Goal: Information Seeking & Learning: Learn about a topic

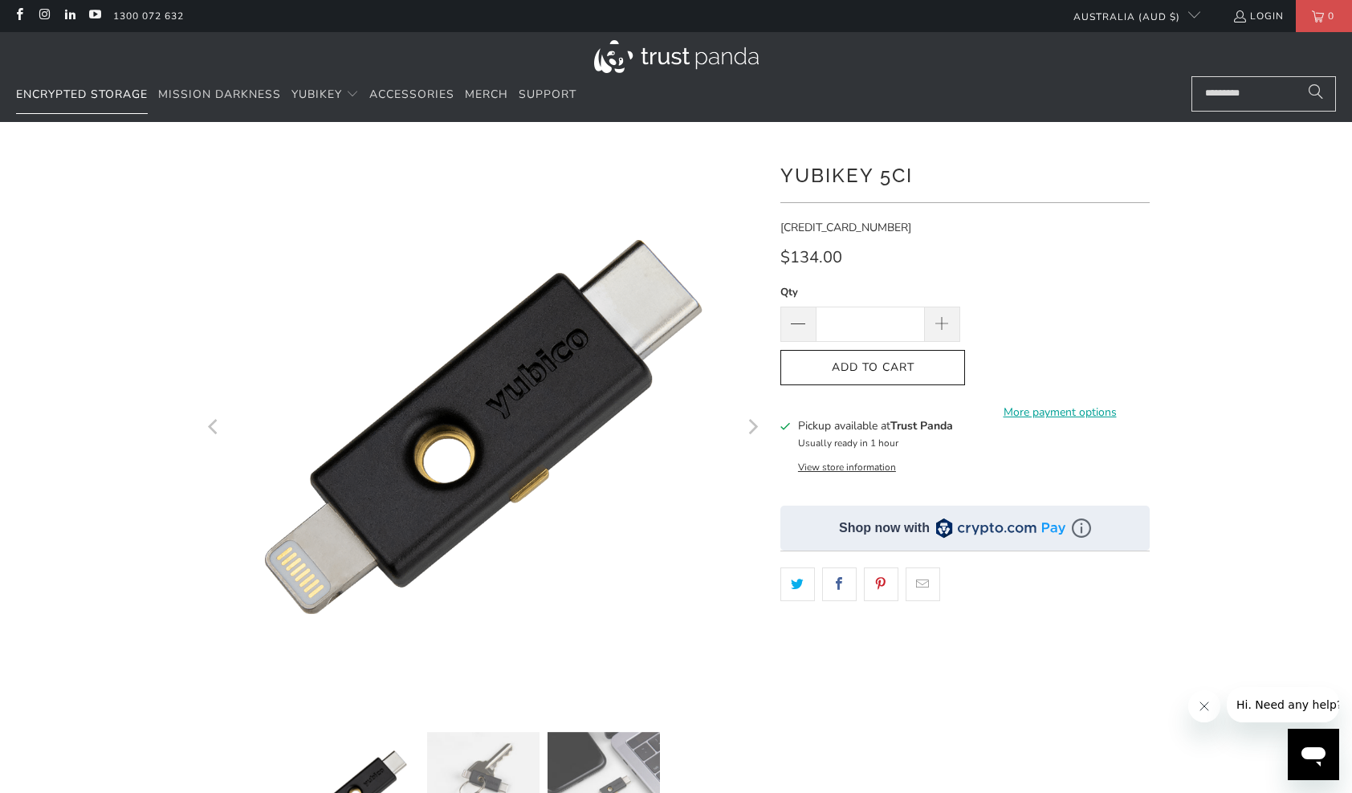
click at [103, 96] on span "Encrypted Storage" at bounding box center [82, 94] width 132 height 15
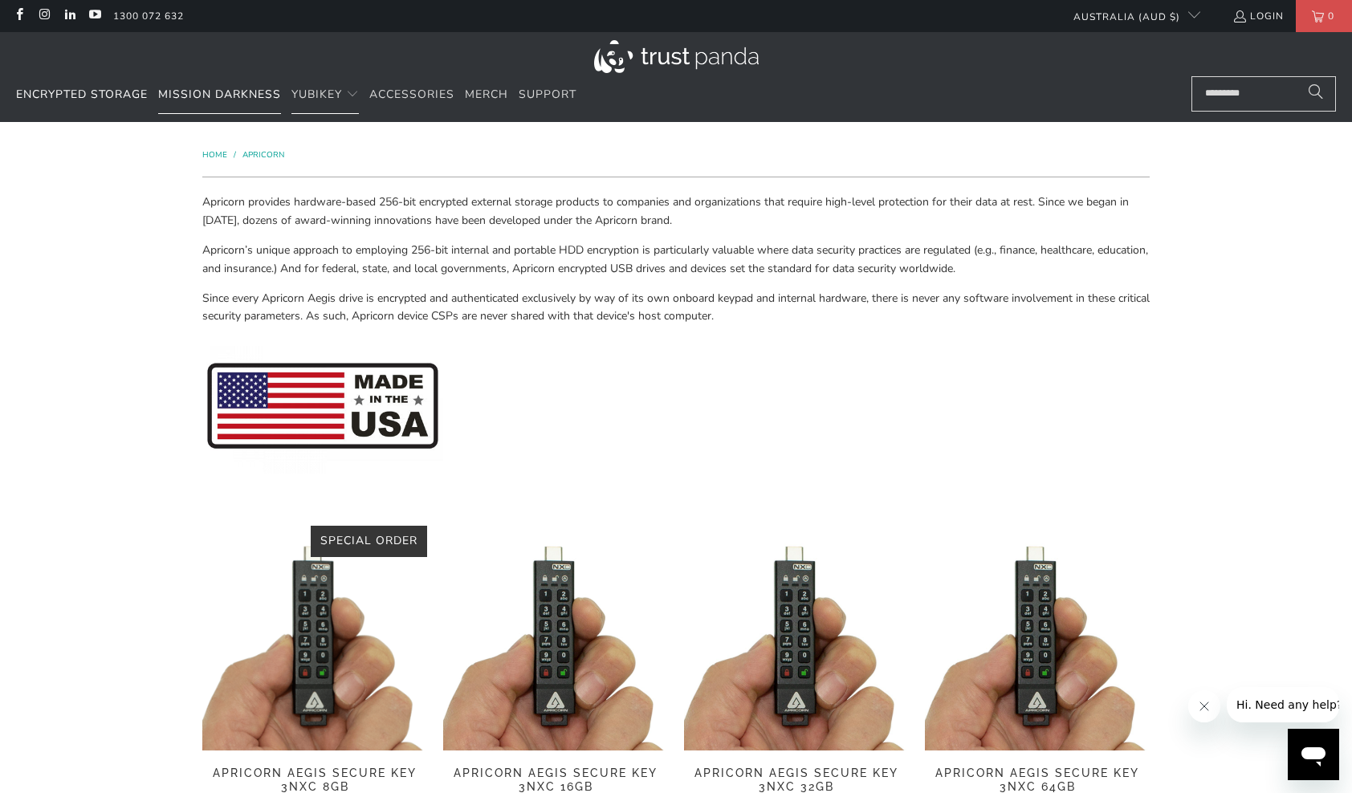
click at [243, 93] on span "Mission Darkness" at bounding box center [219, 94] width 123 height 15
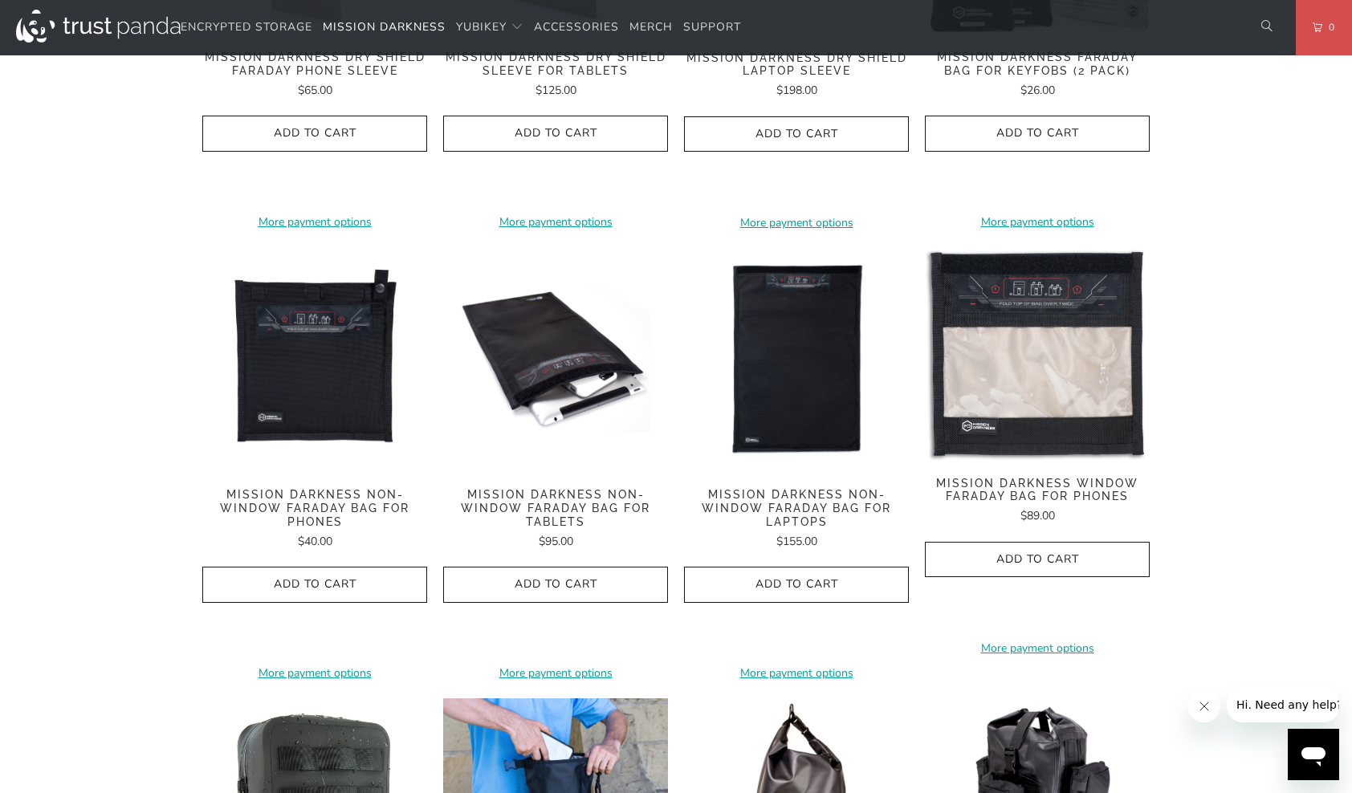
scroll to position [1043, 0]
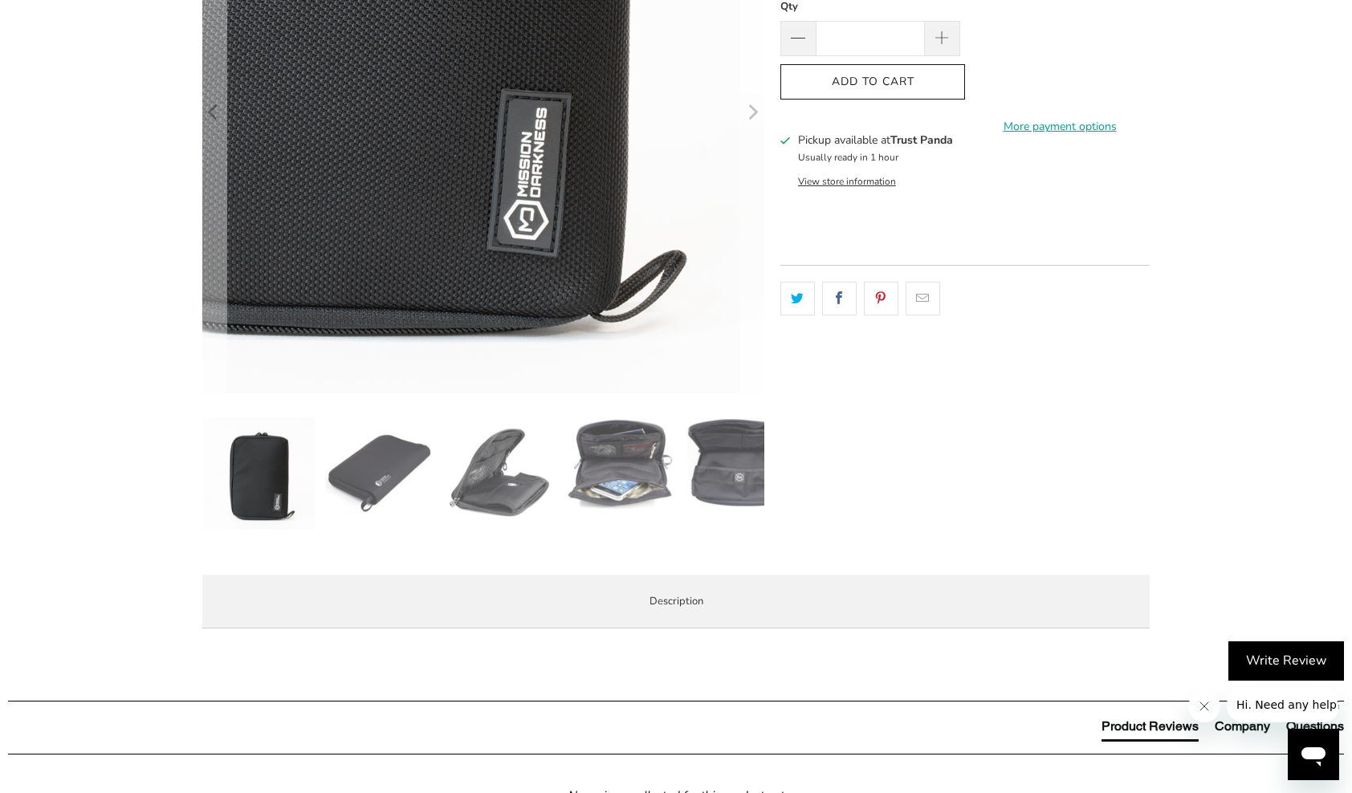
scroll to position [321, 0]
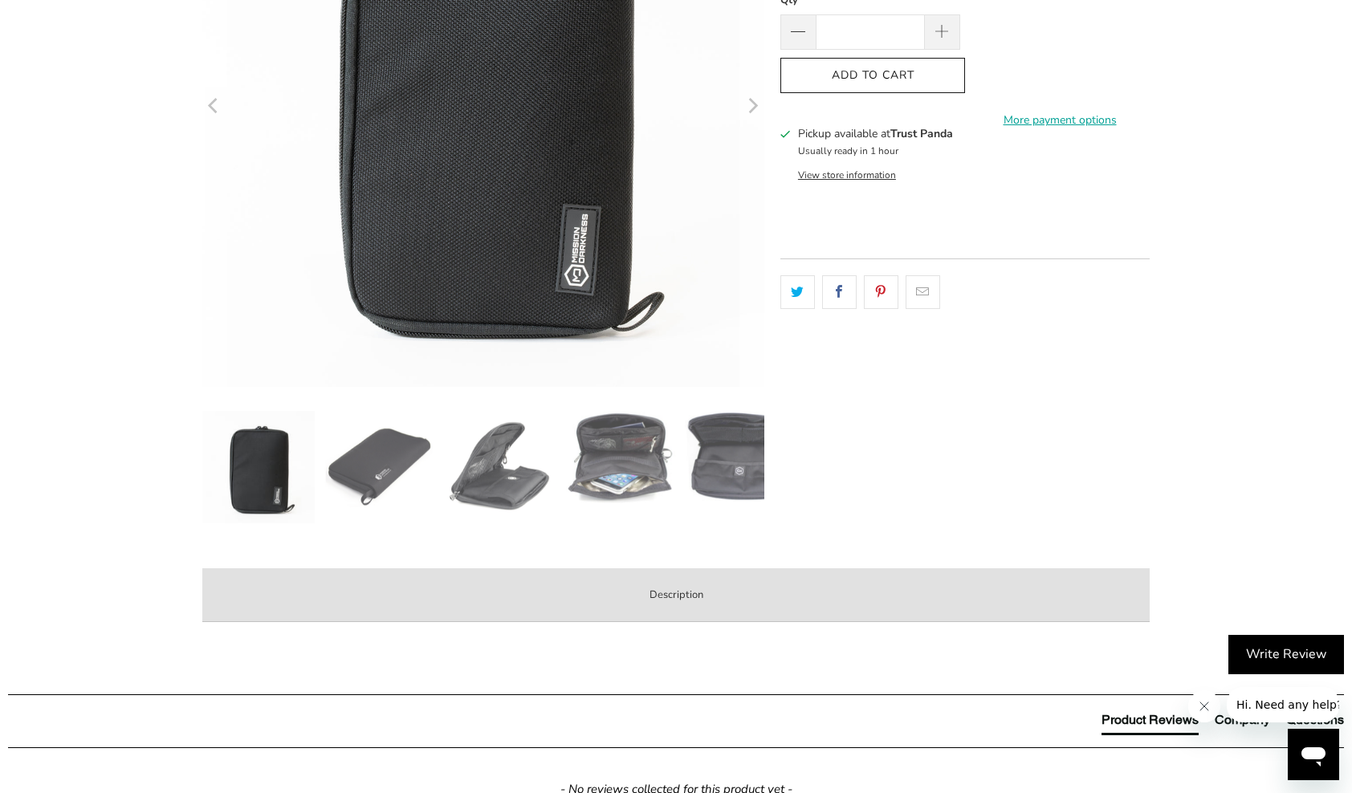
click at [641, 478] on img at bounding box center [619, 457] width 112 height 93
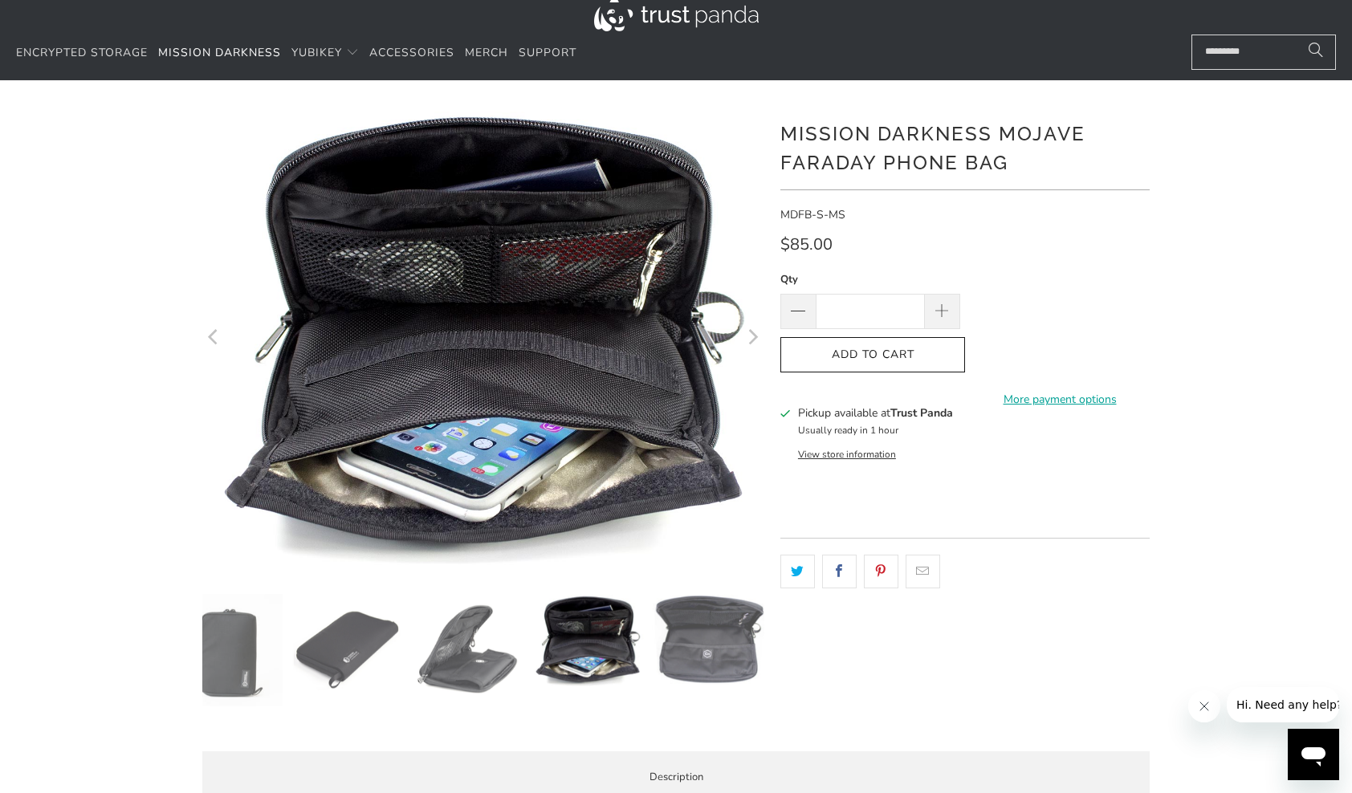
scroll to position [0, 0]
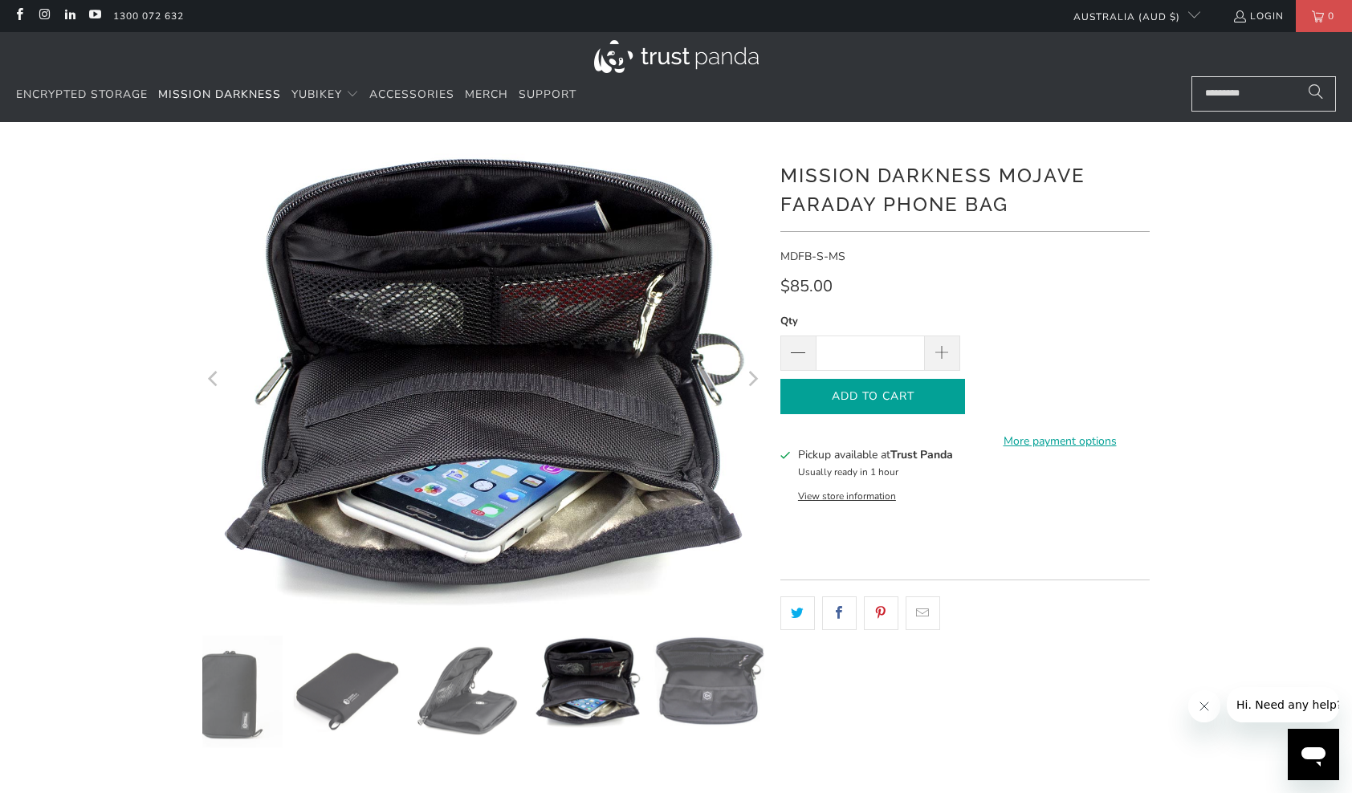
click at [913, 405] on button "Add to Cart" at bounding box center [872, 397] width 185 height 36
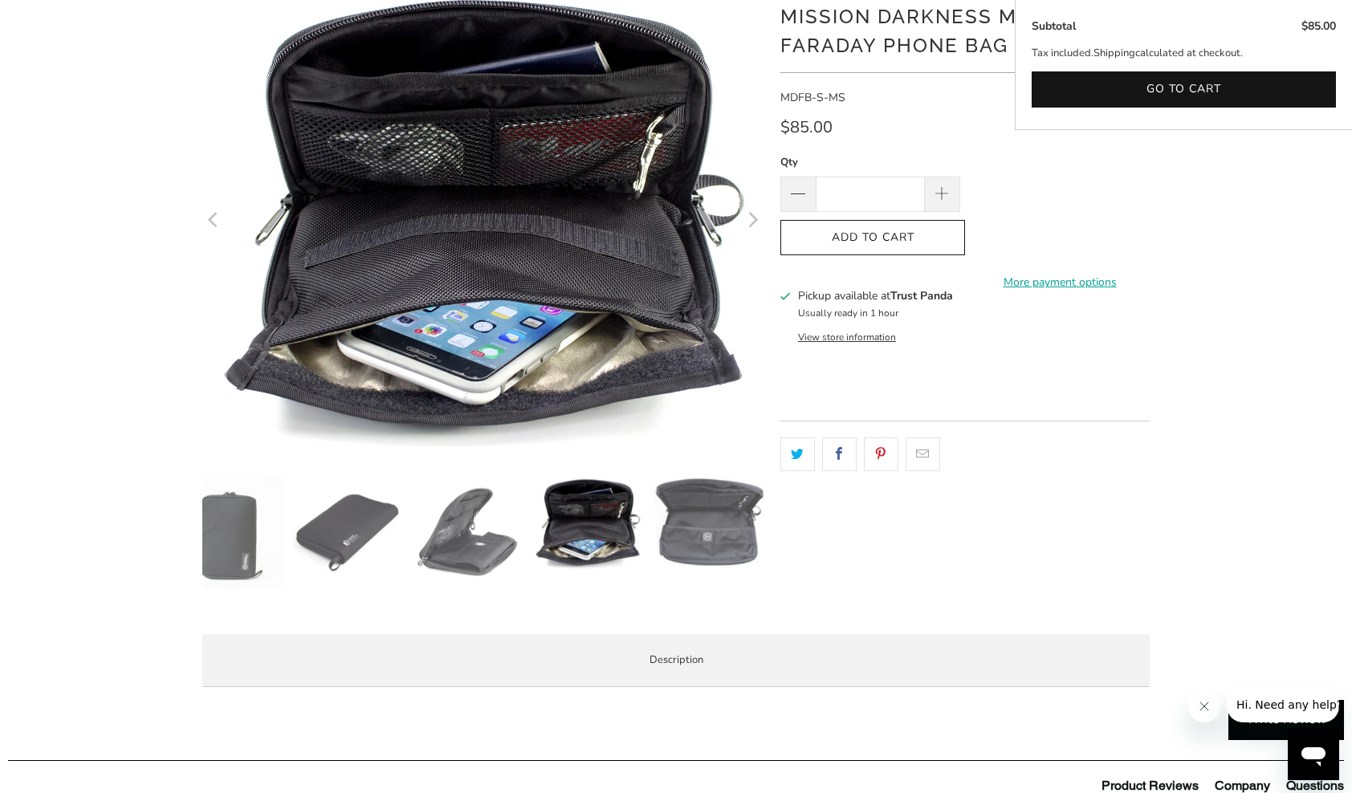
scroll to position [161, 0]
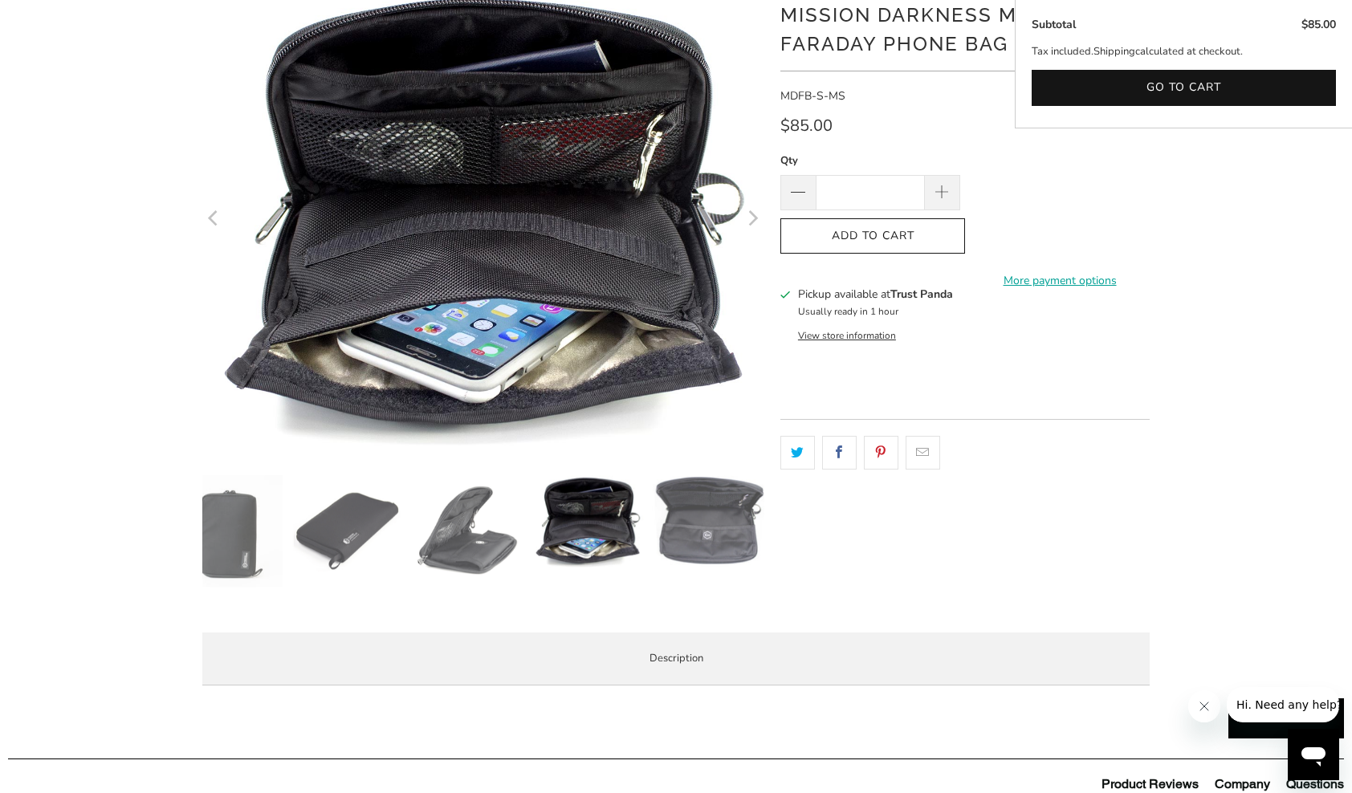
click at [480, 565] on img at bounding box center [467, 531] width 112 height 112
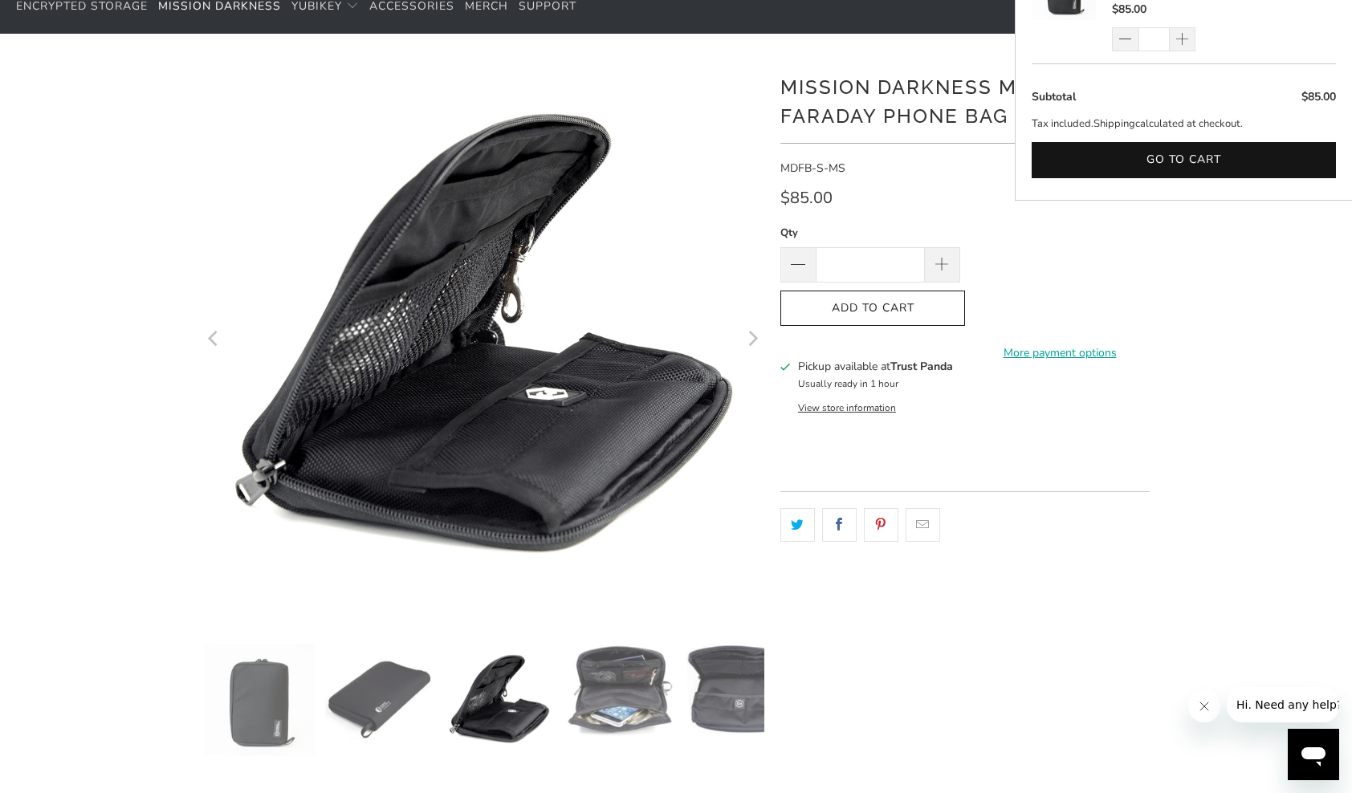
scroll to position [80, 0]
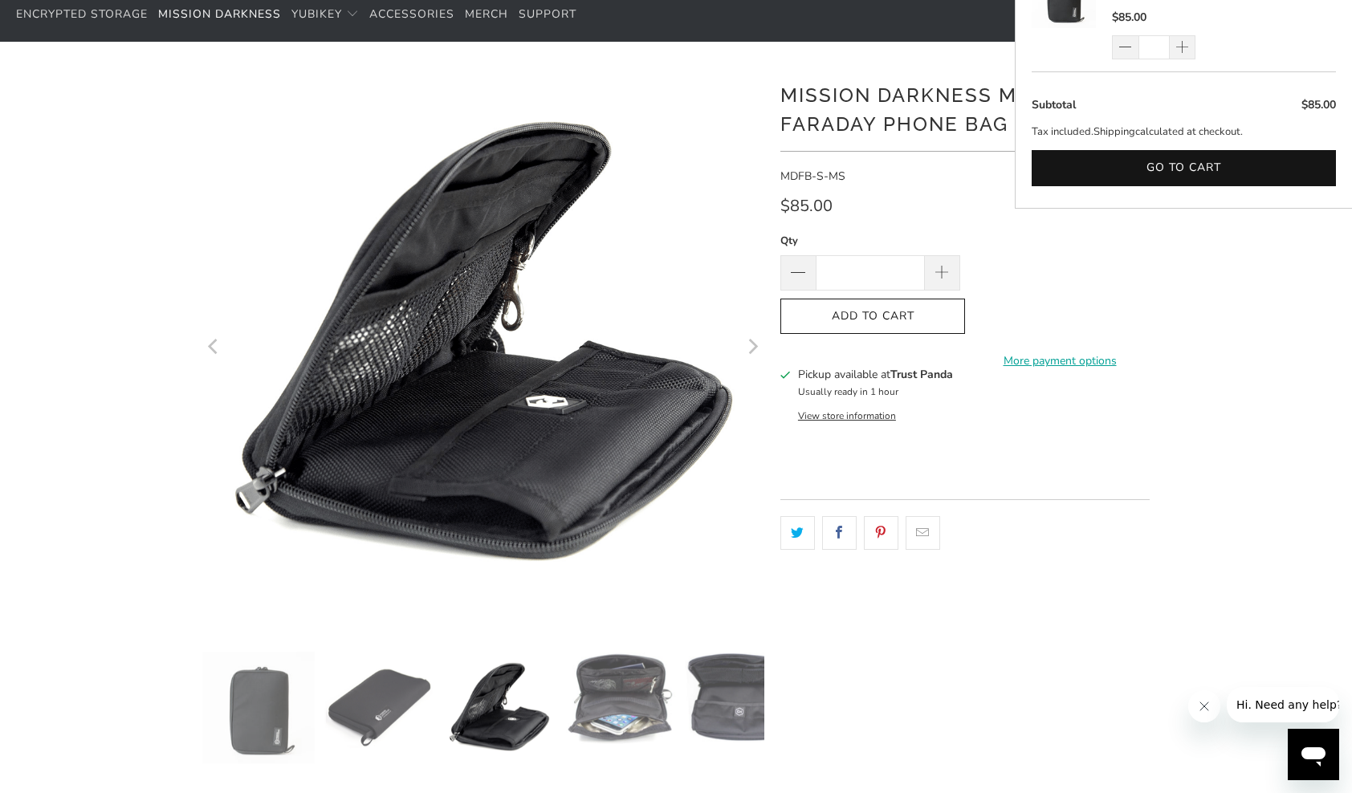
click at [246, 717] on img at bounding box center [258, 708] width 112 height 112
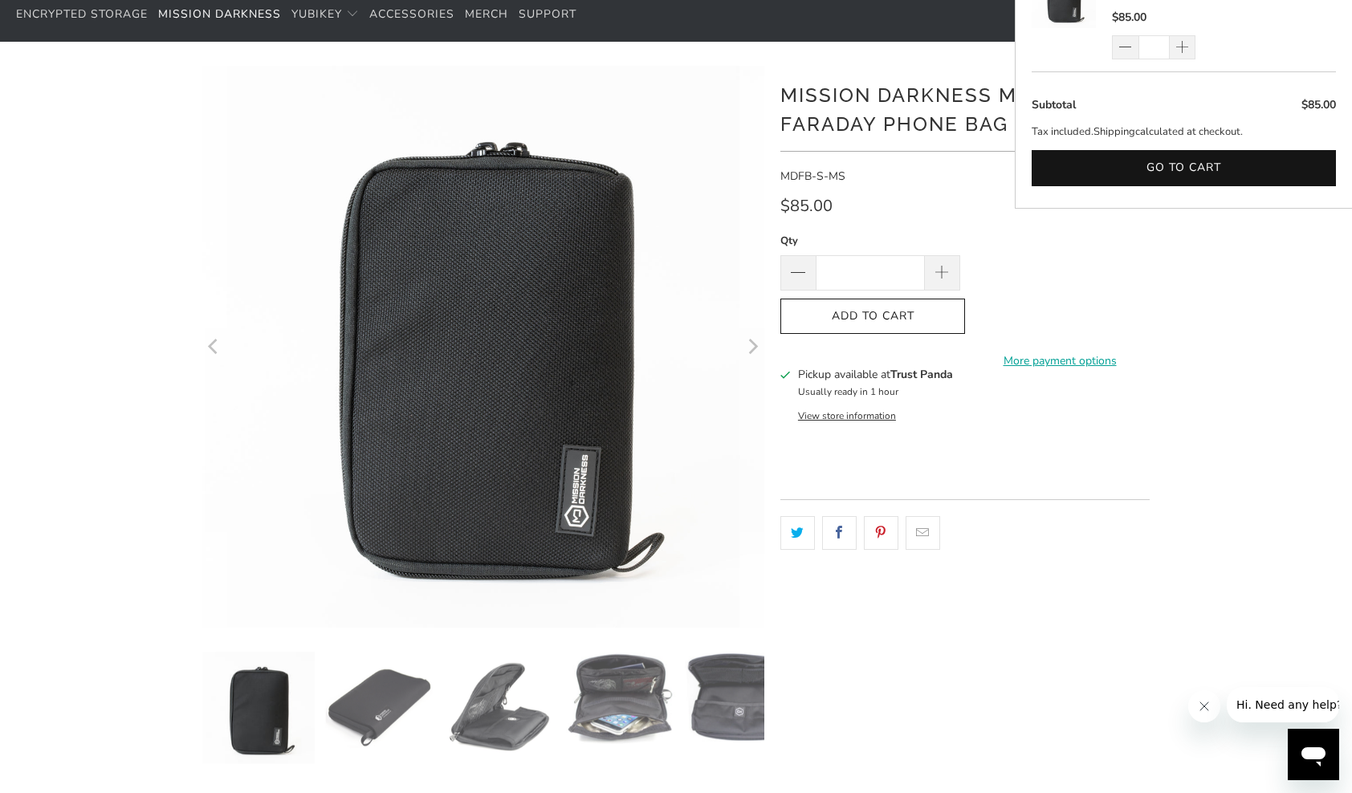
click at [413, 716] on img at bounding box center [379, 708] width 112 height 112
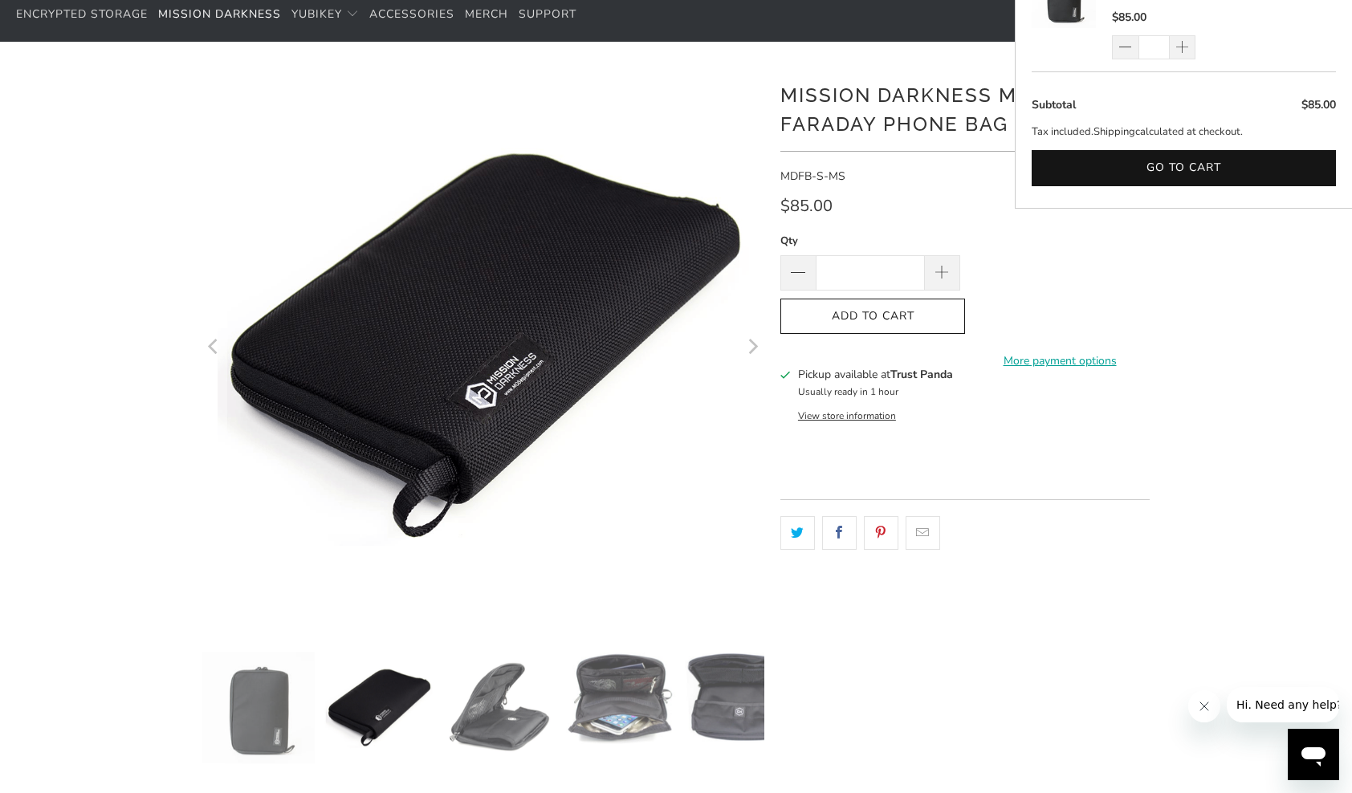
click at [490, 701] on img at bounding box center [499, 708] width 112 height 112
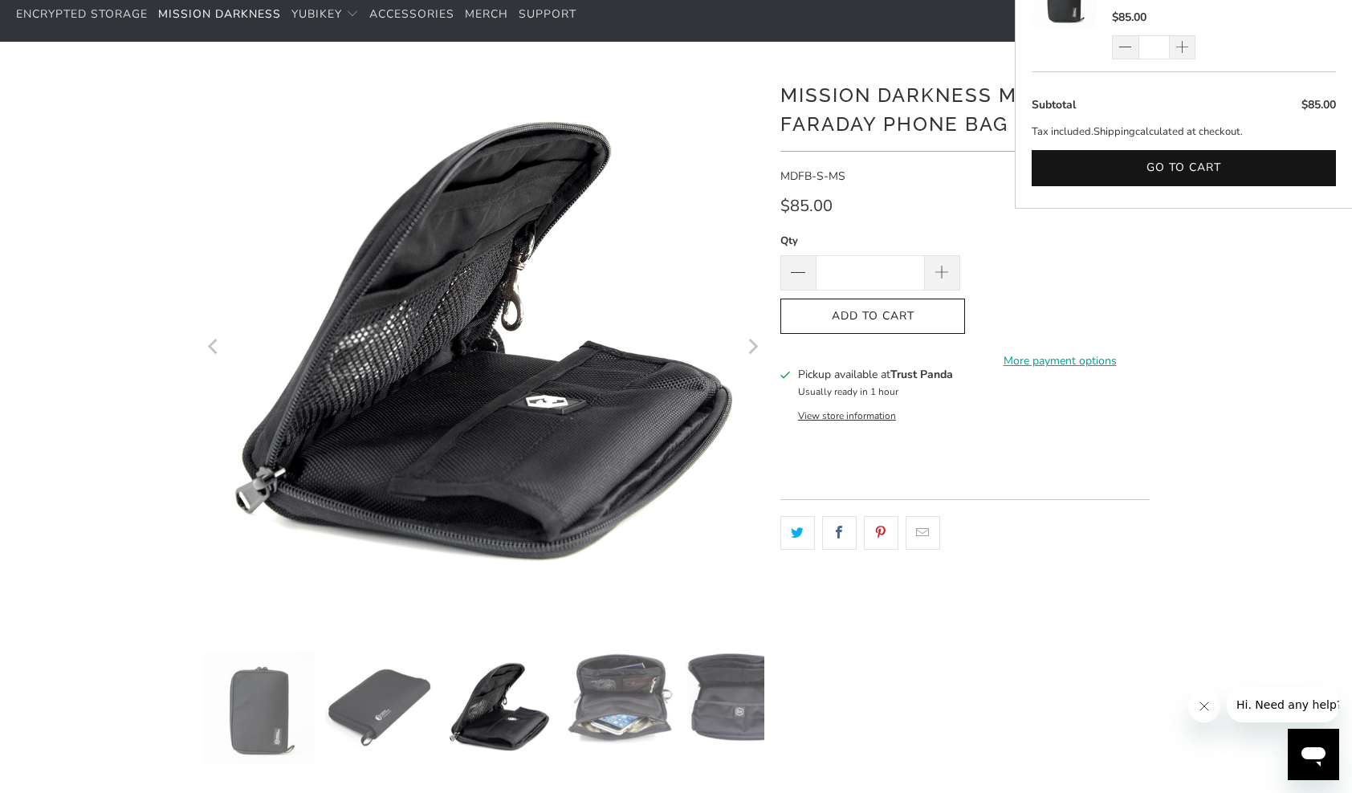
click at [600, 716] on img at bounding box center [619, 698] width 112 height 93
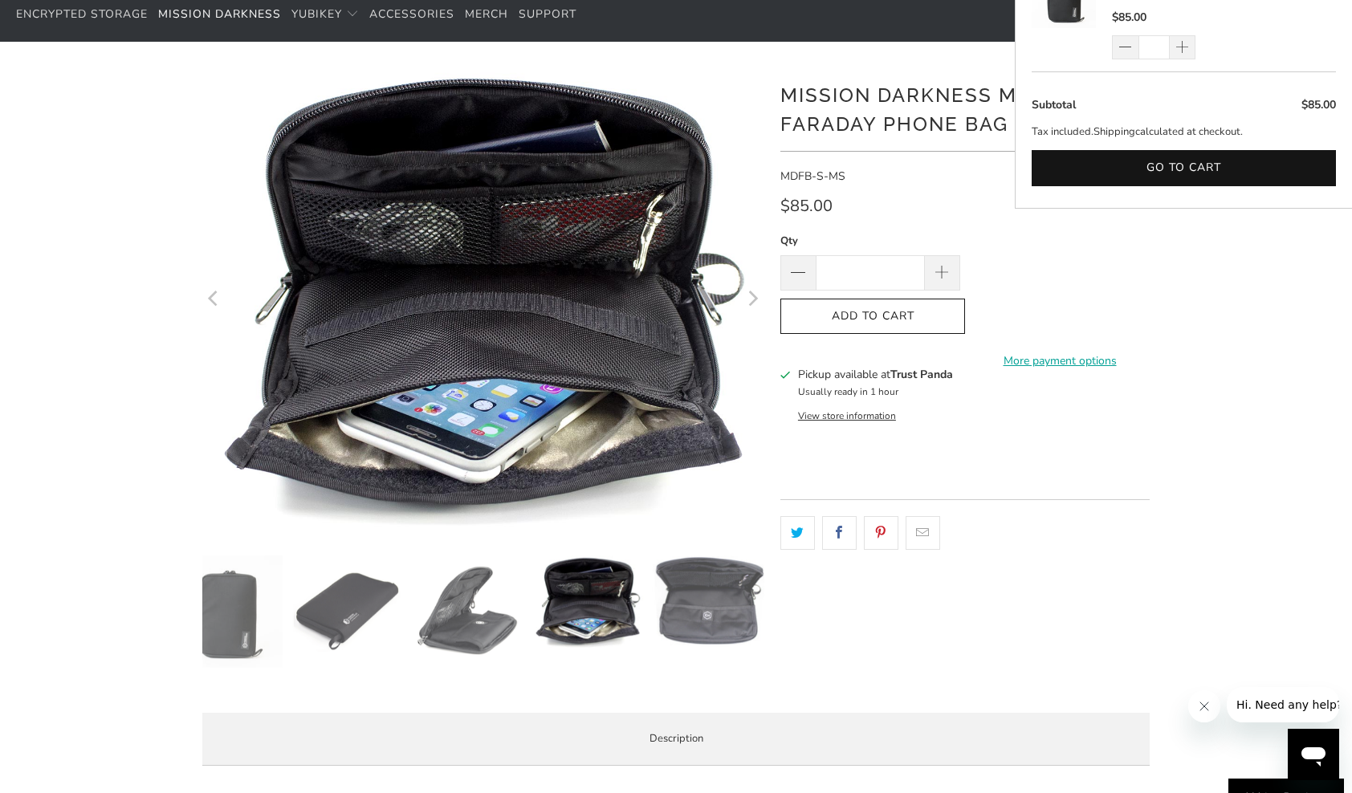
click at [726, 619] on img at bounding box center [708, 601] width 112 height 93
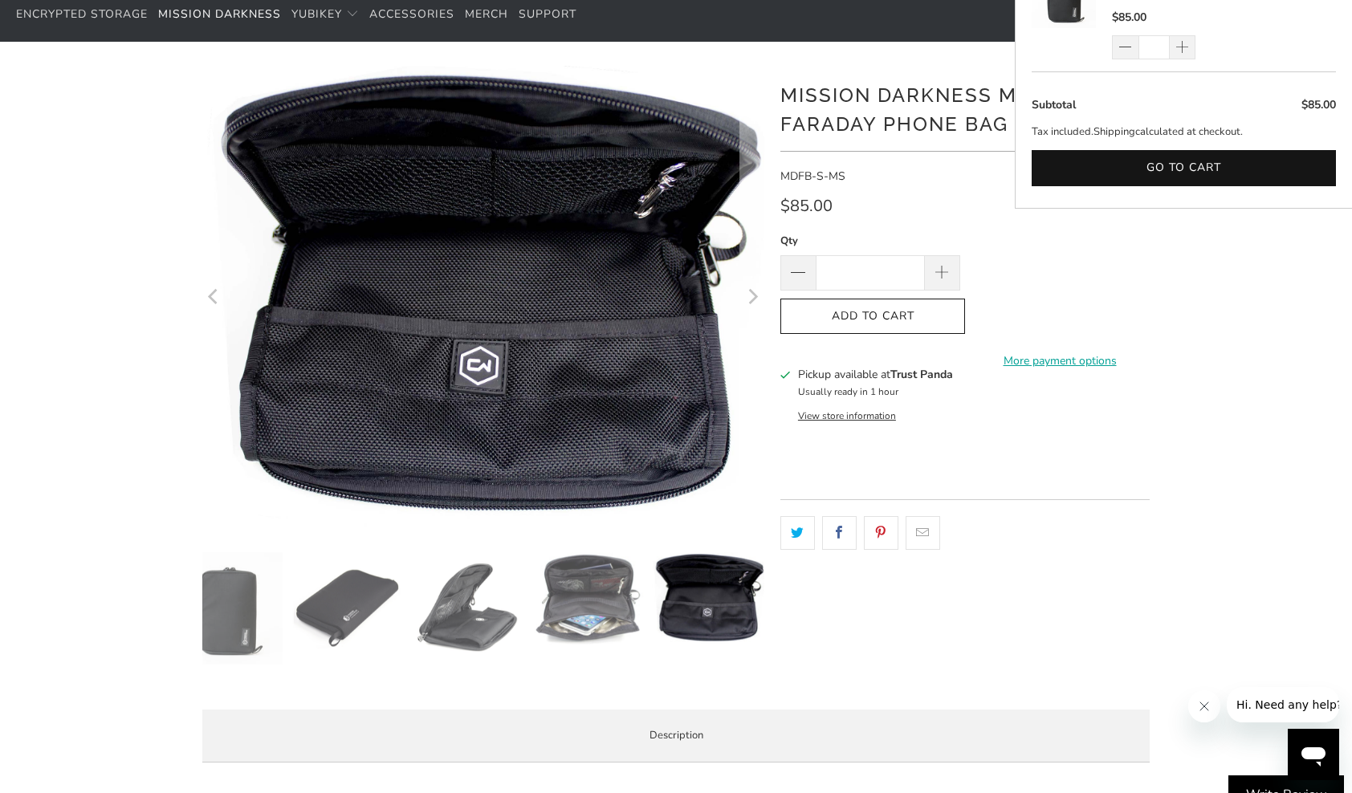
click at [542, 605] on img at bounding box center [587, 598] width 112 height 93
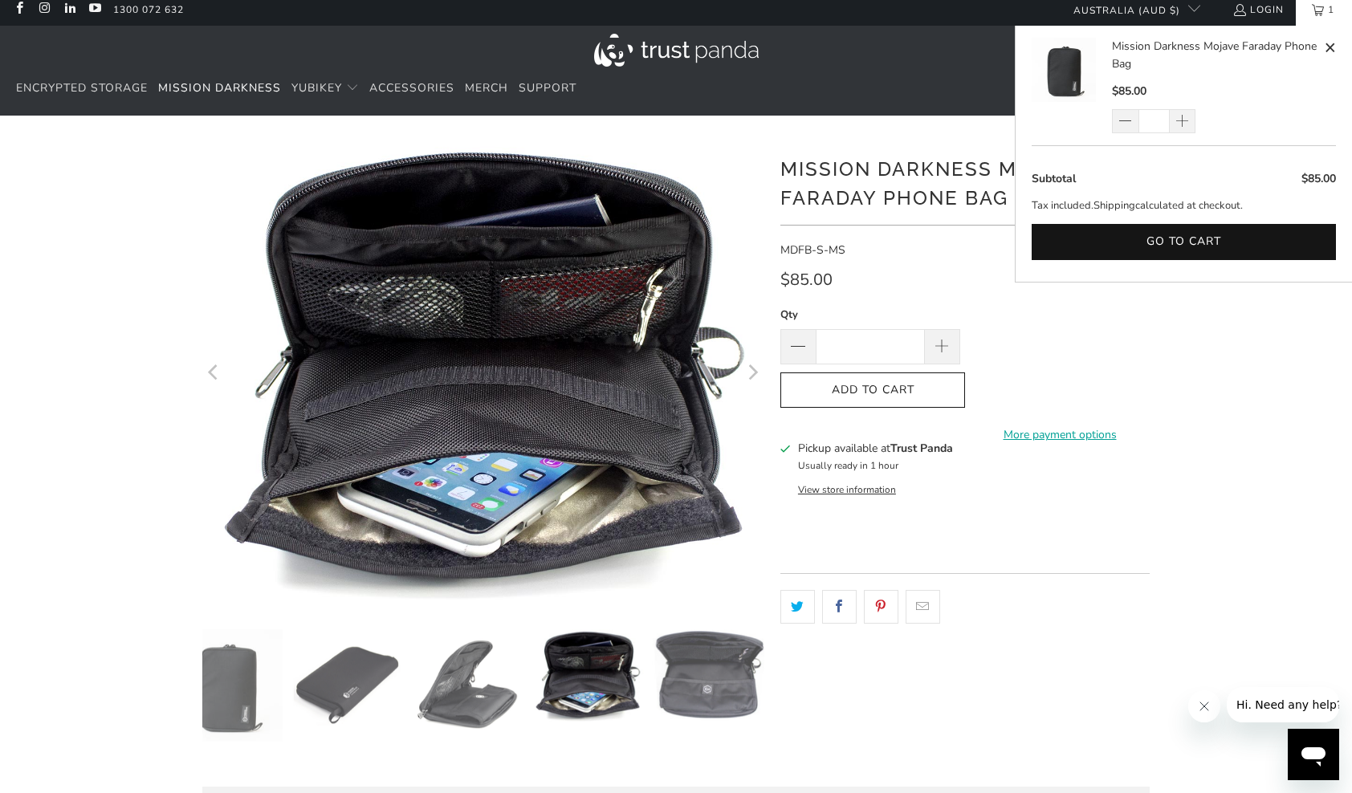
scroll to position [0, 0]
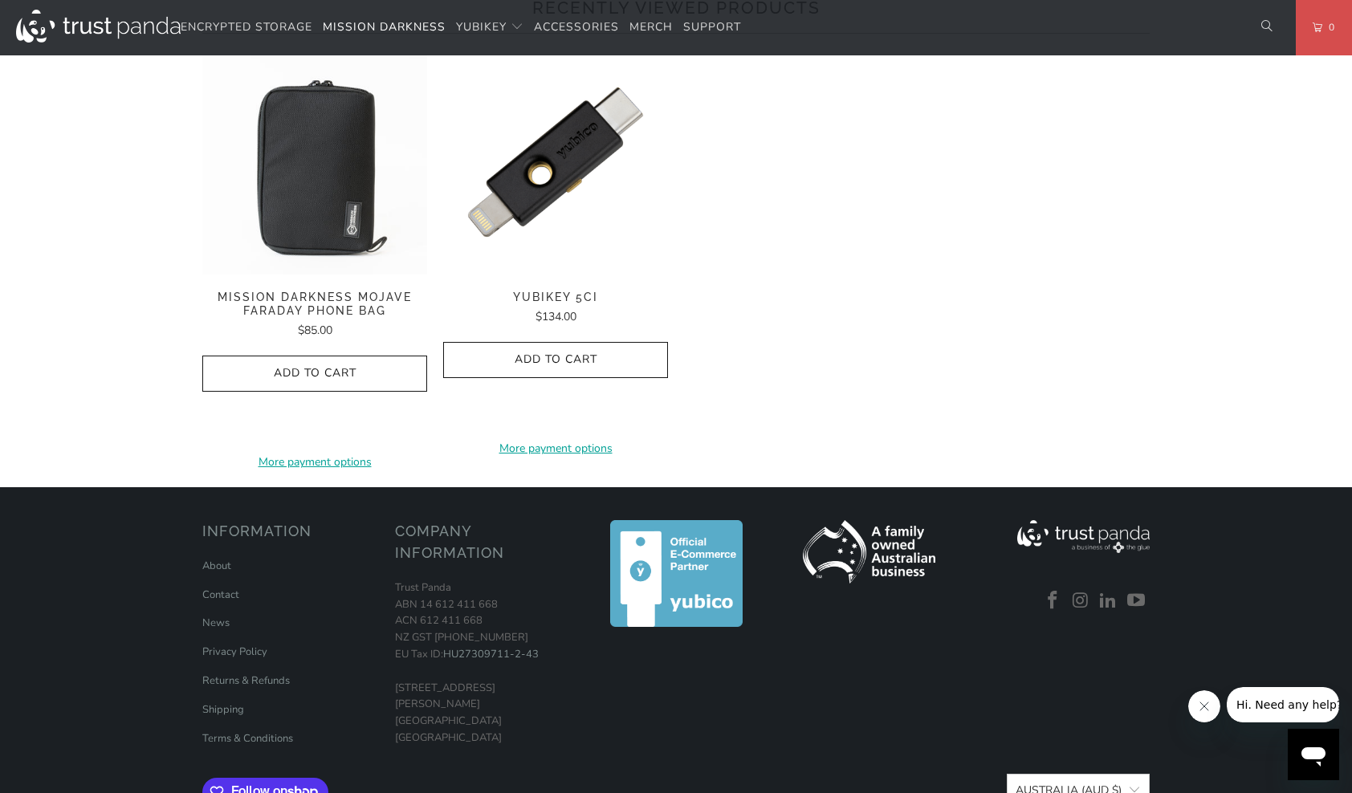
scroll to position [1124, 0]
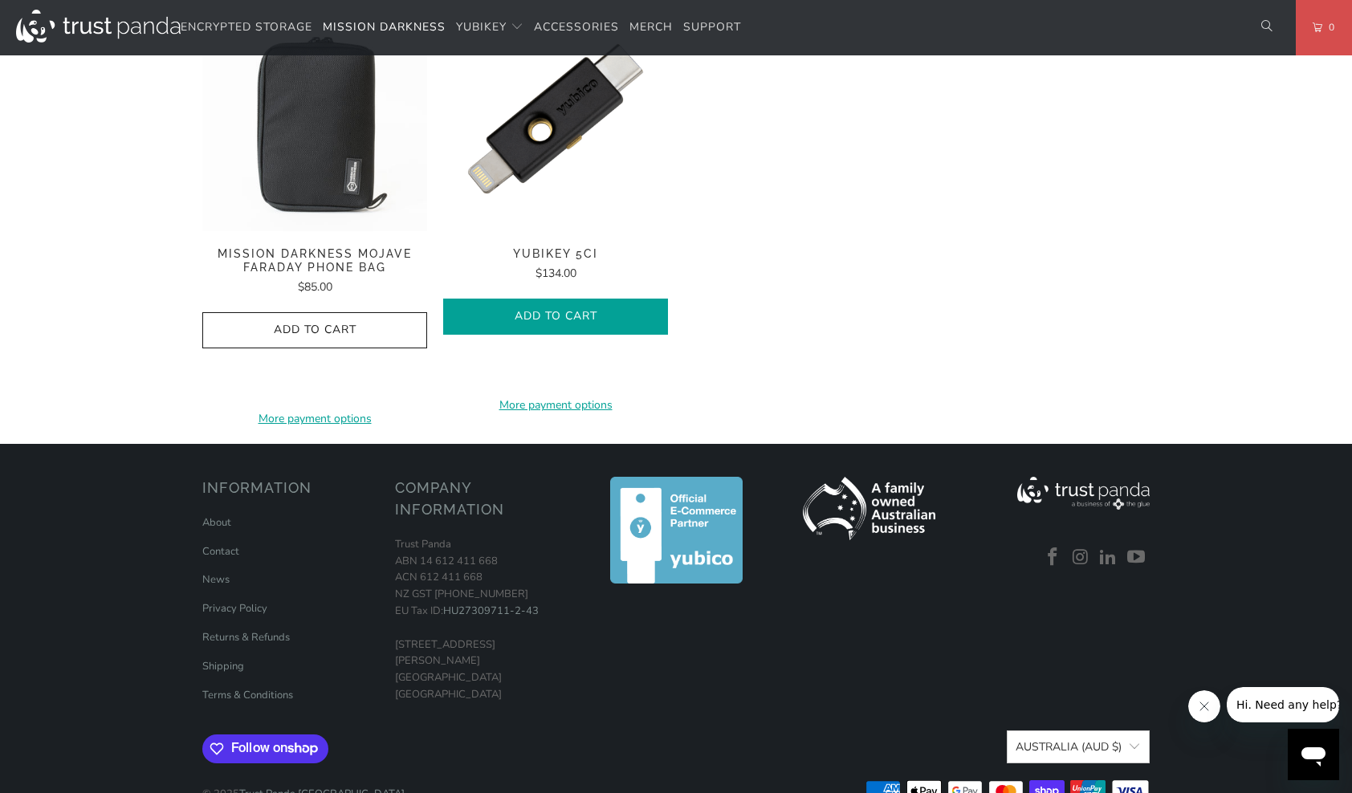
click at [549, 330] on icon "button" at bounding box center [556, 317] width 26 height 26
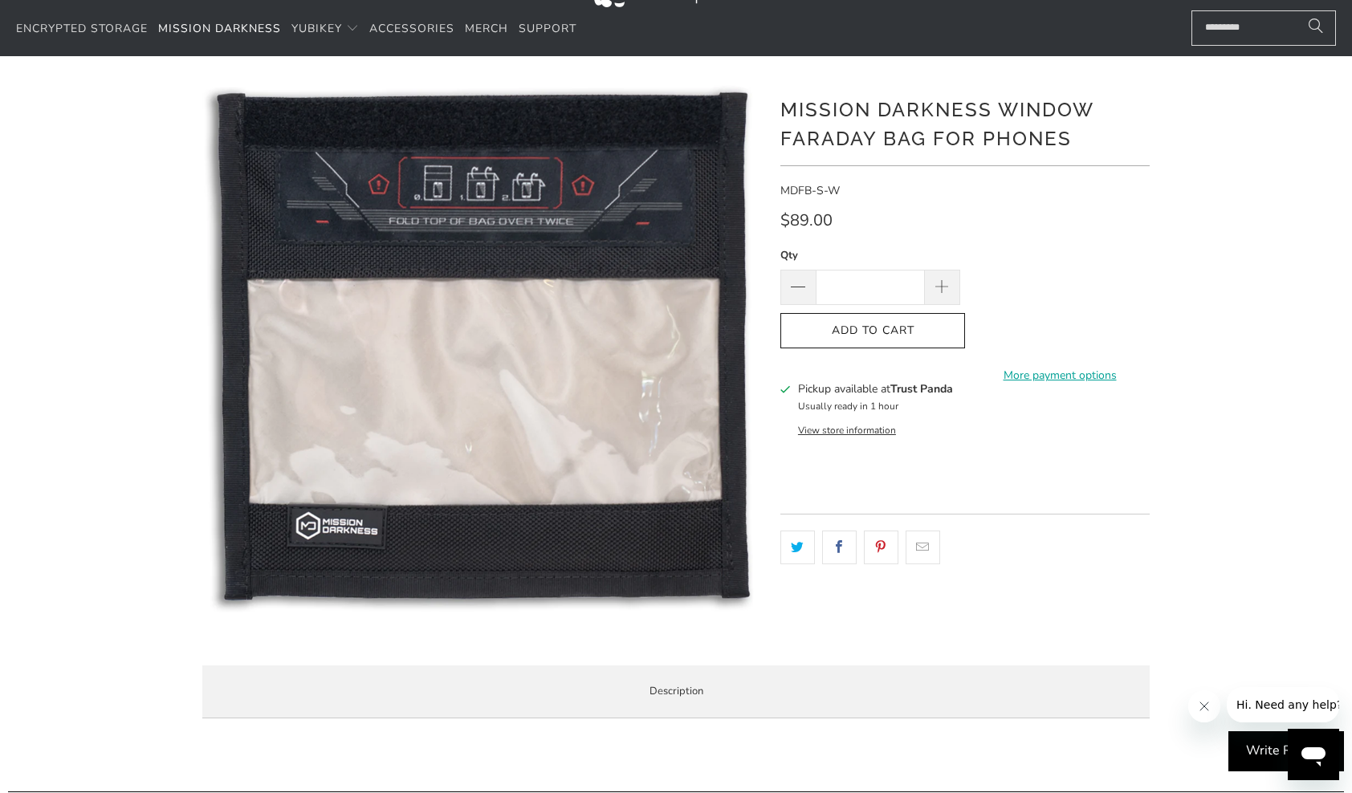
scroll to position [0, 0]
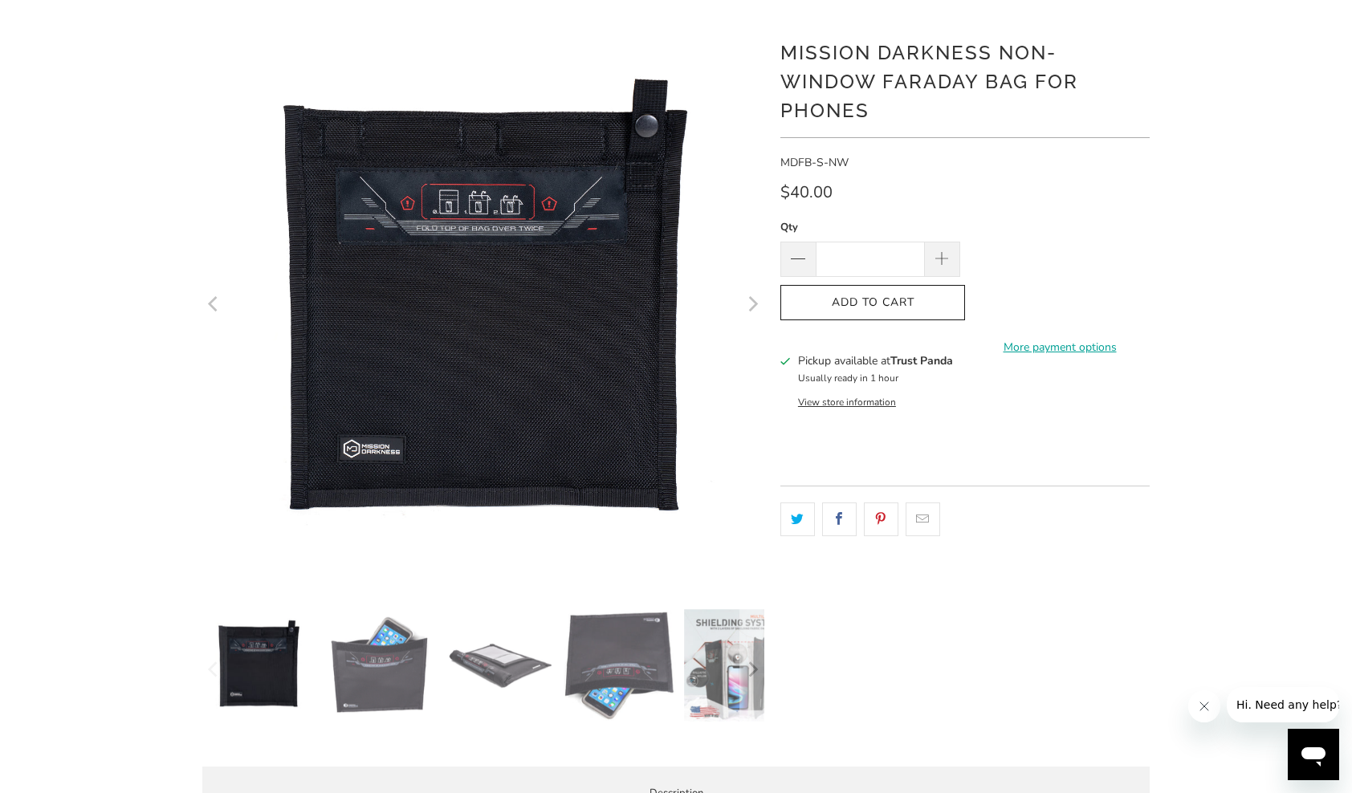
scroll to position [161, 0]
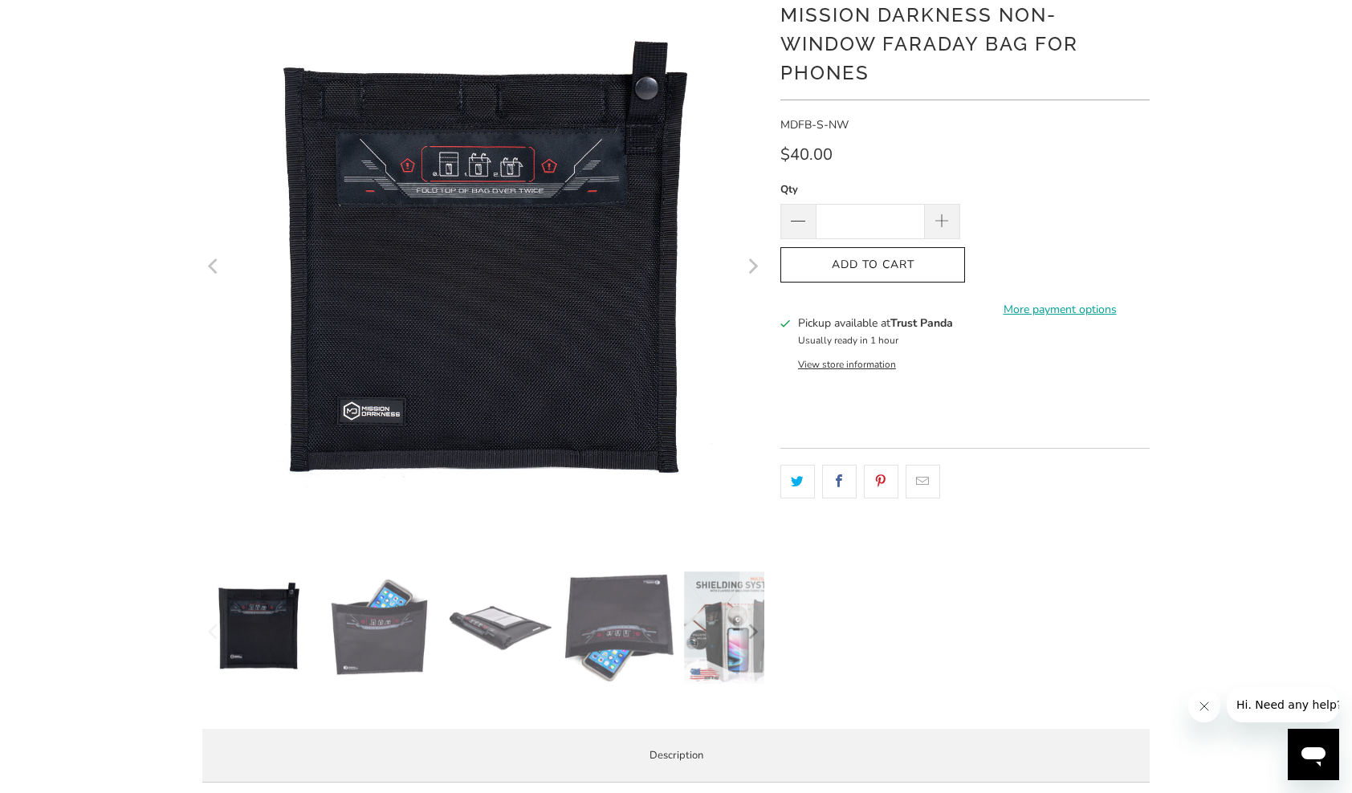
click at [388, 649] on img at bounding box center [379, 627] width 112 height 112
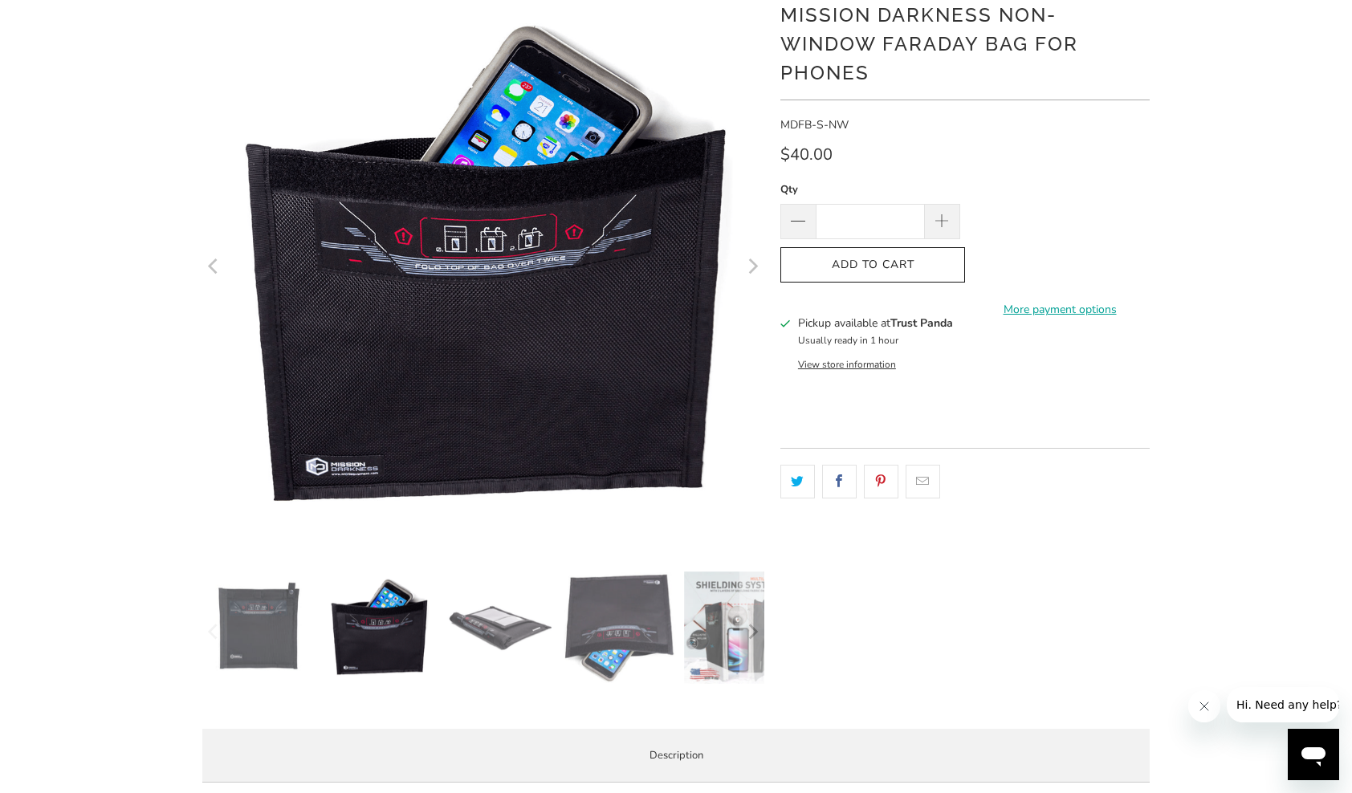
click at [689, 648] on img at bounding box center [740, 627] width 112 height 112
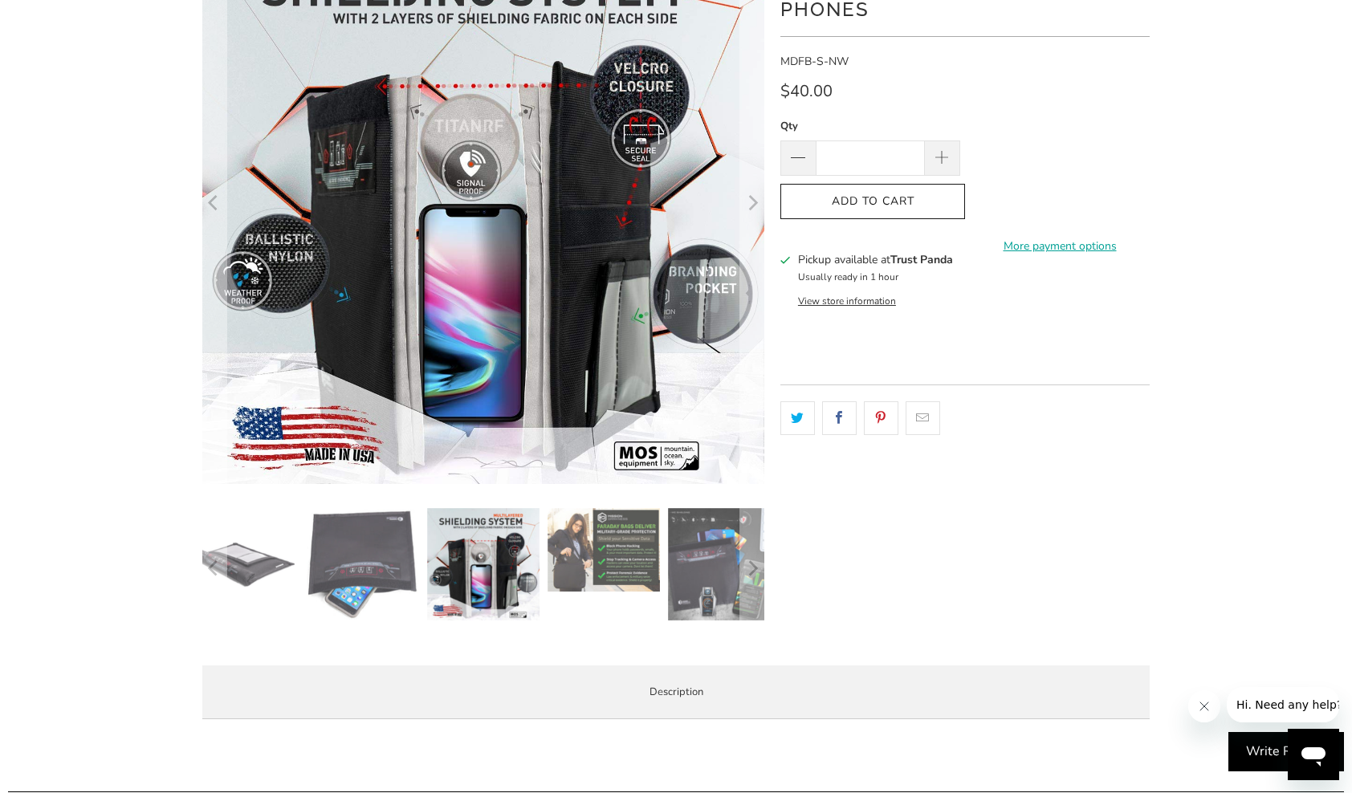
scroll to position [241, 0]
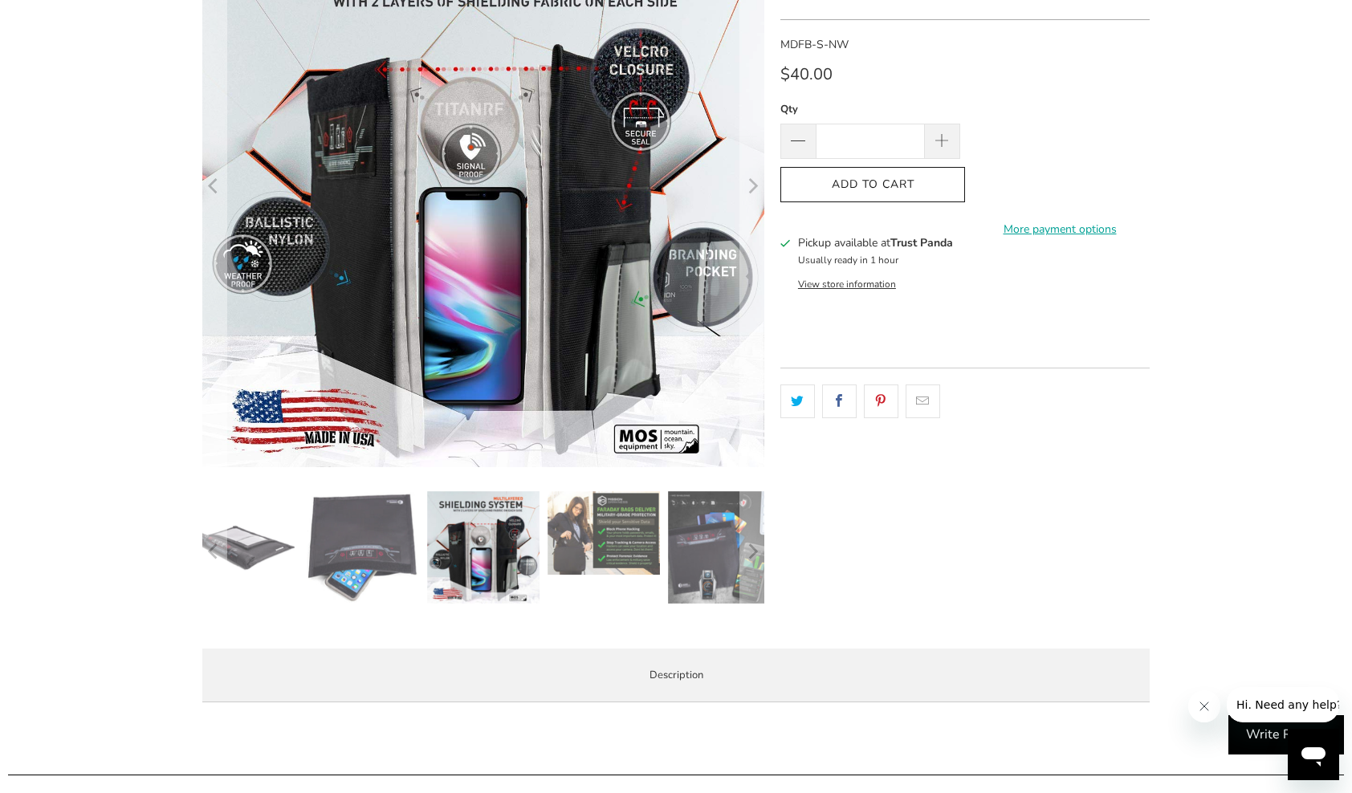
click at [341, 567] on img at bounding box center [363, 547] width 112 height 112
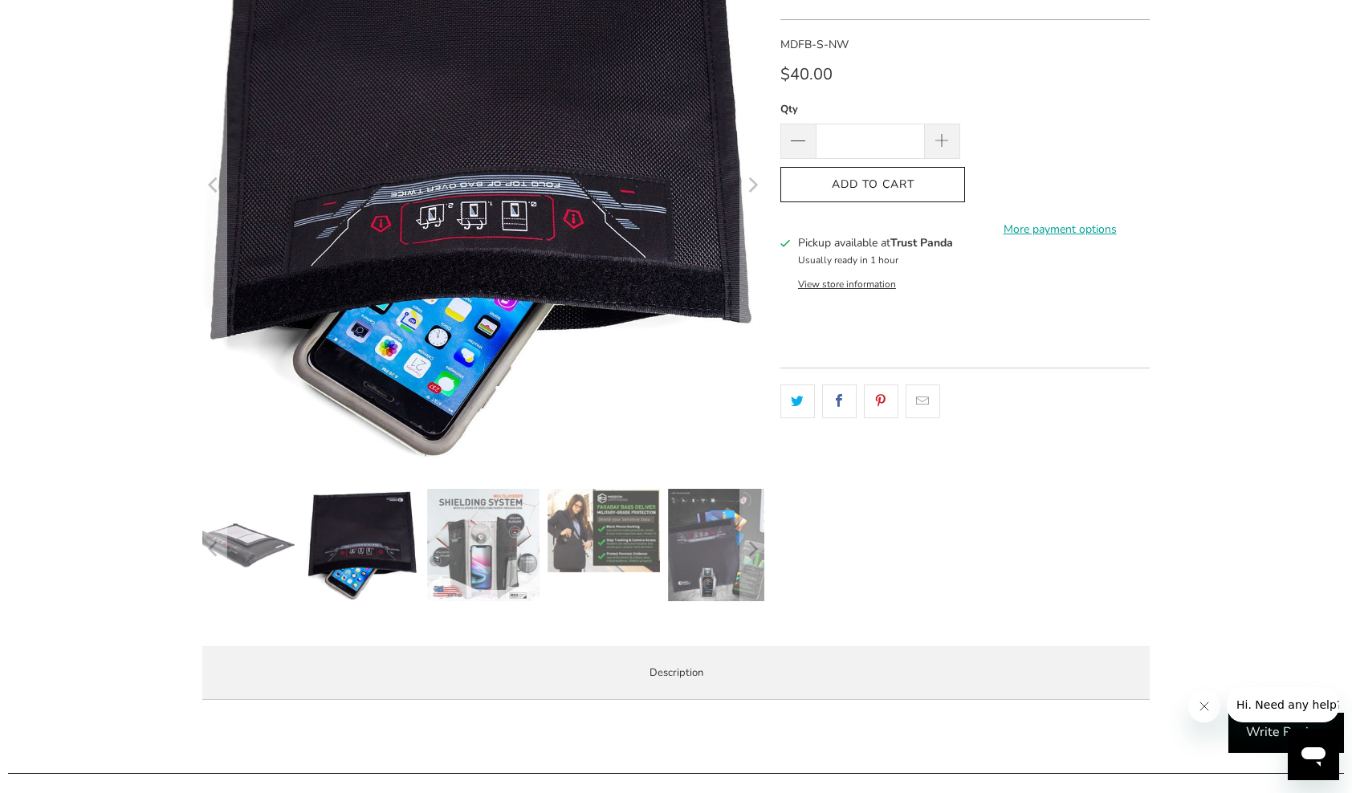
click at [605, 569] on img at bounding box center [603, 530] width 112 height 83
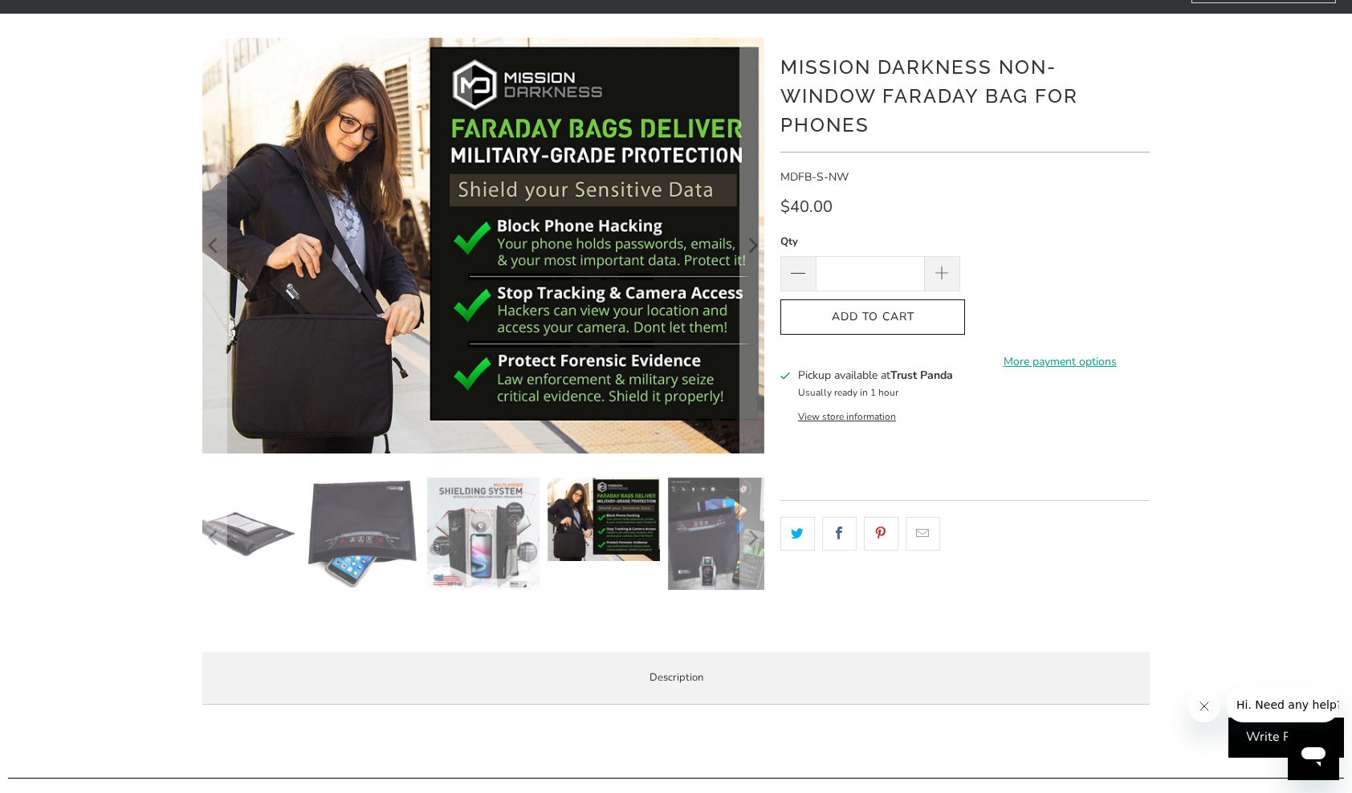
scroll to position [80, 0]
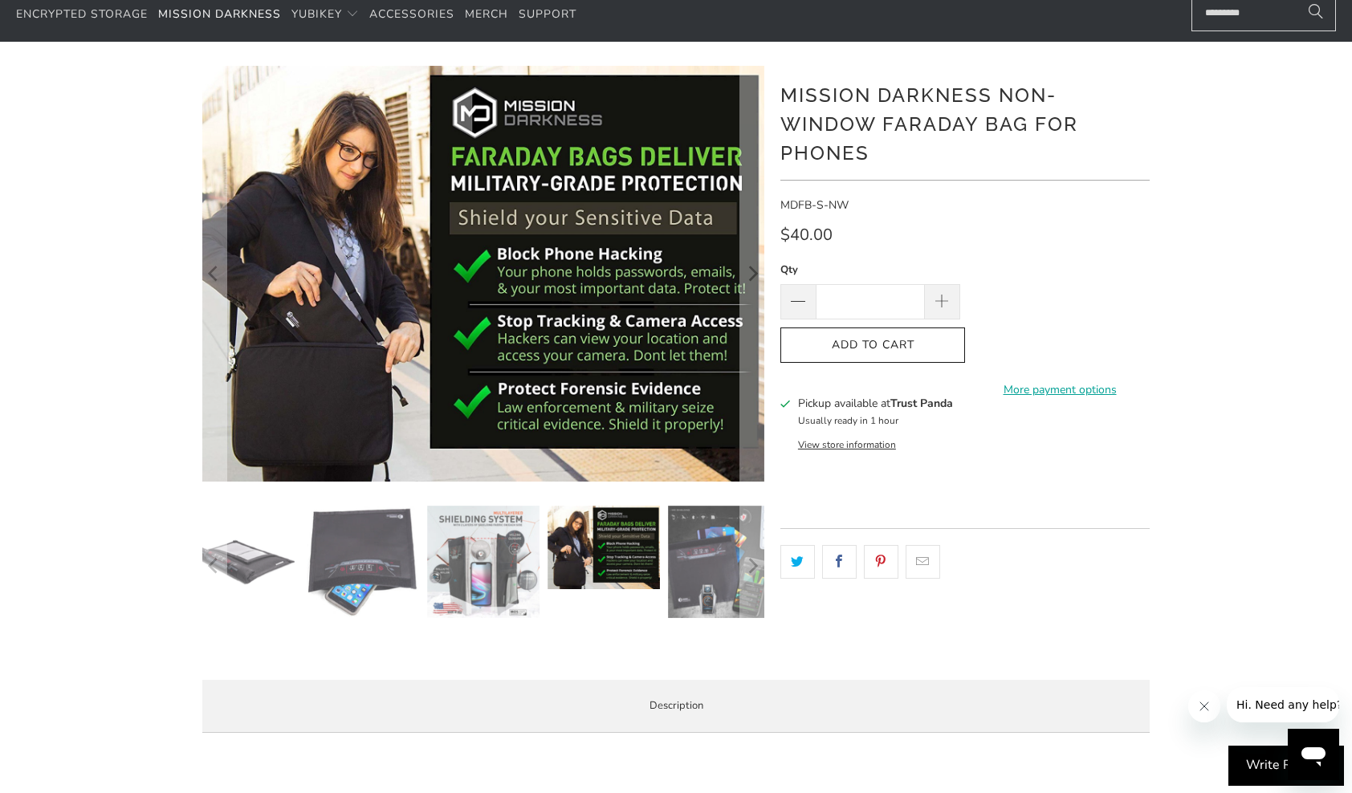
click at [271, 573] on img at bounding box center [242, 562] width 112 height 112
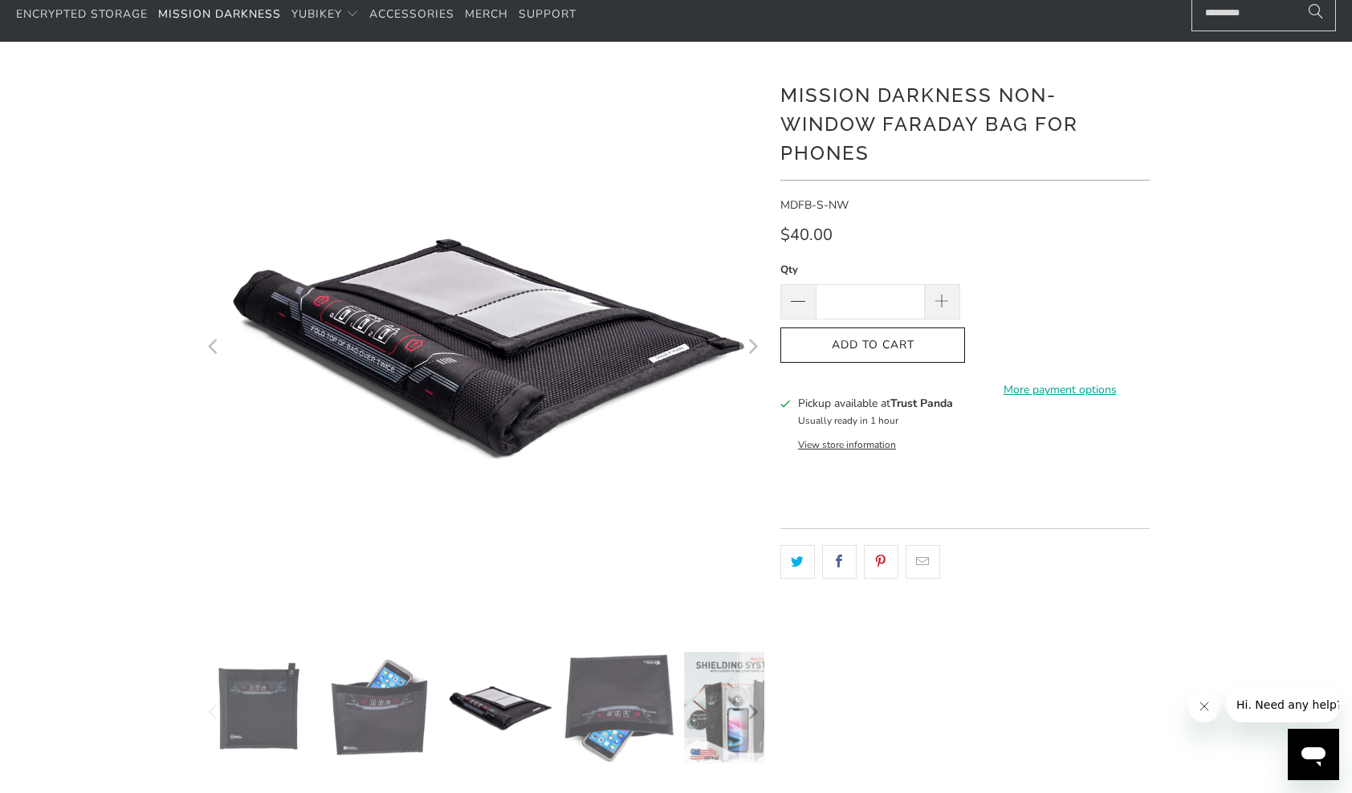
click at [357, 703] on img at bounding box center [379, 708] width 112 height 112
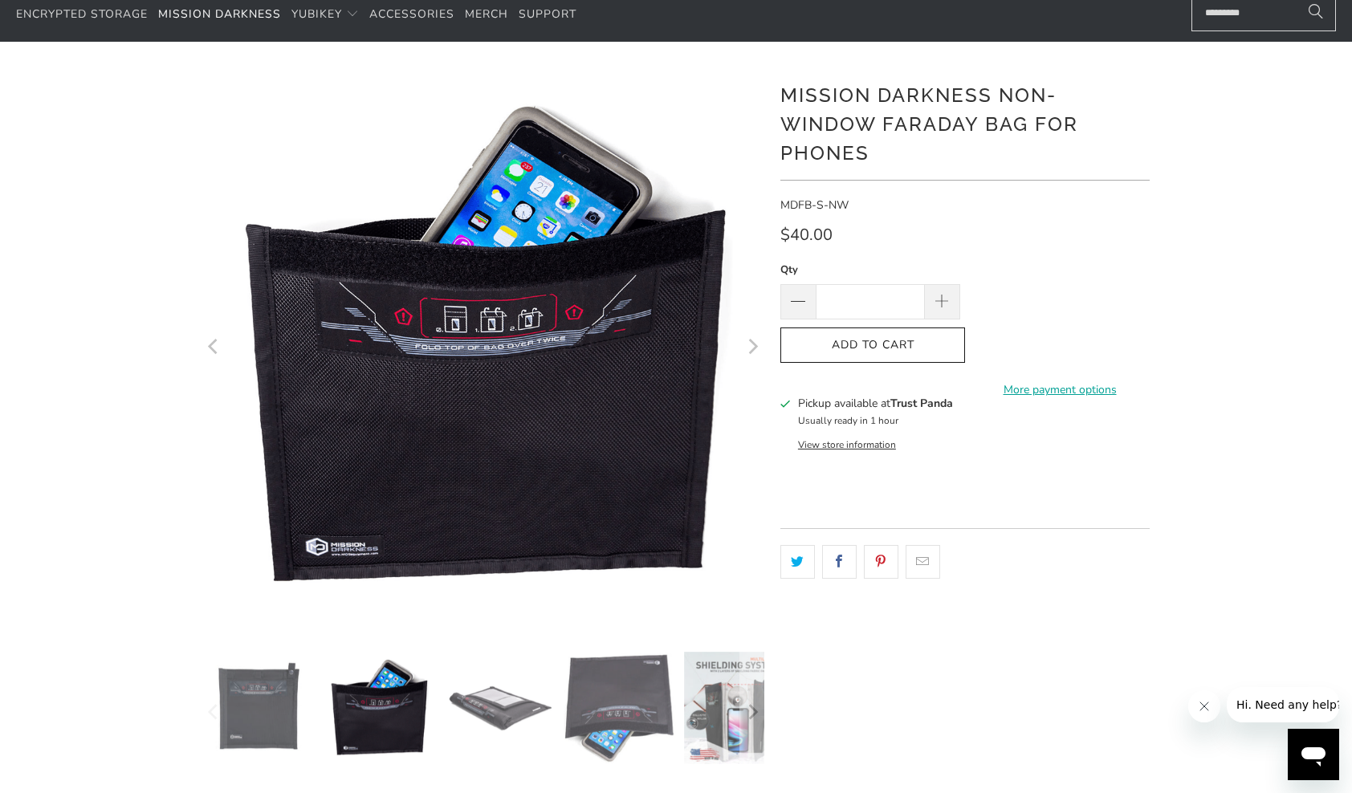
click at [230, 711] on img at bounding box center [258, 708] width 112 height 112
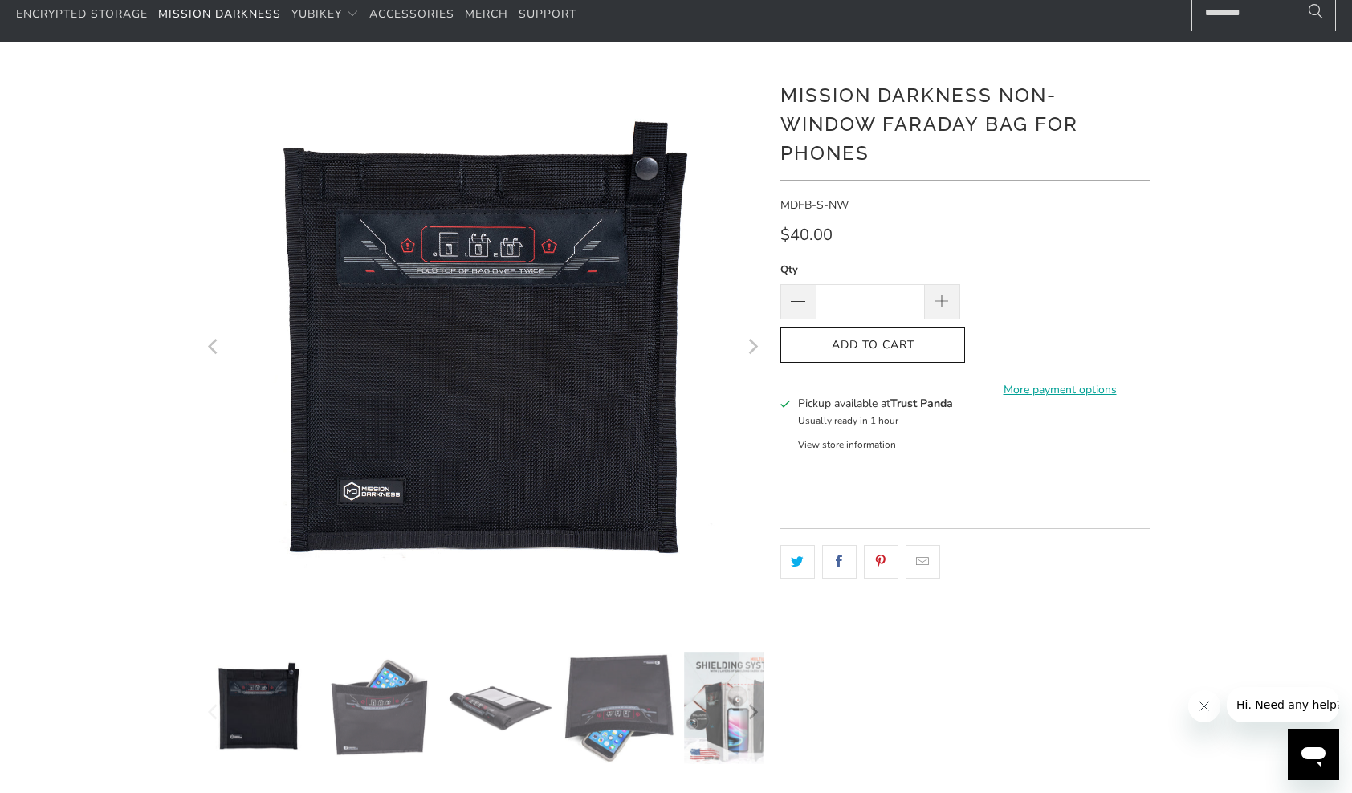
click at [457, 727] on img at bounding box center [499, 708] width 112 height 112
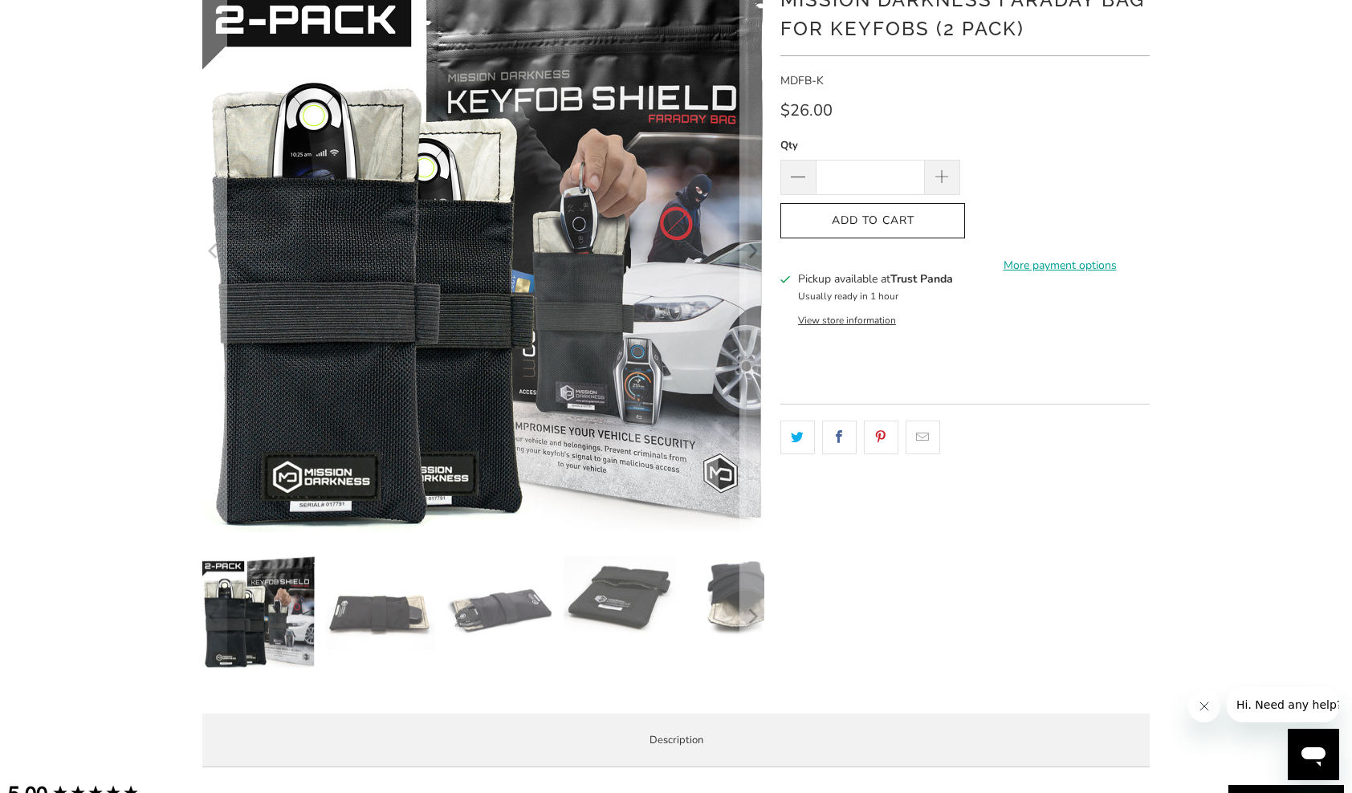
scroll to position [241, 0]
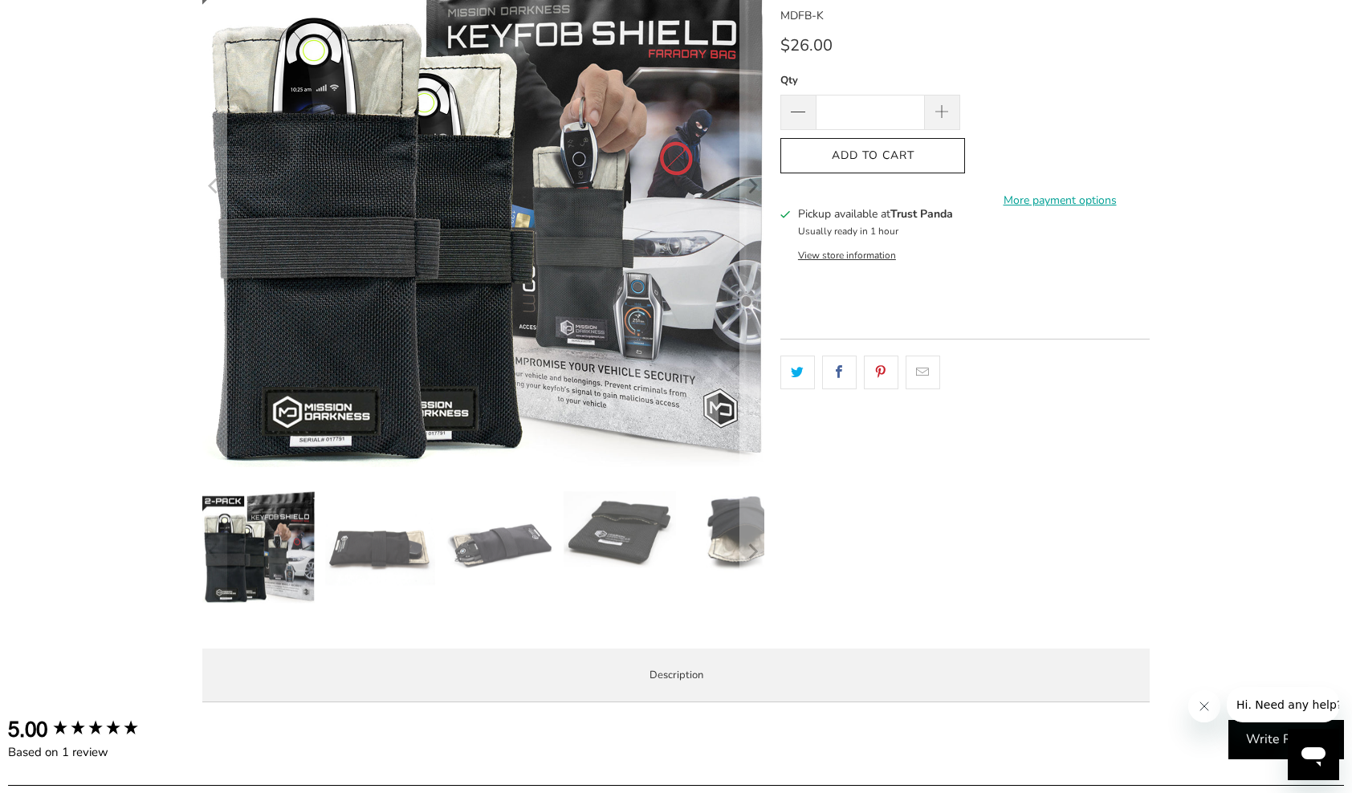
click at [357, 592] on img at bounding box center [379, 547] width 112 height 112
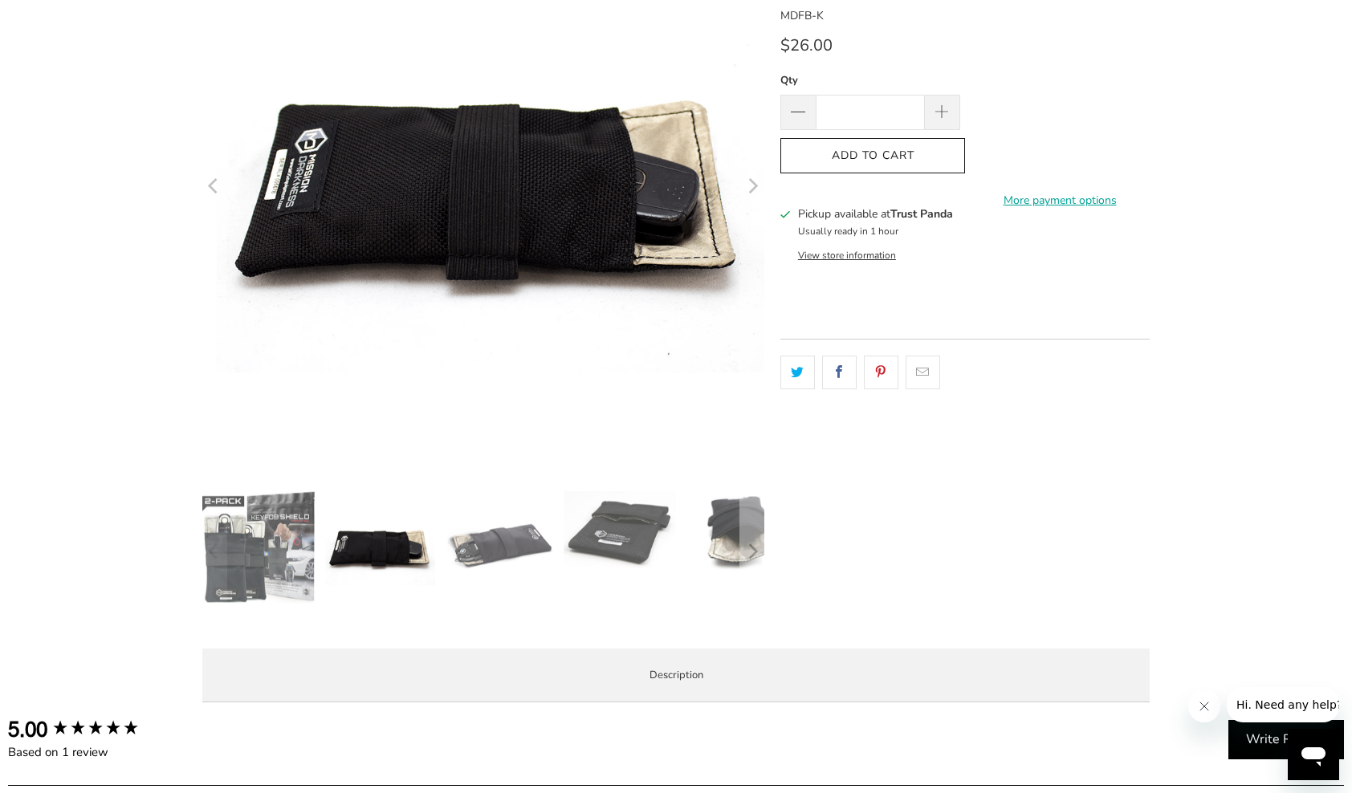
click at [517, 563] on img at bounding box center [499, 547] width 112 height 112
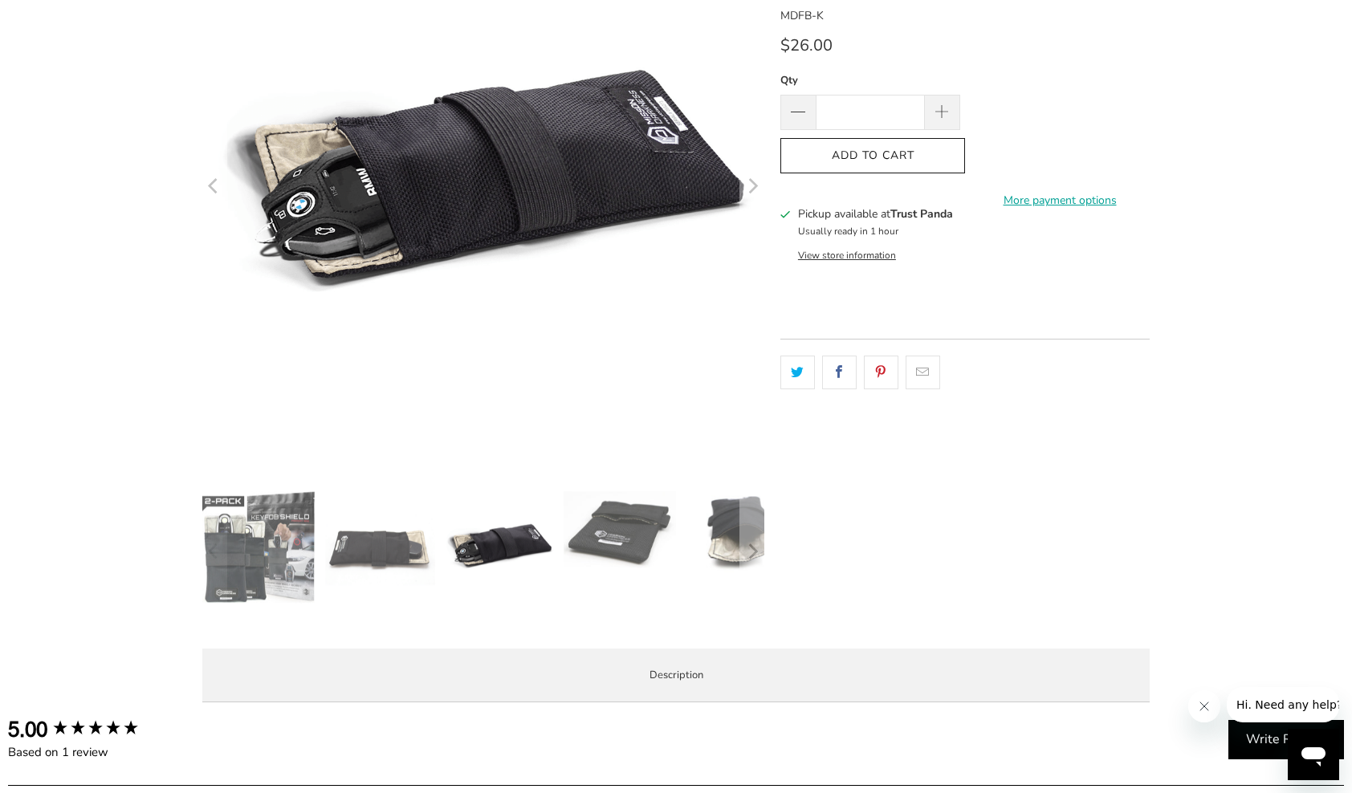
click at [624, 547] on img at bounding box center [619, 529] width 112 height 77
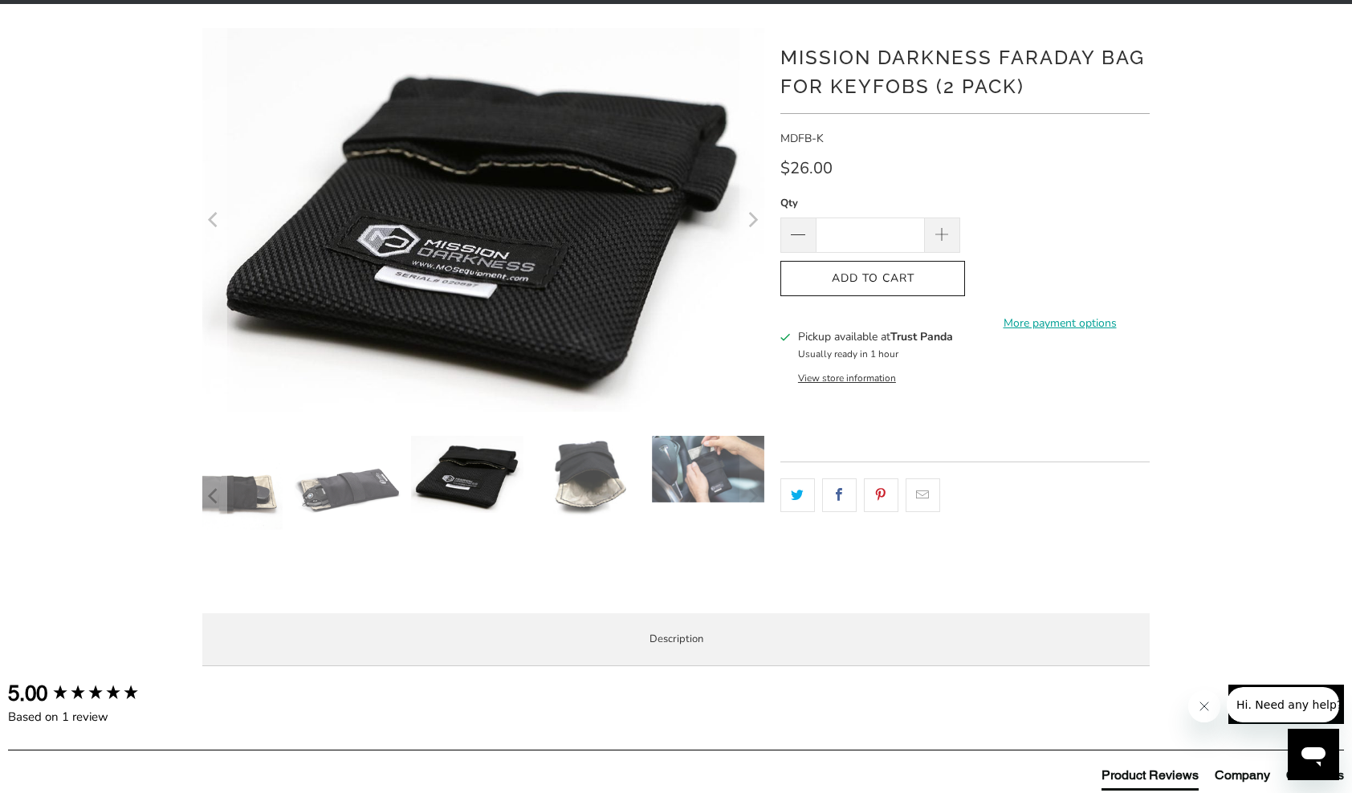
scroll to position [80, 0]
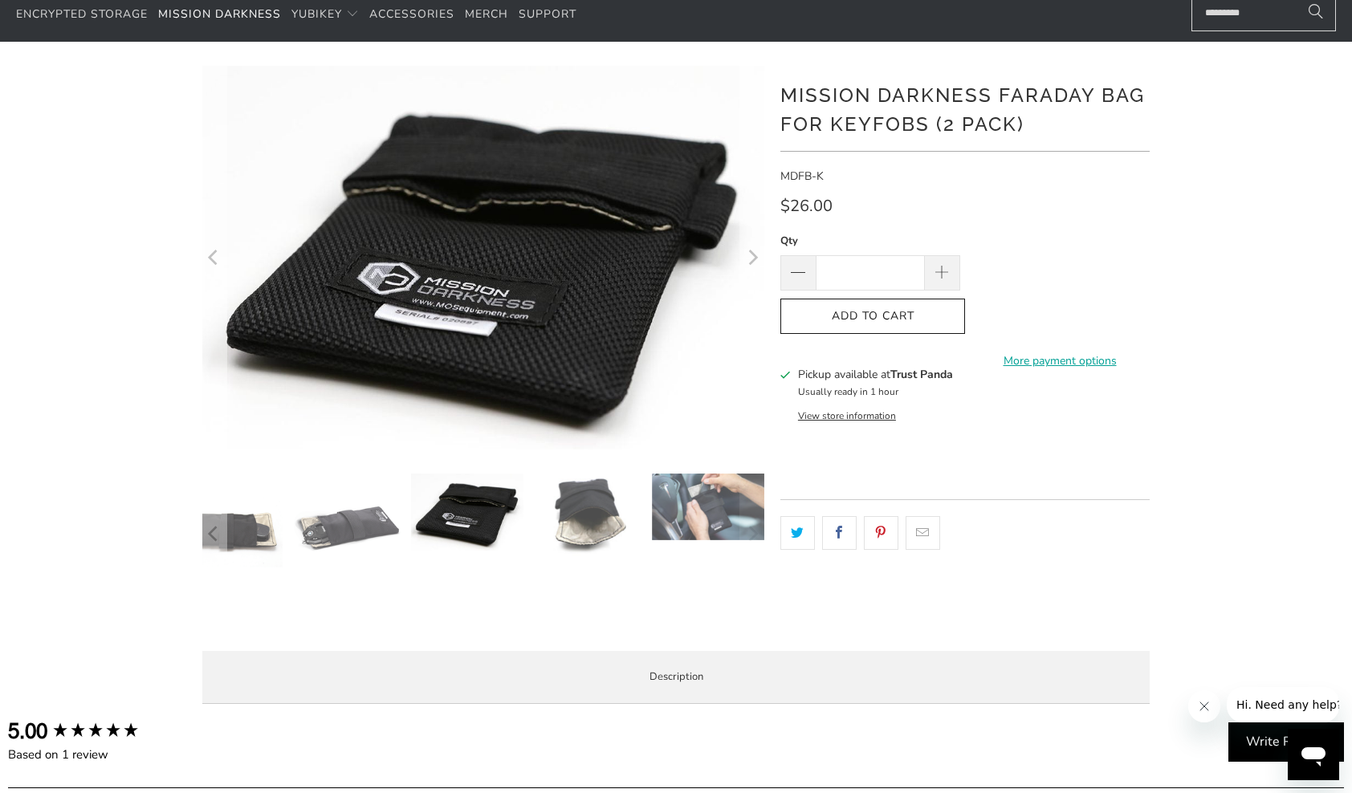
click at [679, 531] on img at bounding box center [708, 507] width 112 height 67
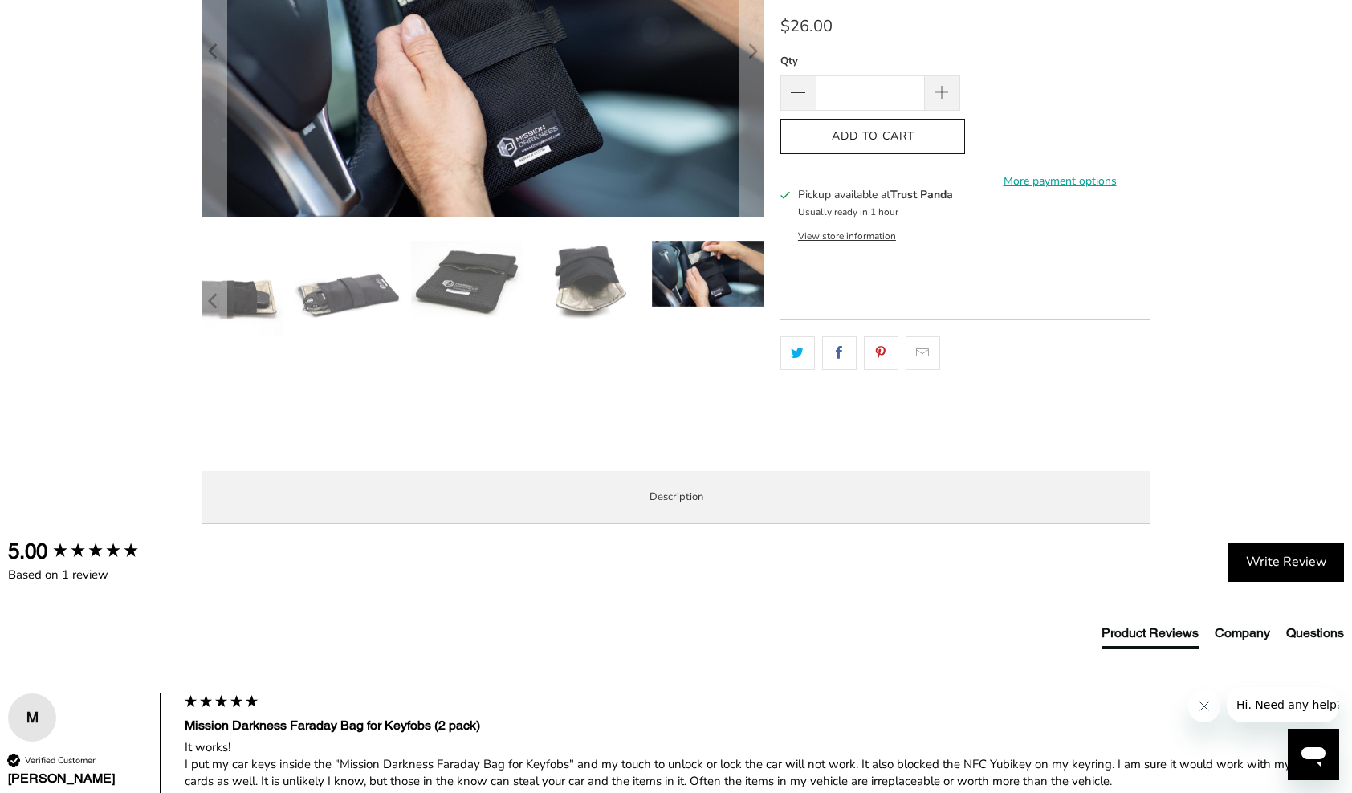
scroll to position [401, 0]
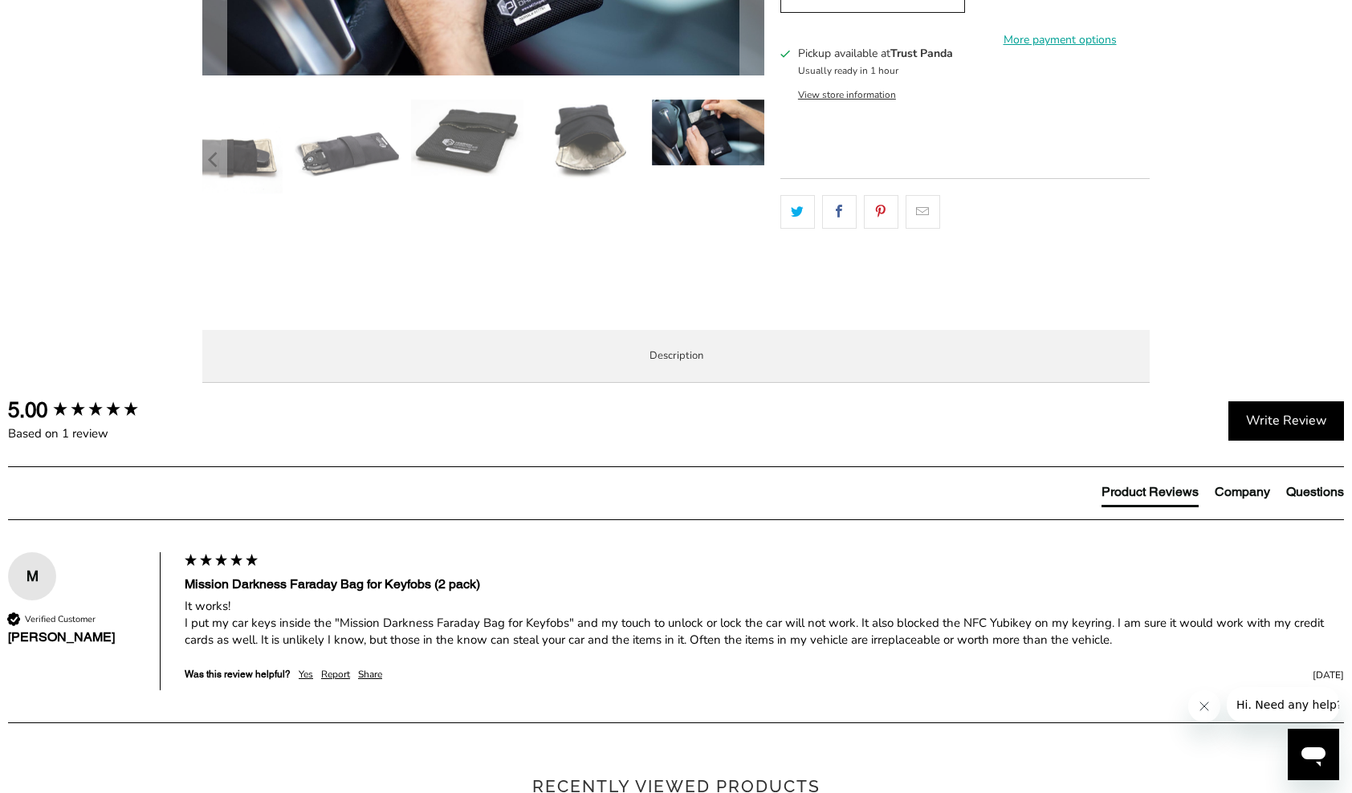
click at [0, 0] on li "Demo Videos" at bounding box center [0, 0] width 0 height 0
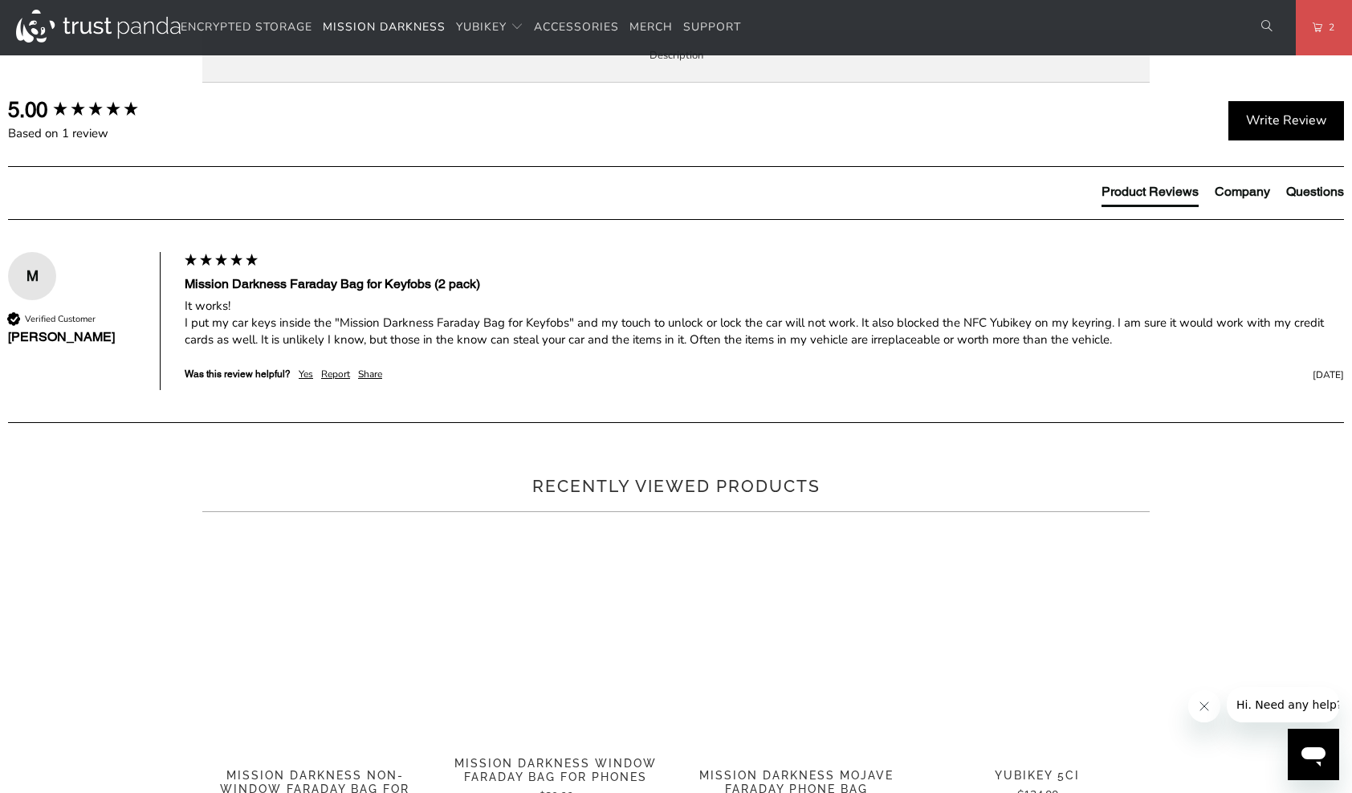
scroll to position [722, 0]
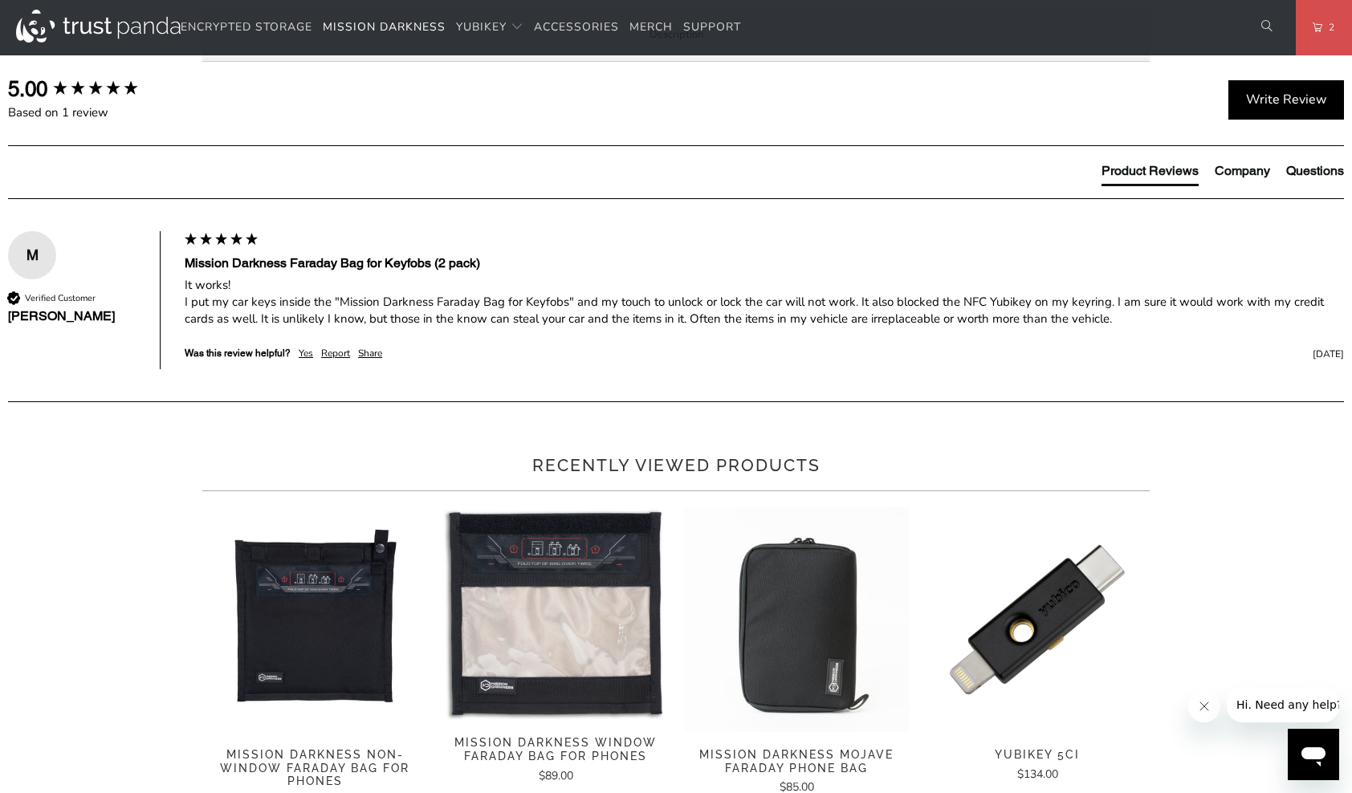
click at [0, 0] on span "Product Features" at bounding box center [0, 0] width 0 height 0
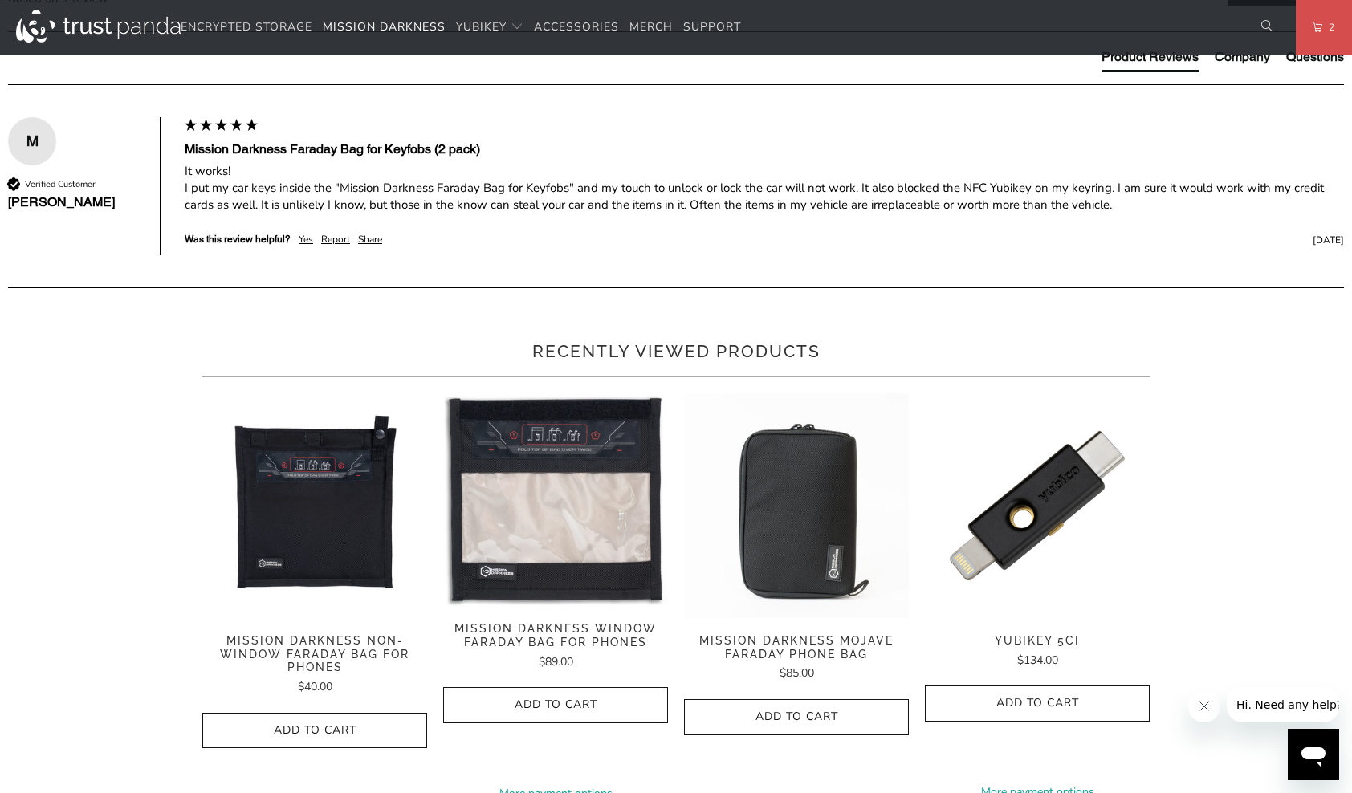
scroll to position [883, 0]
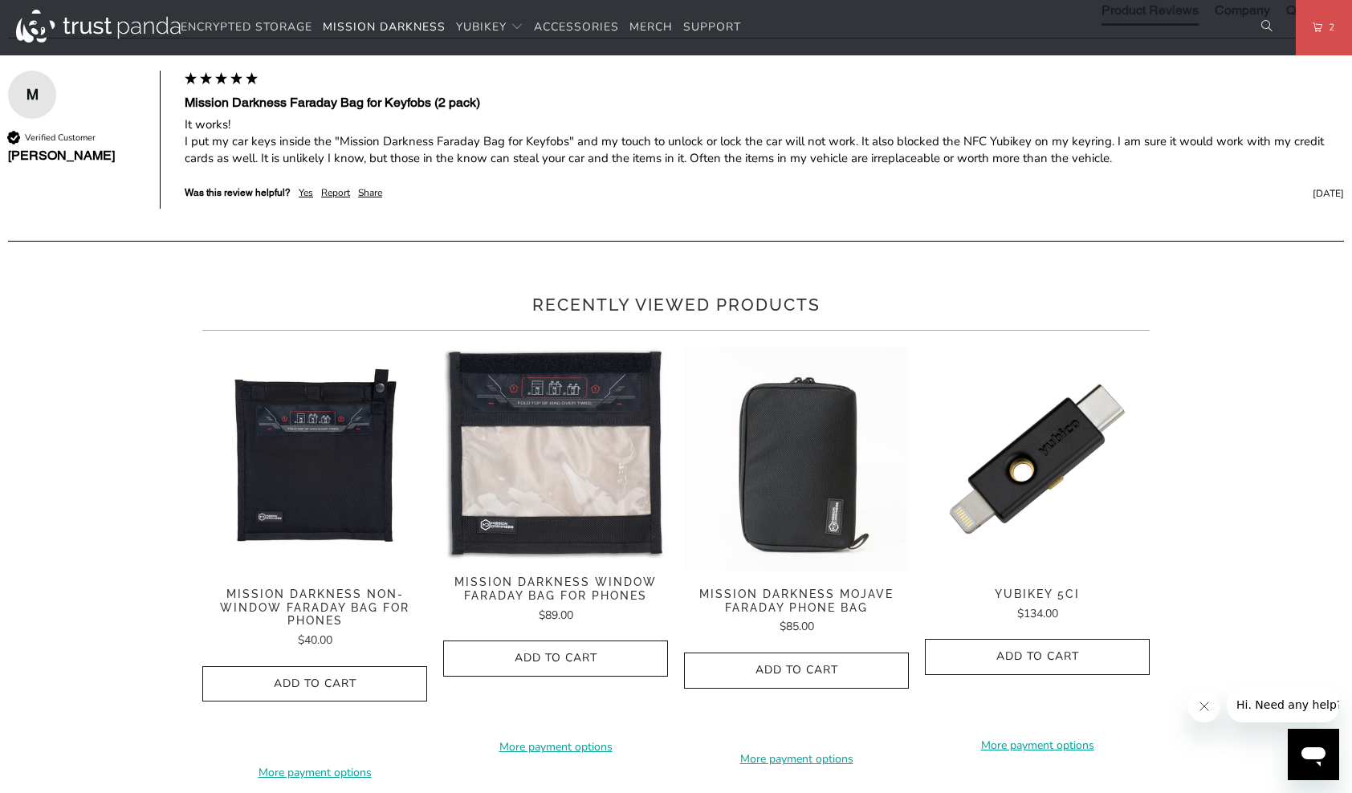
drag, startPoint x: 272, startPoint y: 434, endPoint x: 337, endPoint y: 437, distance: 65.1
click at [0, 0] on li "YubiKeys" at bounding box center [0, 0] width 0 height 0
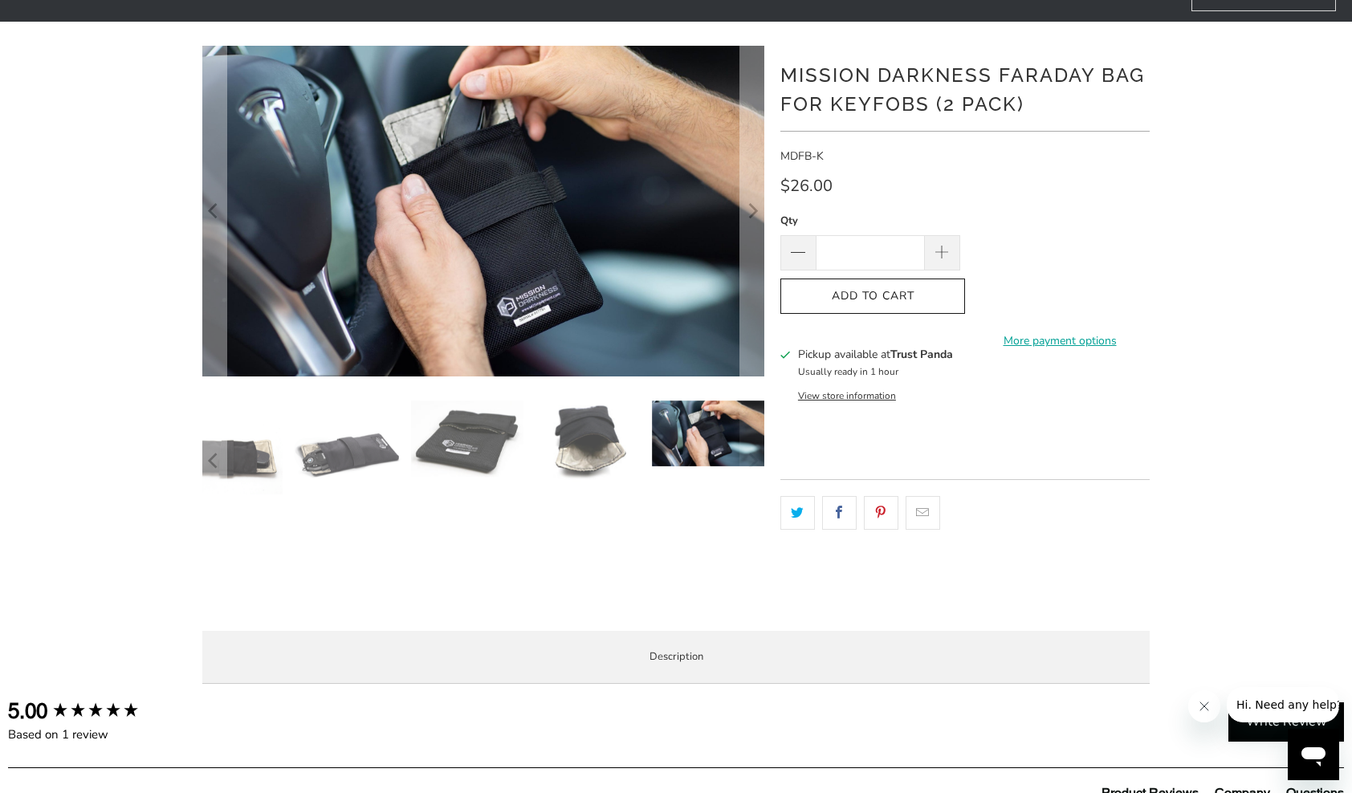
scroll to position [80, 0]
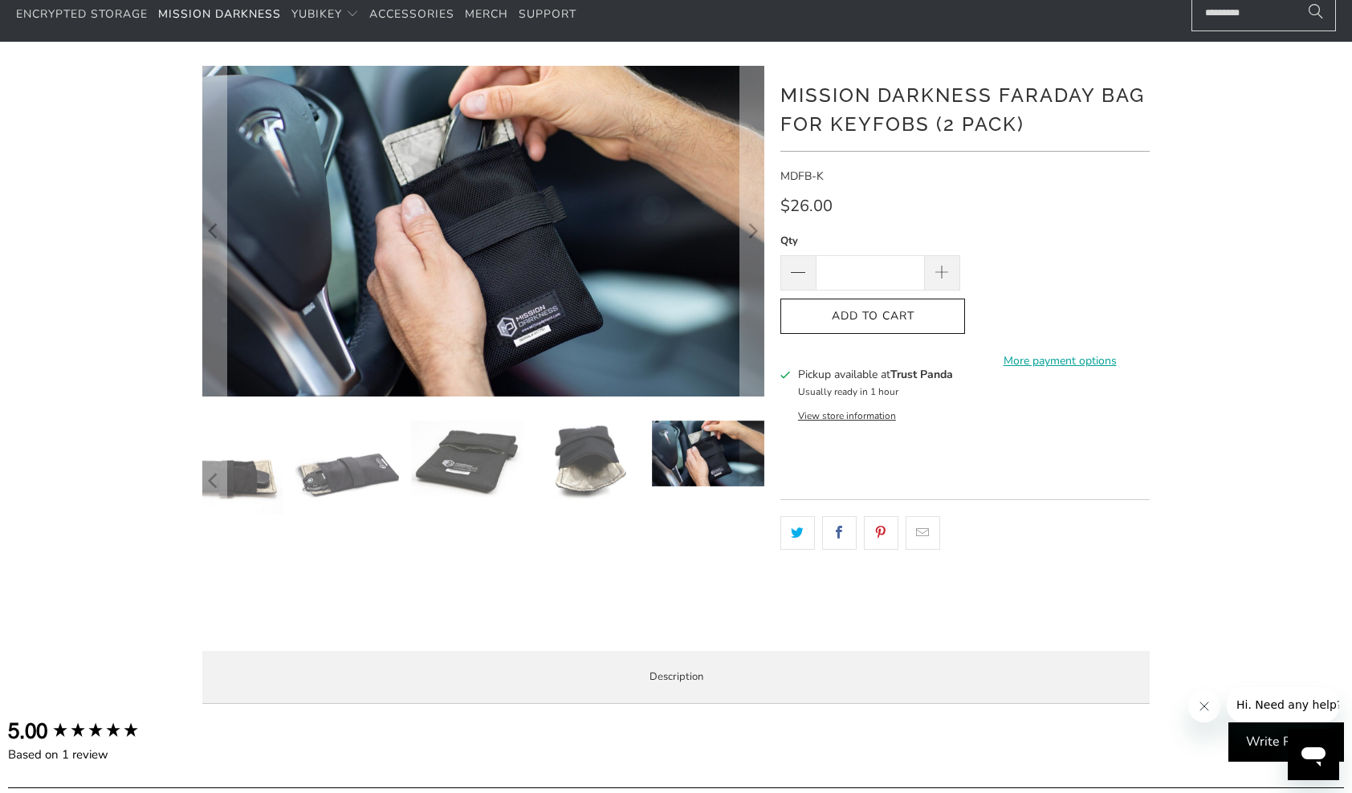
click at [571, 453] on img at bounding box center [587, 462] width 112 height 82
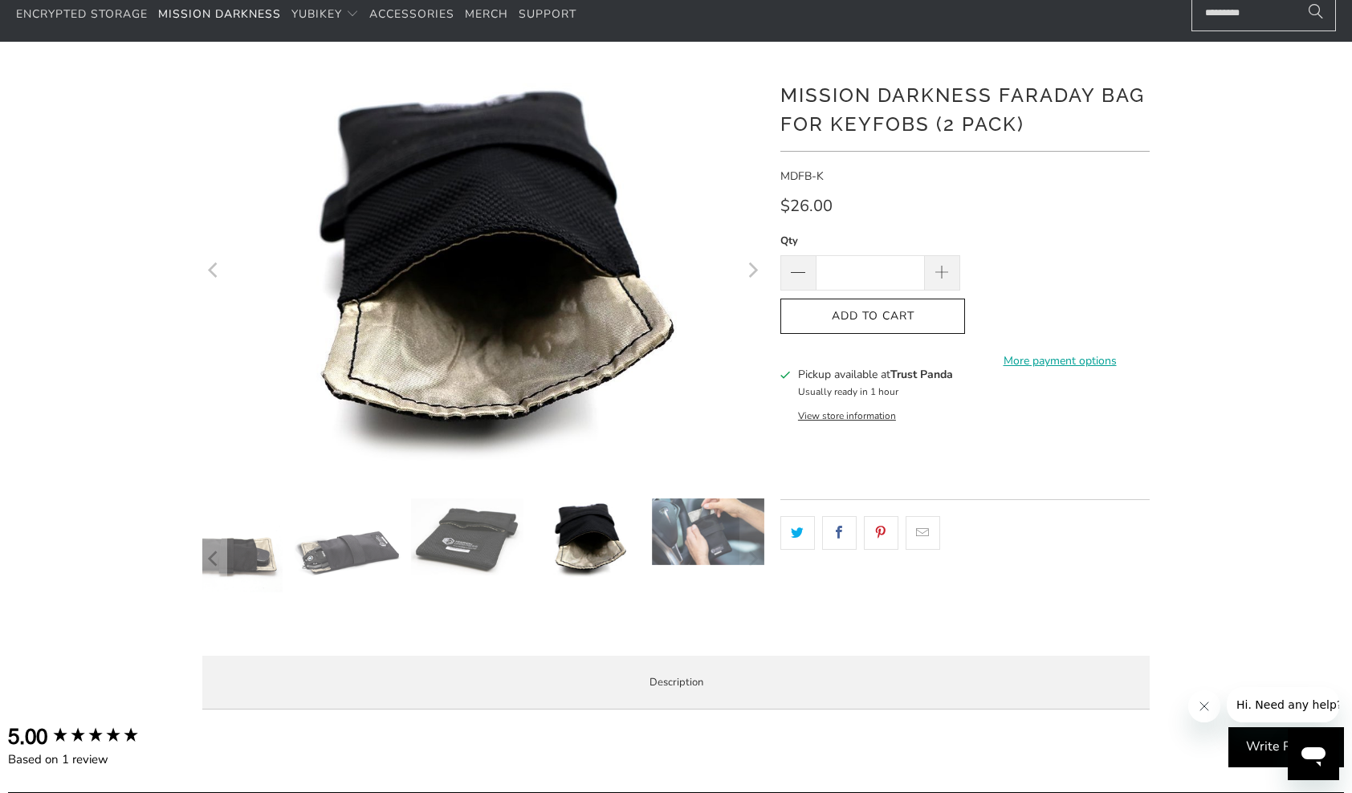
click at [679, 520] on img at bounding box center [708, 531] width 112 height 67
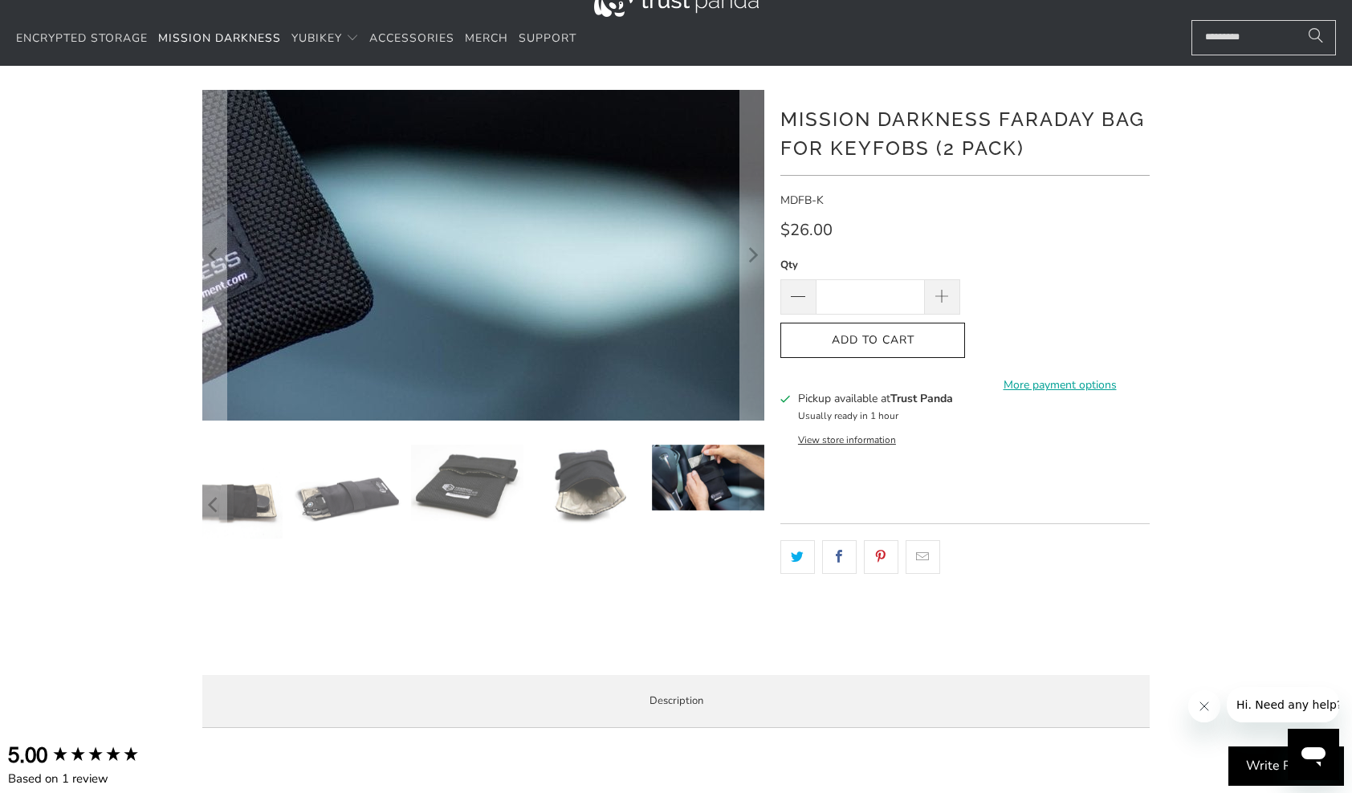
scroll to position [0, 0]
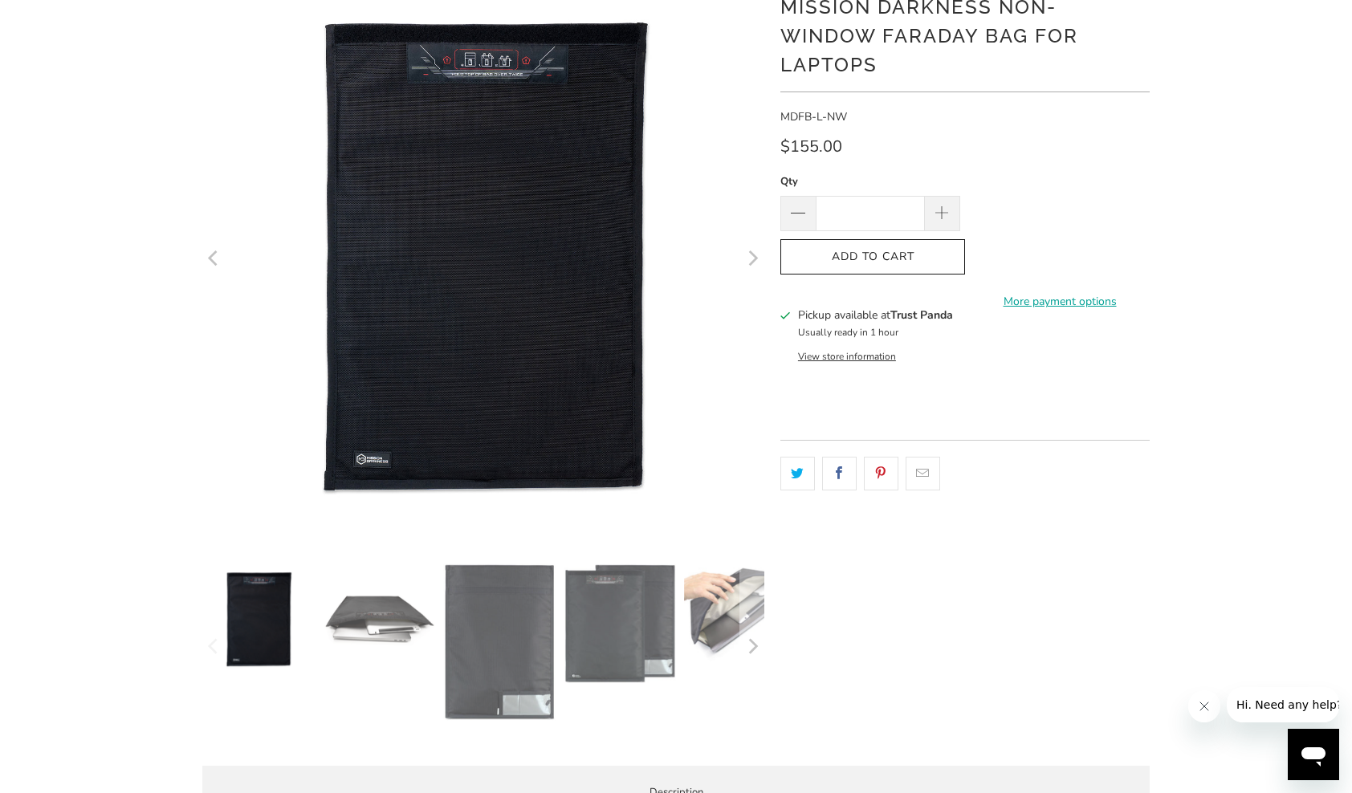
scroll to position [161, 0]
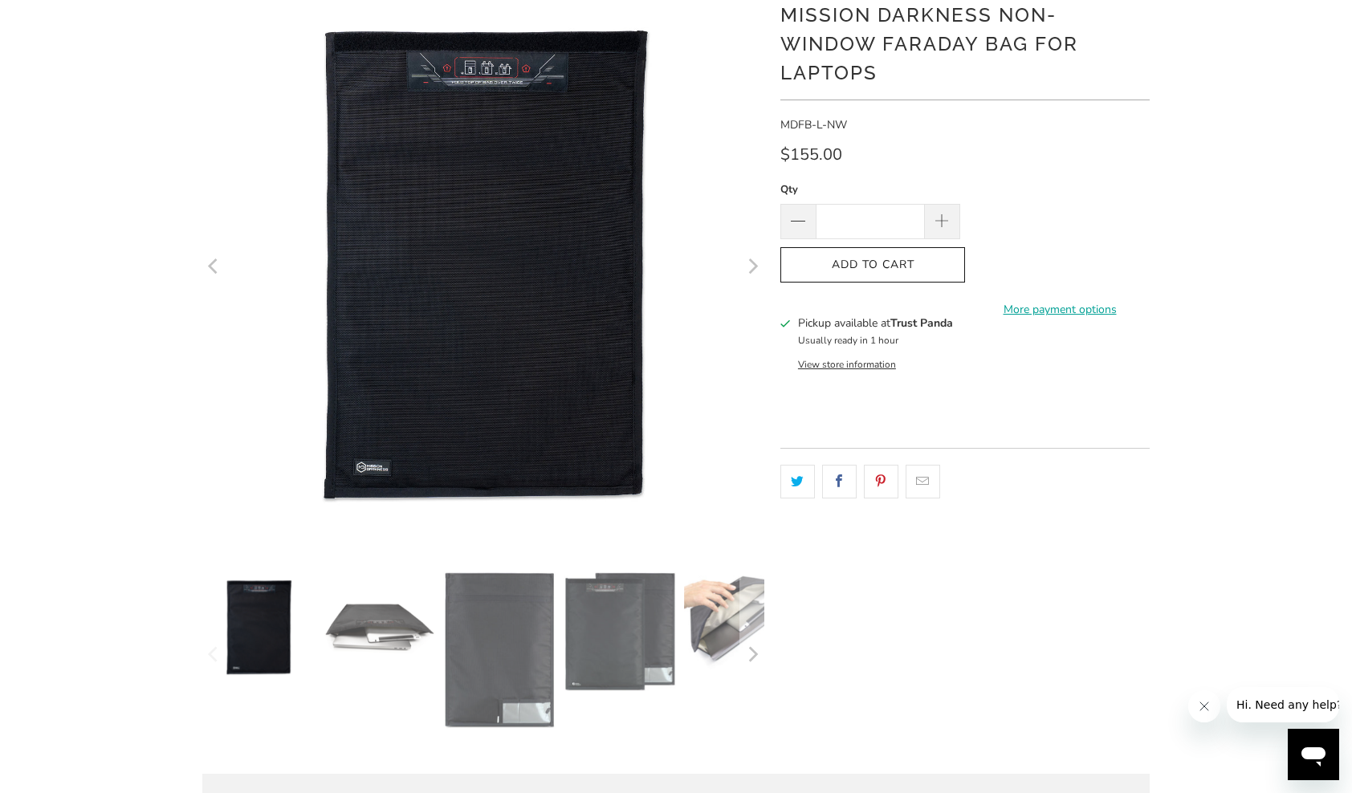
click at [376, 636] on img at bounding box center [379, 627] width 112 height 112
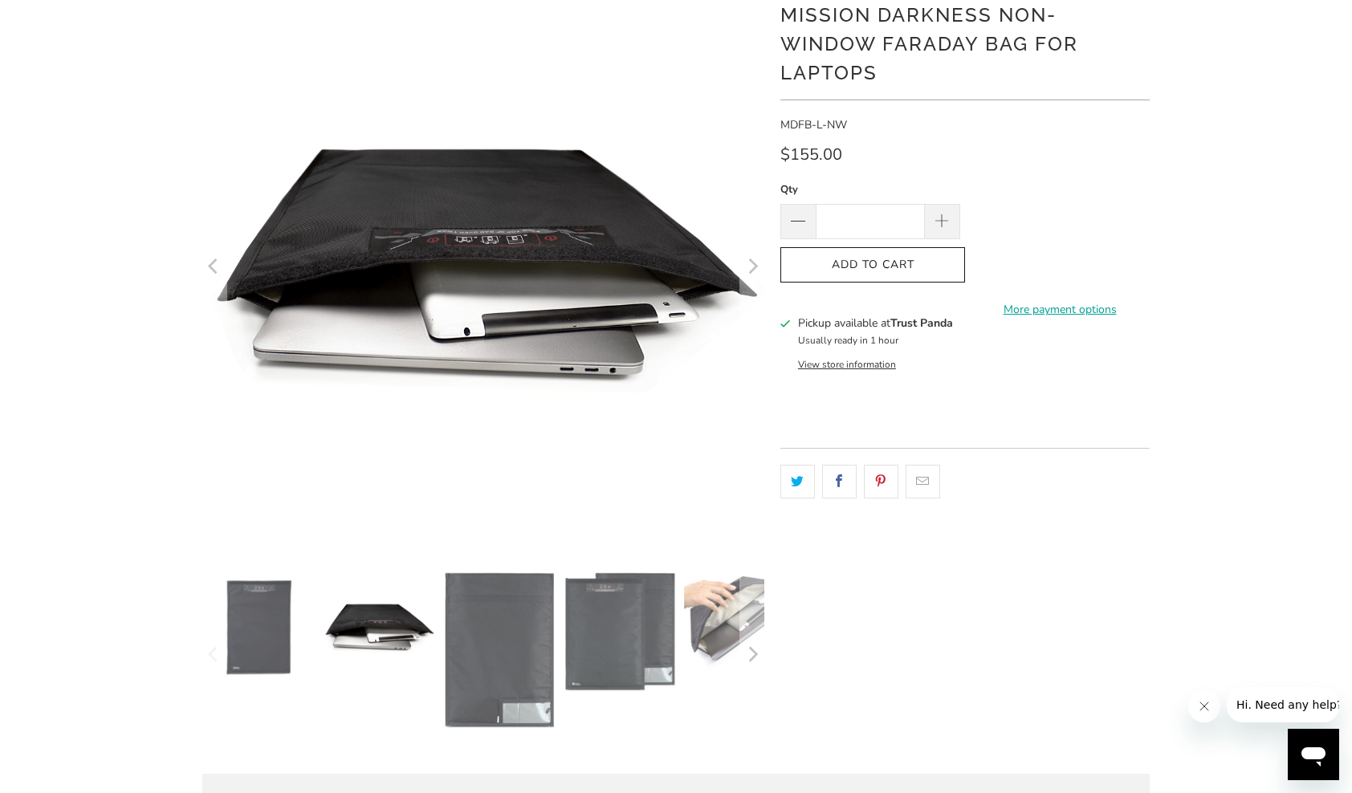
click at [530, 669] on img at bounding box center [499, 649] width 112 height 157
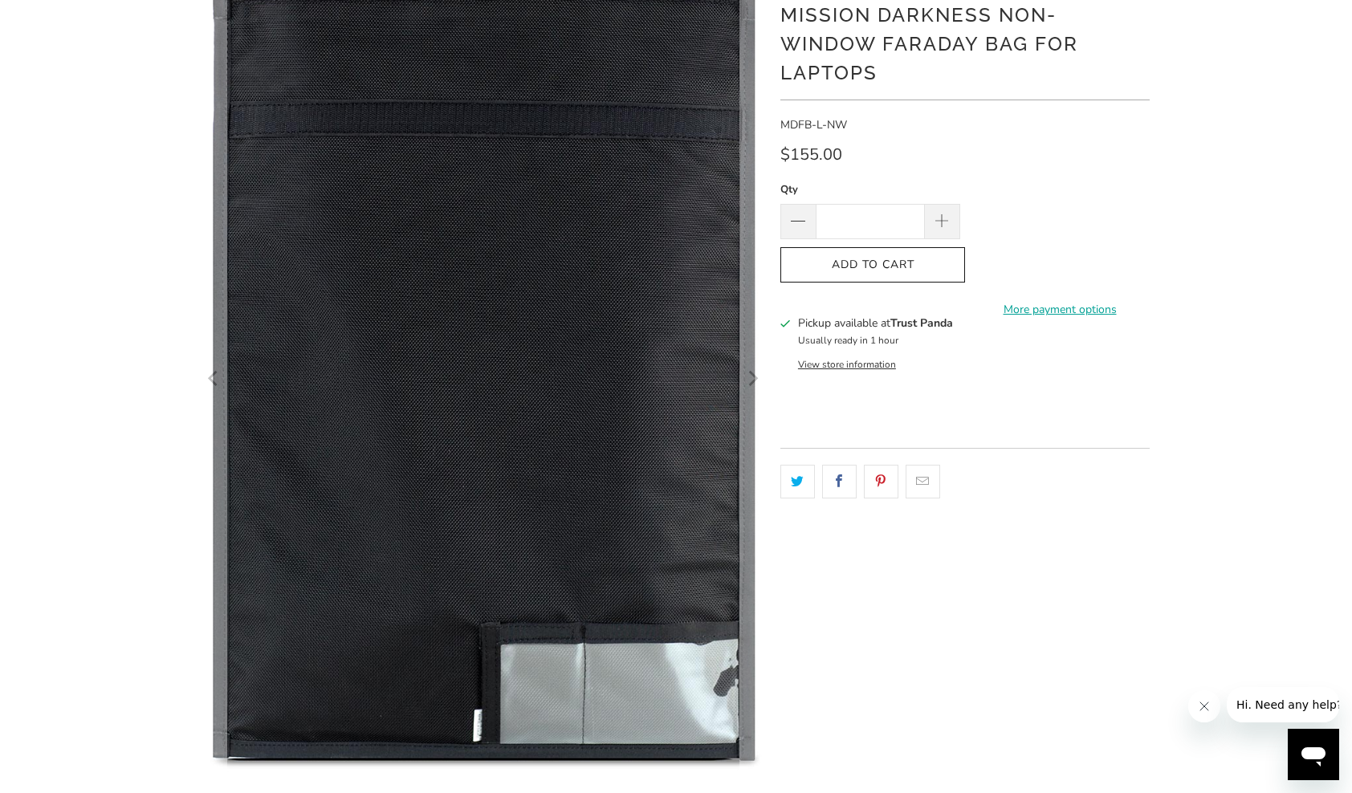
click at [74, 496] on div "*" at bounding box center [676, 525] width 1352 height 1079
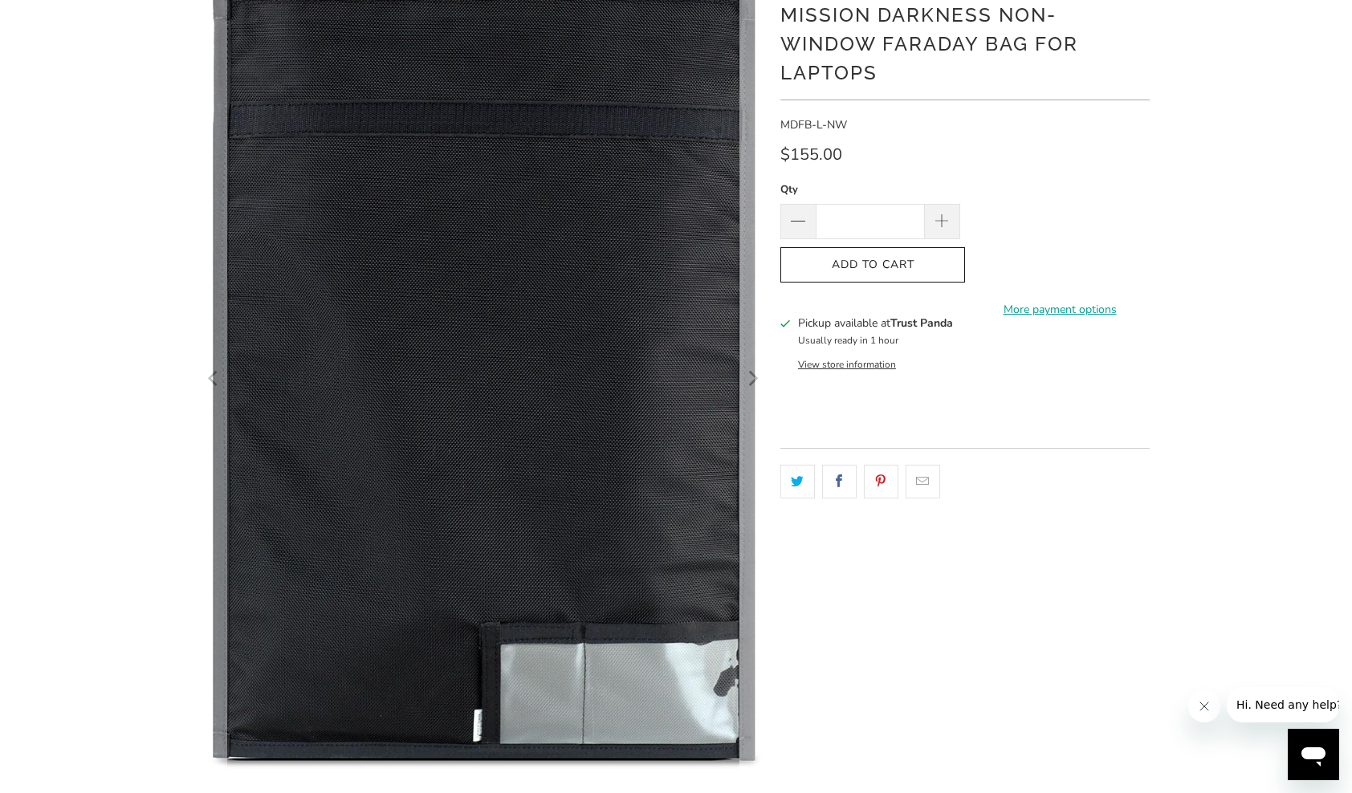
click at [750, 380] on icon "Next" at bounding box center [751, 378] width 15 height 472
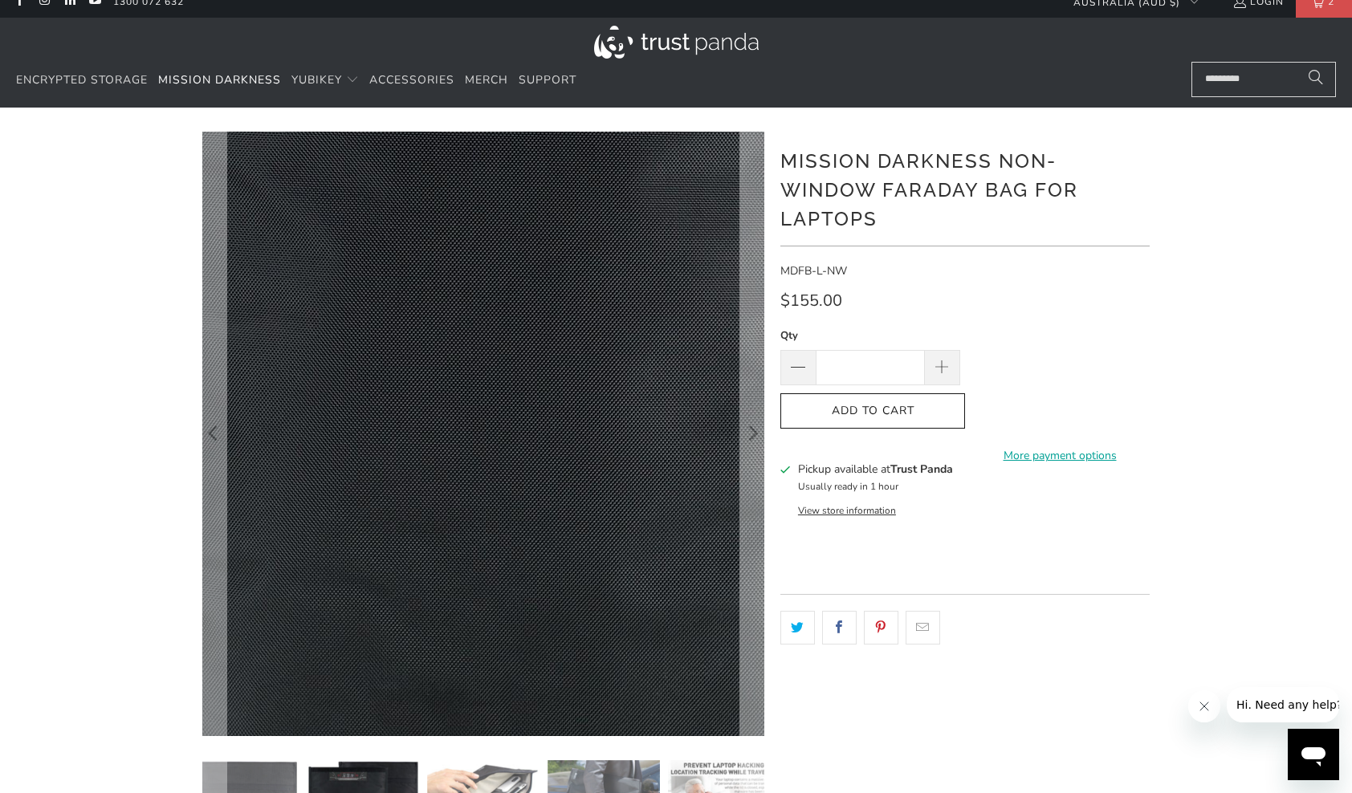
scroll to position [0, 0]
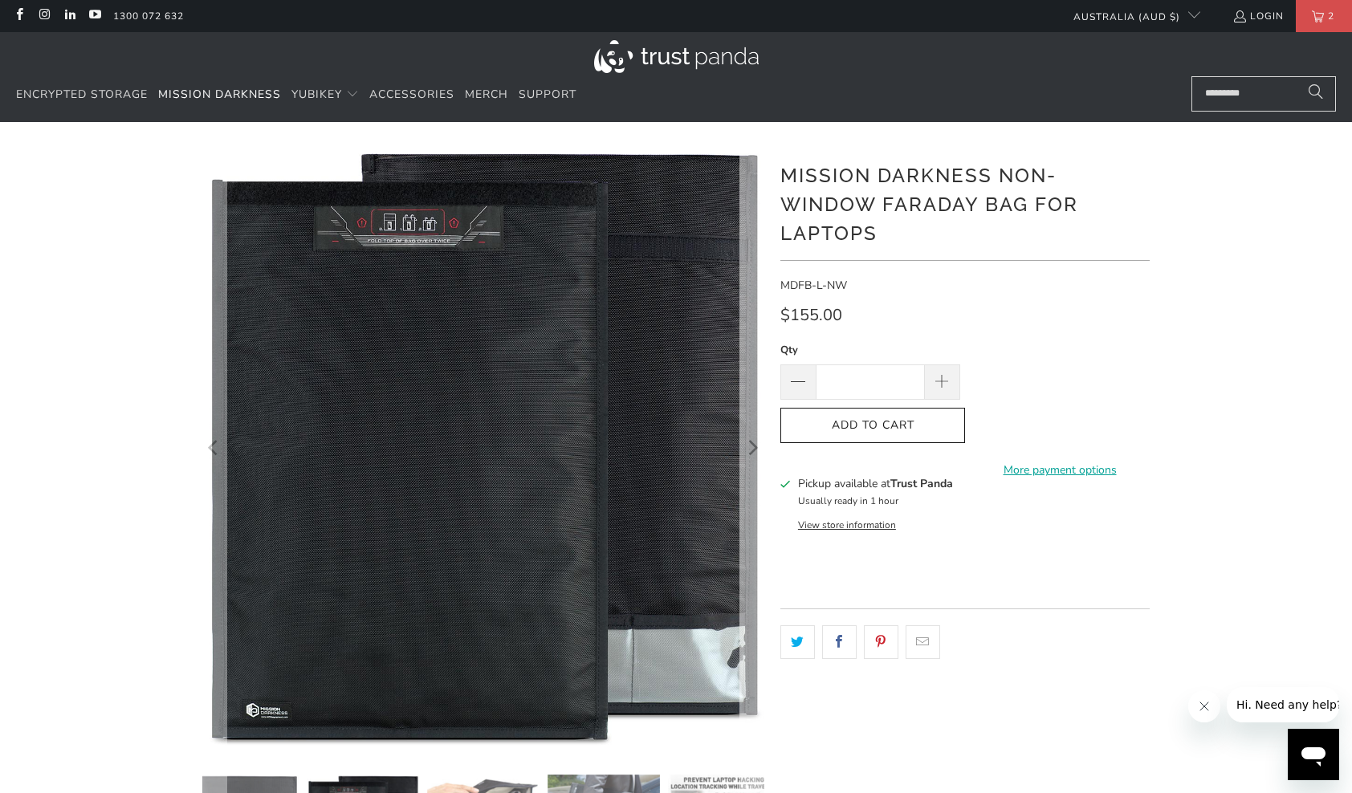
click at [750, 449] on icon "Next" at bounding box center [751, 447] width 15 height 363
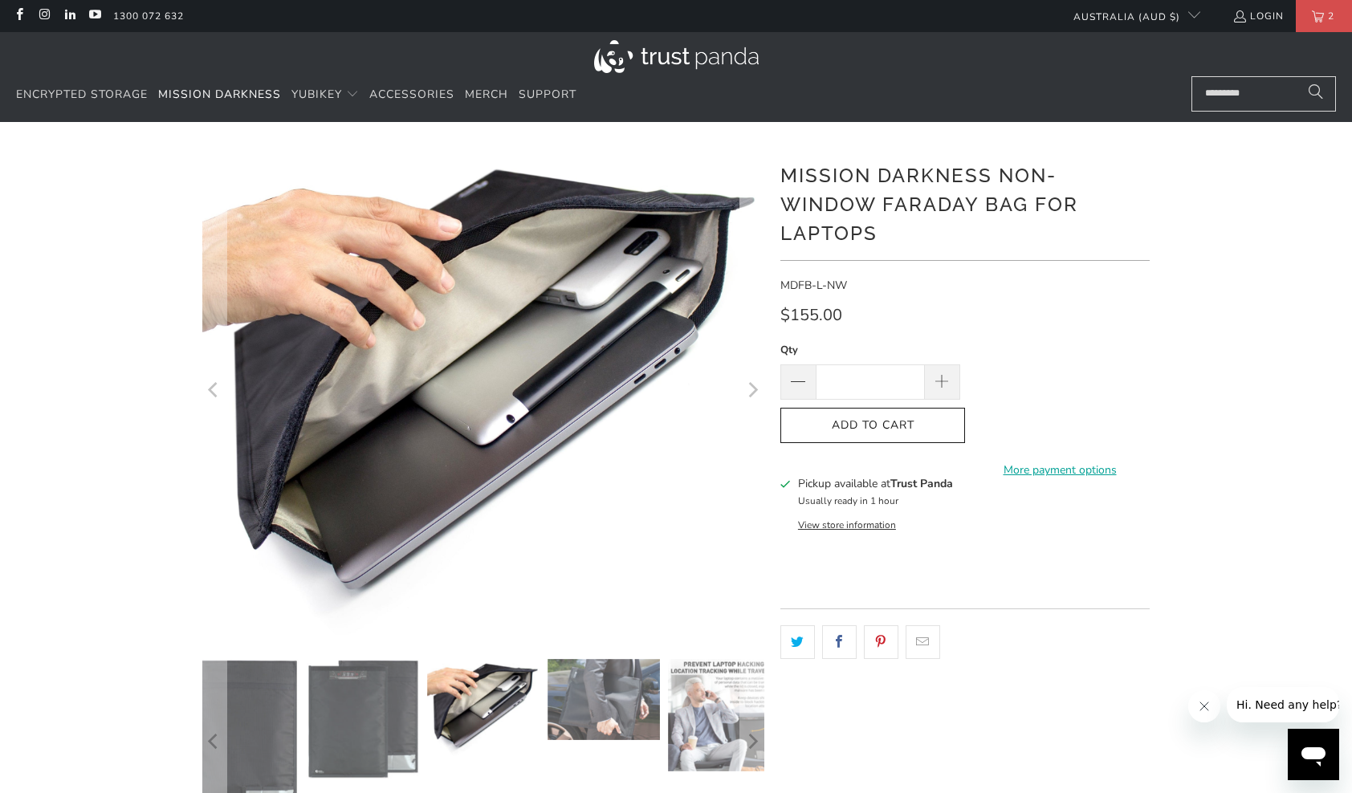
click at [754, 389] on icon "Next" at bounding box center [754, 389] width 10 height 15
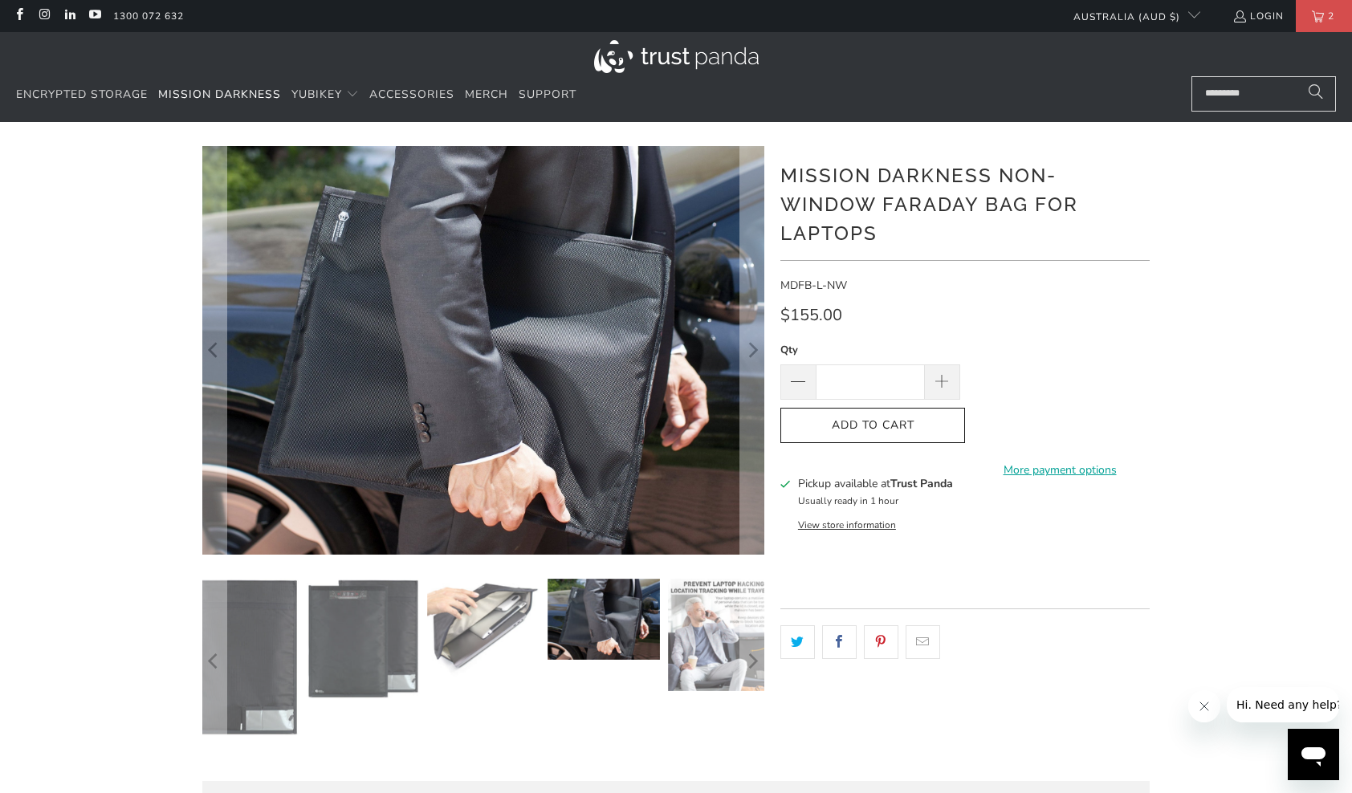
click at [709, 647] on img at bounding box center [724, 635] width 112 height 112
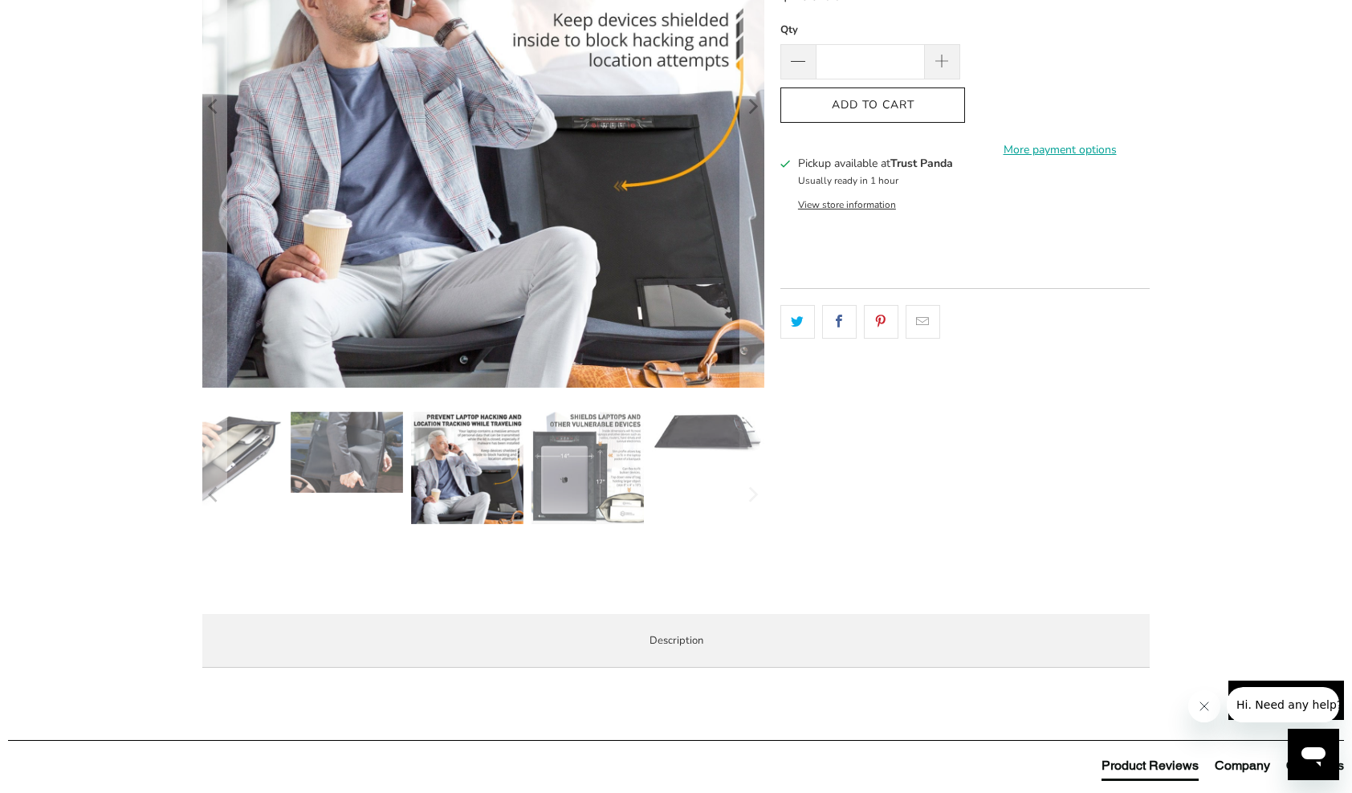
scroll to position [321, 0]
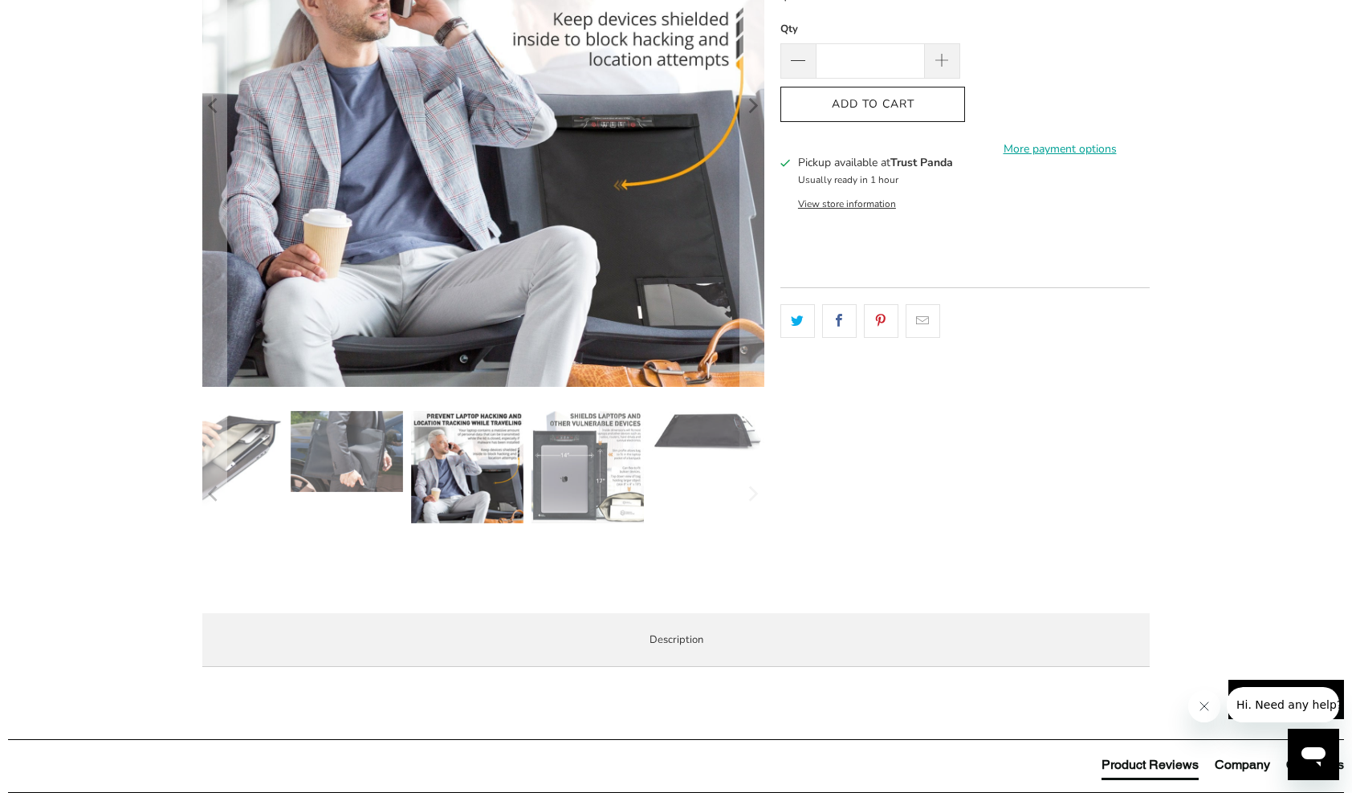
click at [734, 448] on img at bounding box center [708, 431] width 112 height 40
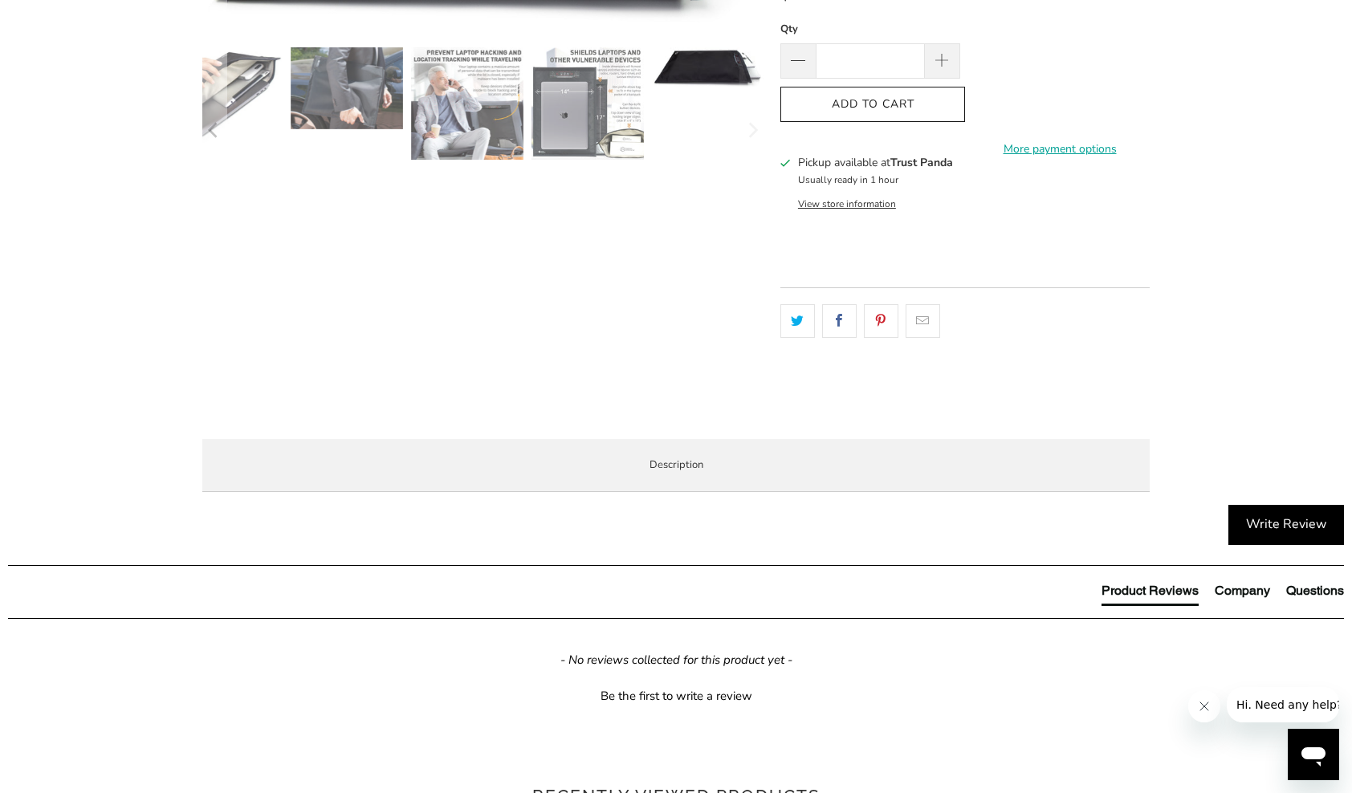
click at [0, 0] on span "Demo Videos" at bounding box center [0, 0] width 0 height 0
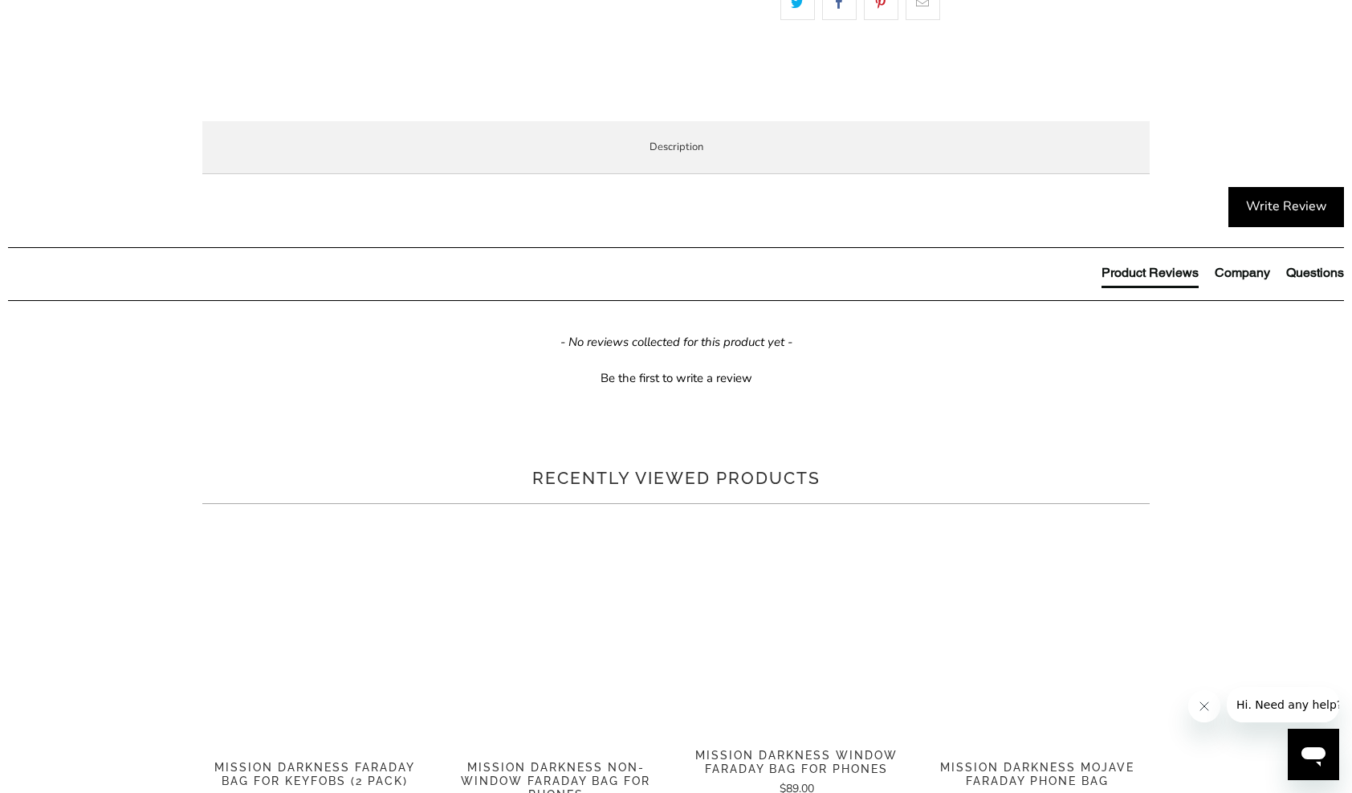
scroll to position [642, 0]
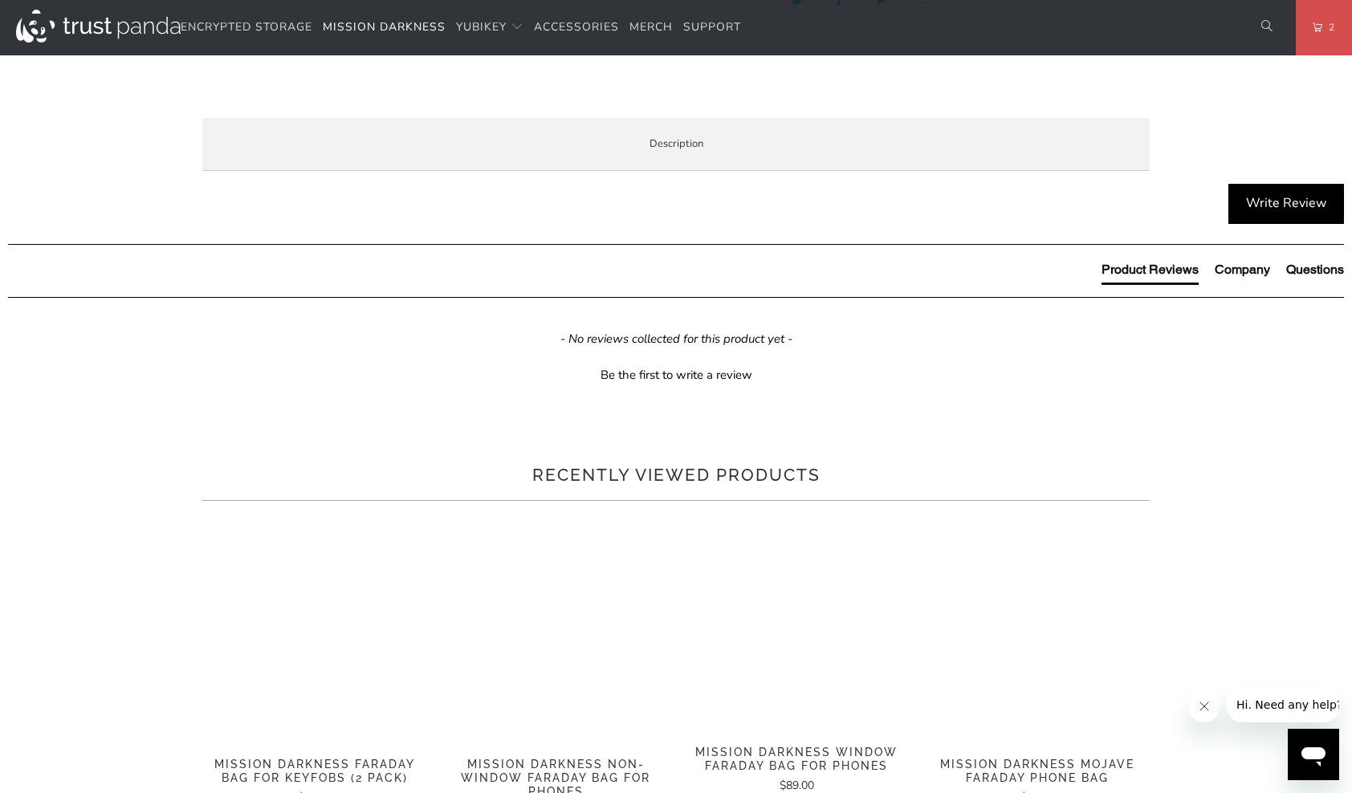
click at [0, 0] on span "Product Features" at bounding box center [0, 0] width 0 height 0
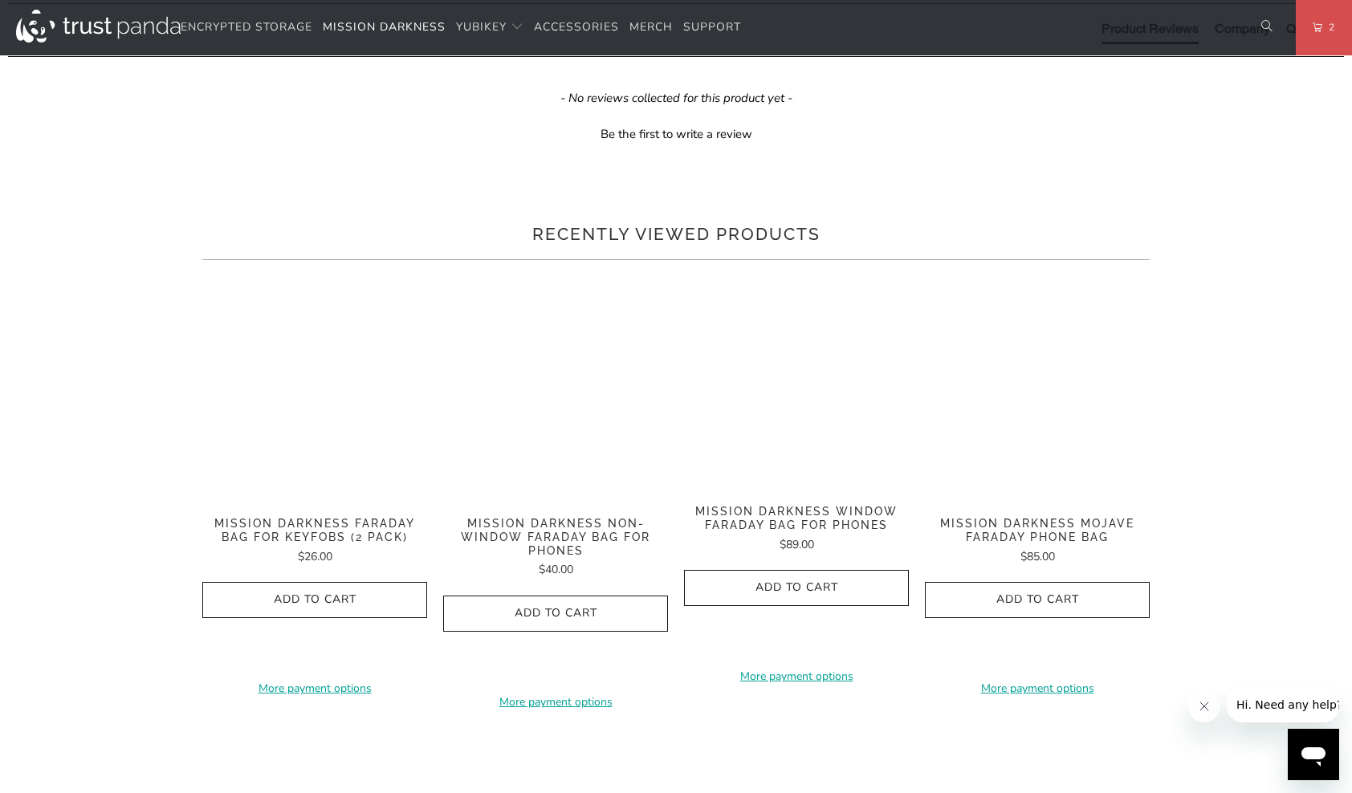
scroll to position [963, 0]
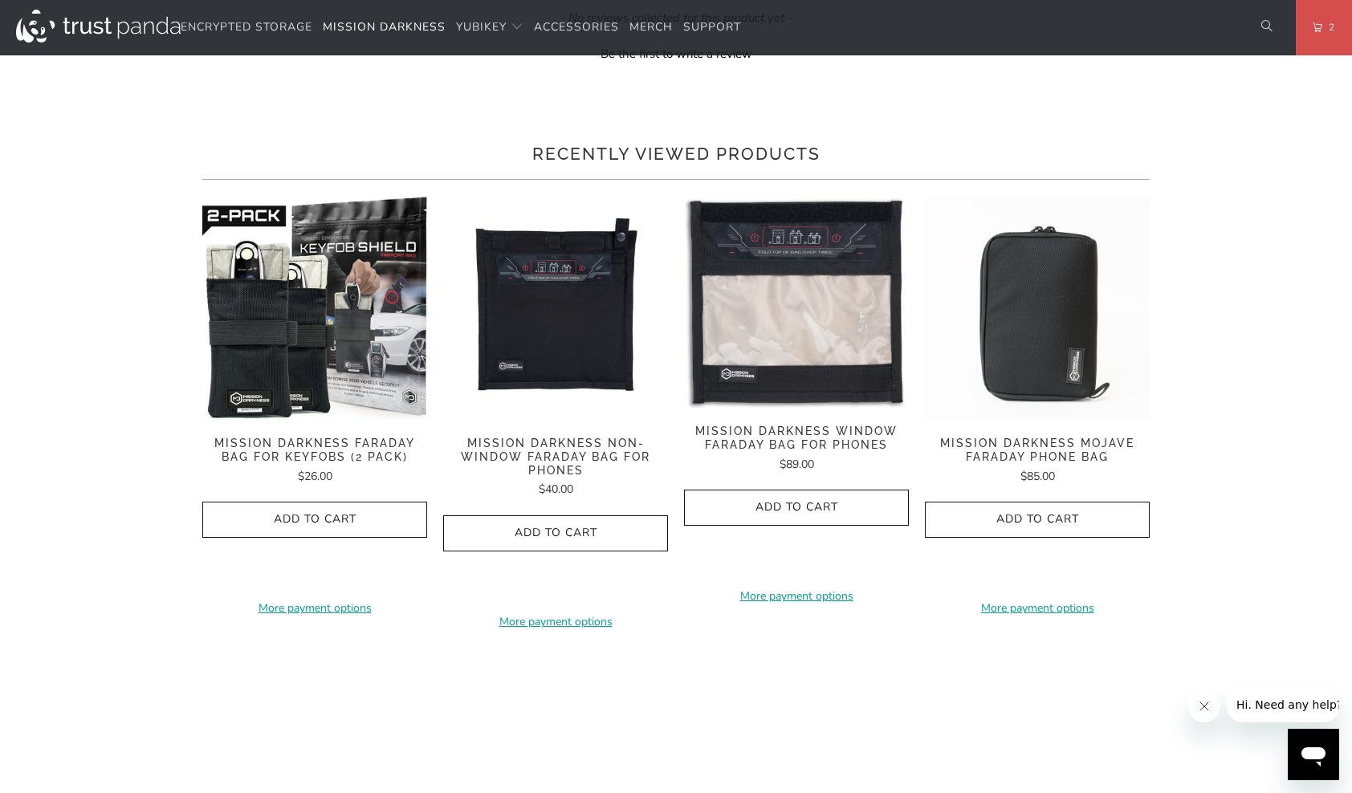
drag, startPoint x: 382, startPoint y: 616, endPoint x: 217, endPoint y: 368, distance: 298.1
click at [0, 0] on div "Overview Product Features Demo Videos Enterprise and Government Local Service &…" at bounding box center [0, 0] width 0 height 0
click at [0, 0] on li "Digital cameras" at bounding box center [0, 0] width 0 height 0
click at [0, 0] on li "Survival electronics" at bounding box center [0, 0] width 0 height 0
drag, startPoint x: 323, startPoint y: 482, endPoint x: 214, endPoint y: 369, distance: 156.7
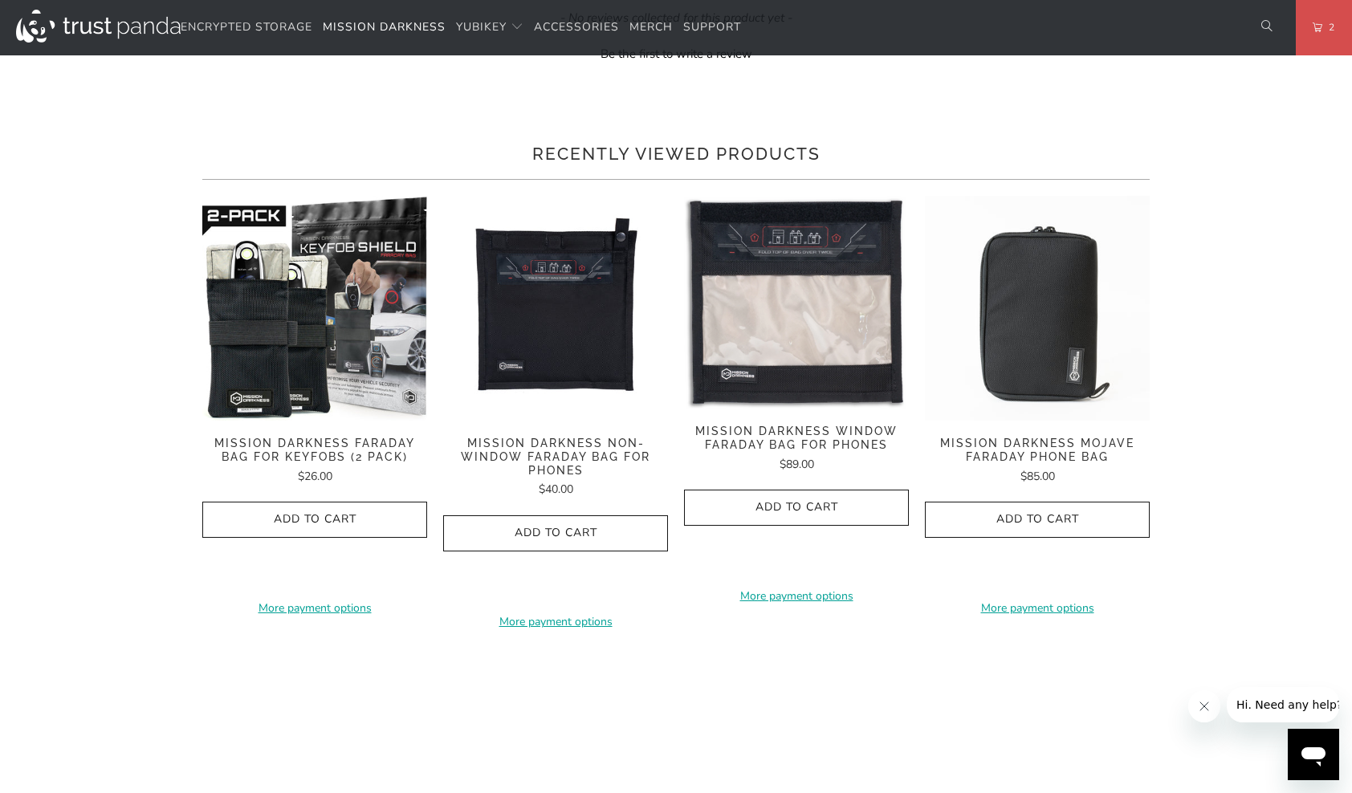
click at [0, 0] on div "Overview Product Features Demo Videos Enterprise and Government Local Service &…" at bounding box center [0, 0] width 0 height 0
drag, startPoint x: 214, startPoint y: 369, endPoint x: 321, endPoint y: 504, distance: 172.0
click at [0, 0] on li "Two-way radios" at bounding box center [0, 0] width 0 height 0
click at [0, 0] on ul "Laptops Multiple tablets Multiple cell phones Transmitters Two-way radios Wirel…" at bounding box center [0, 0] width 0 height 0
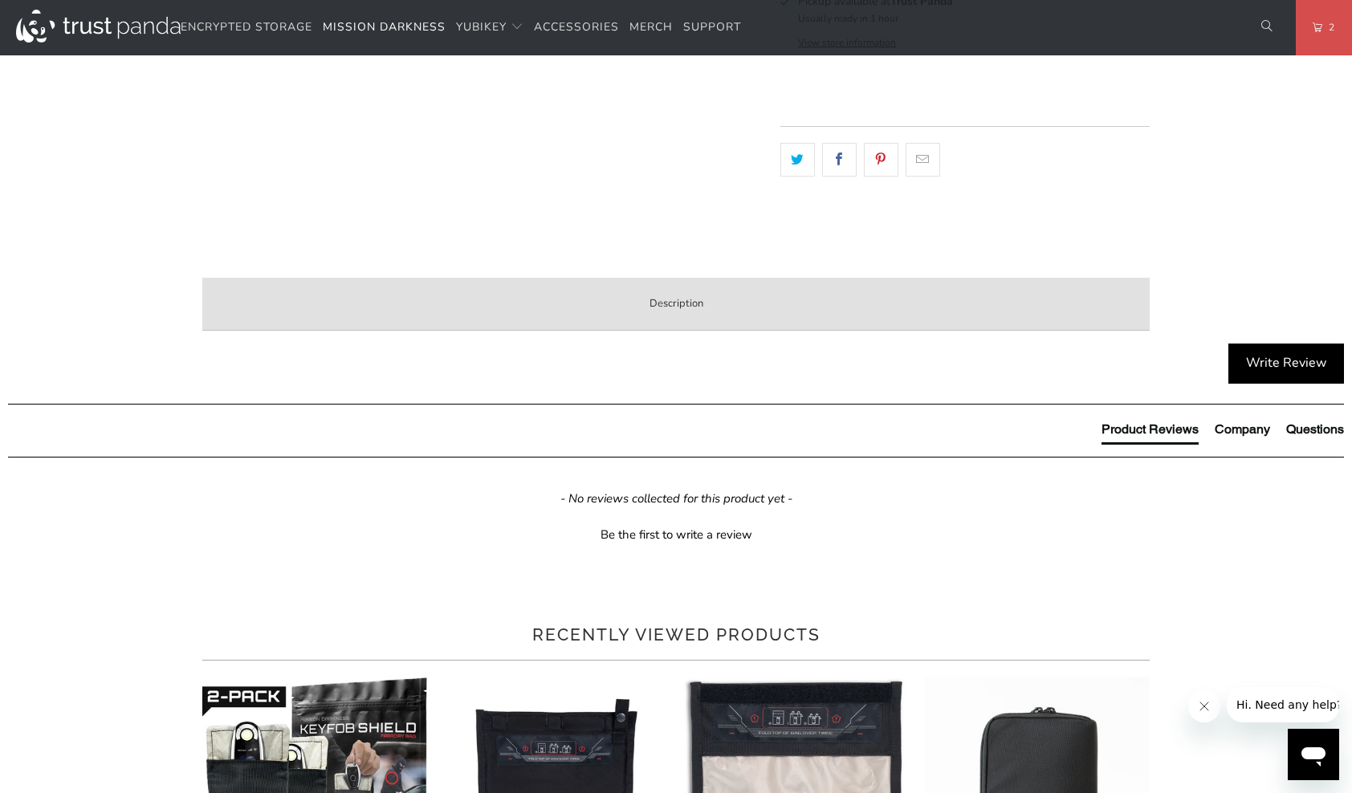
scroll to position [482, 0]
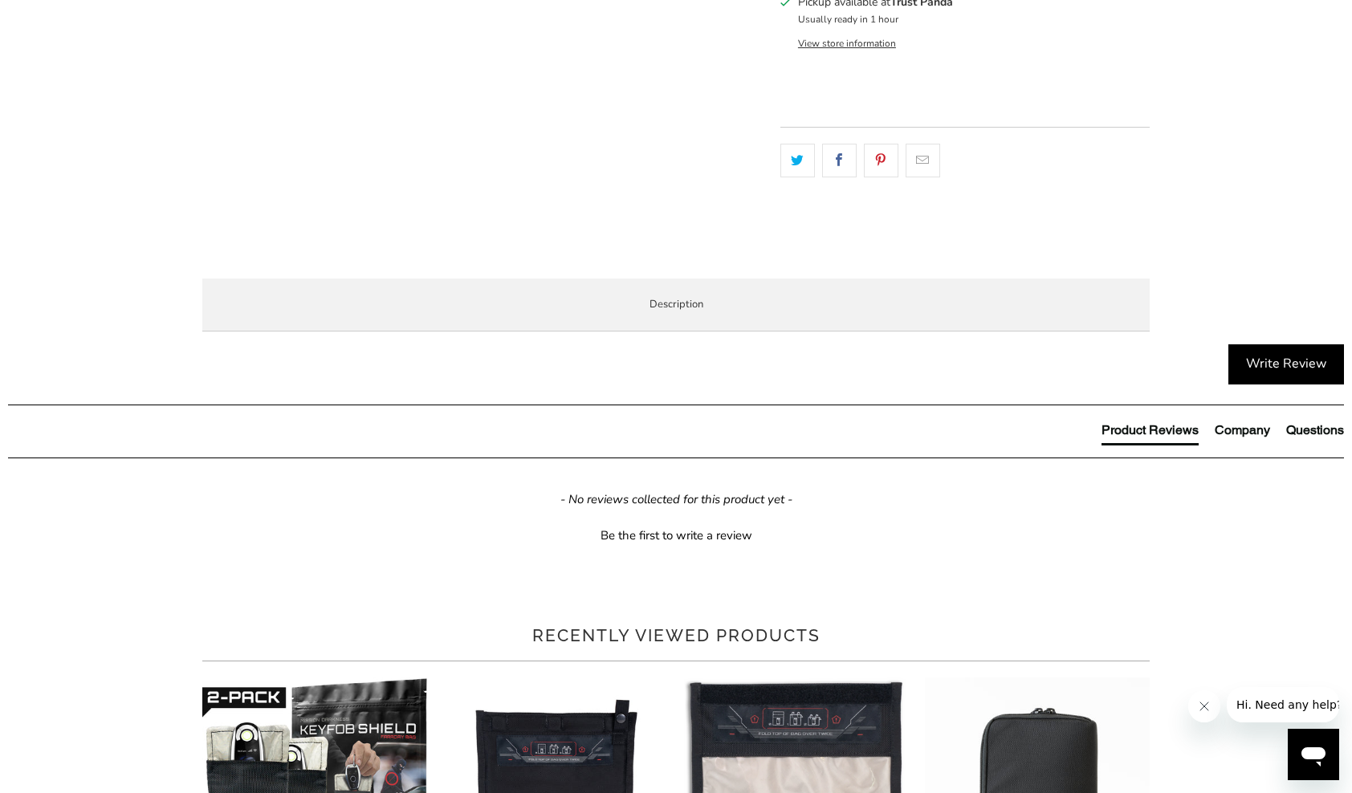
click at [0, 0] on span "Enterprise and Government" at bounding box center [0, 0] width 0 height 0
click at [0, 0] on span "Local Service & Support" at bounding box center [0, 0] width 0 height 0
click at [0, 0] on span "Enterprise and Government" at bounding box center [0, 0] width 0 height 0
click at [0, 0] on span "Demo Videos" at bounding box center [0, 0] width 0 height 0
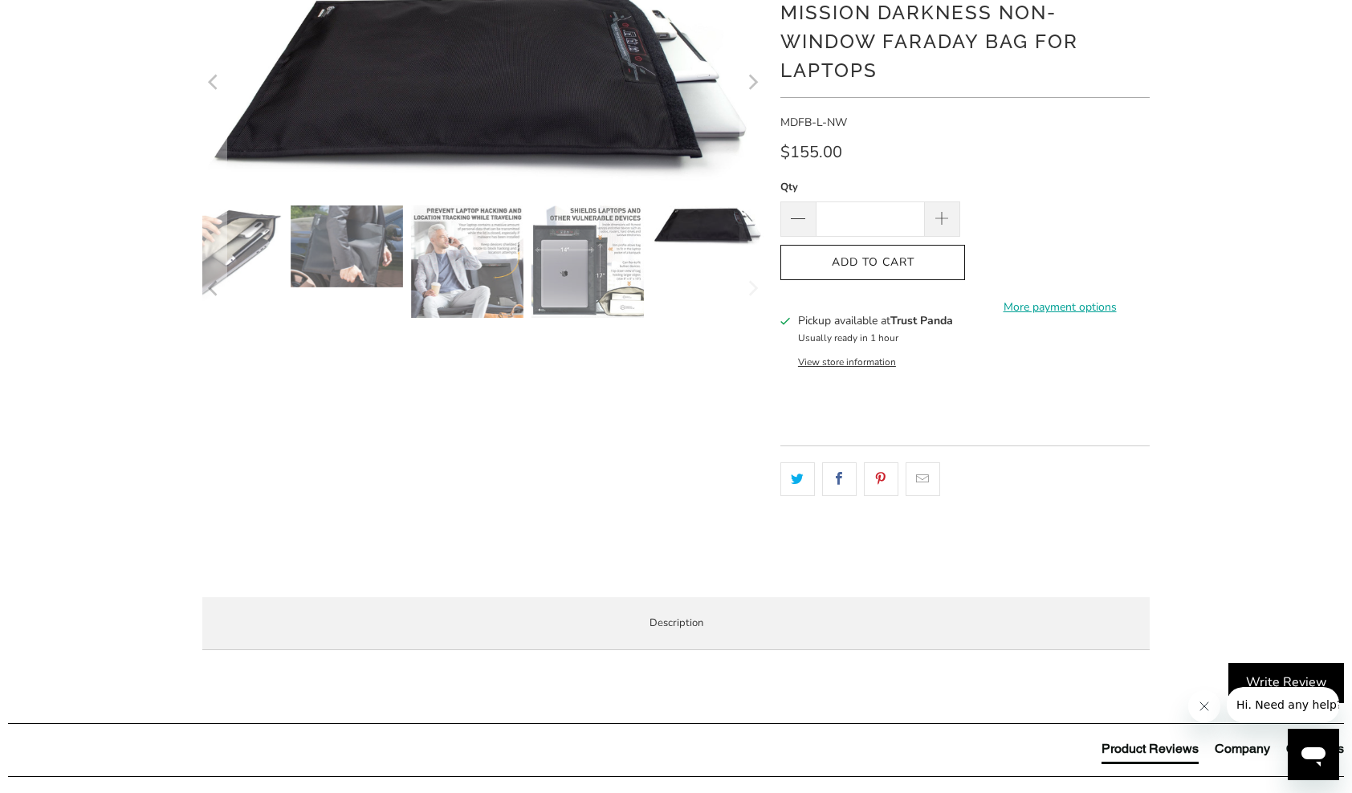
scroll to position [0, 0]
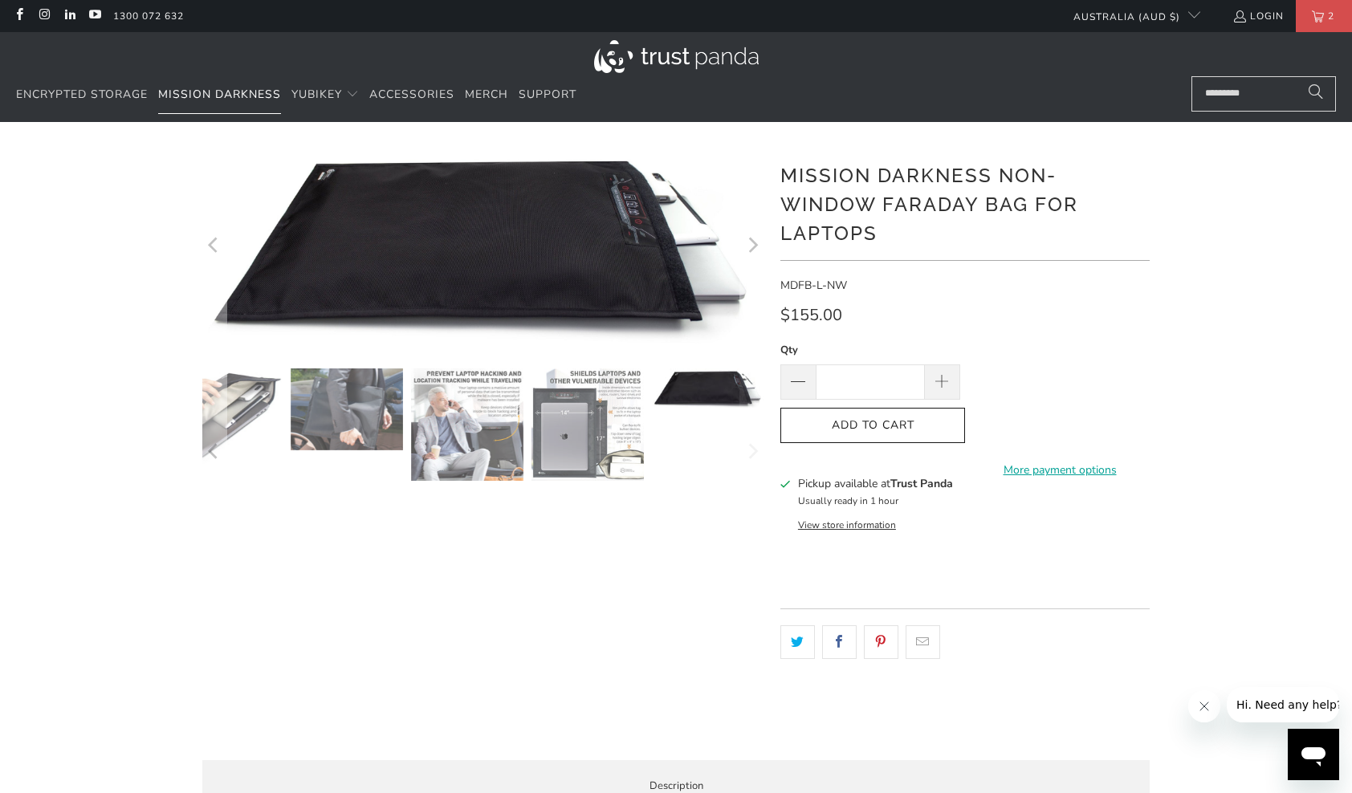
click at [233, 91] on span "Mission Darkness" at bounding box center [219, 94] width 123 height 15
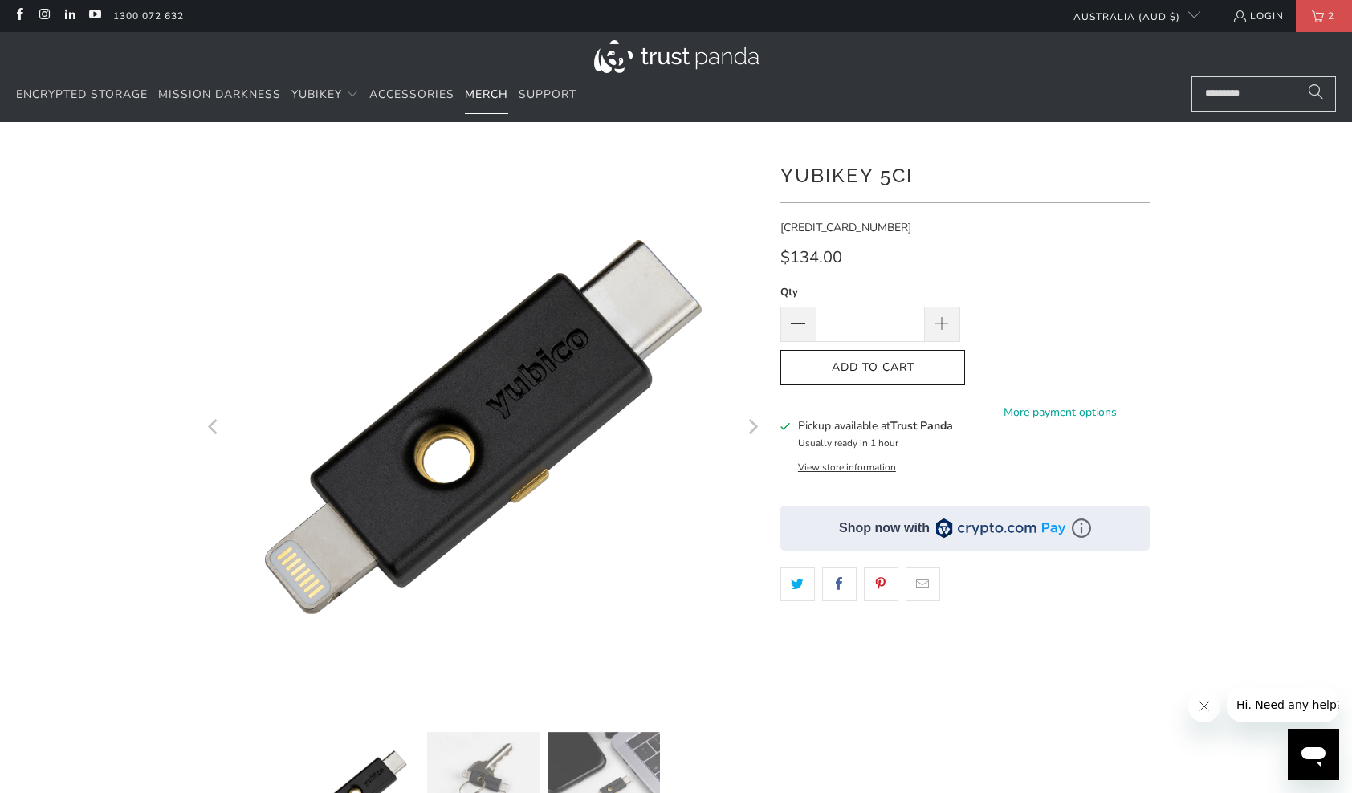
click at [485, 89] on span "Merch" at bounding box center [486, 94] width 43 height 15
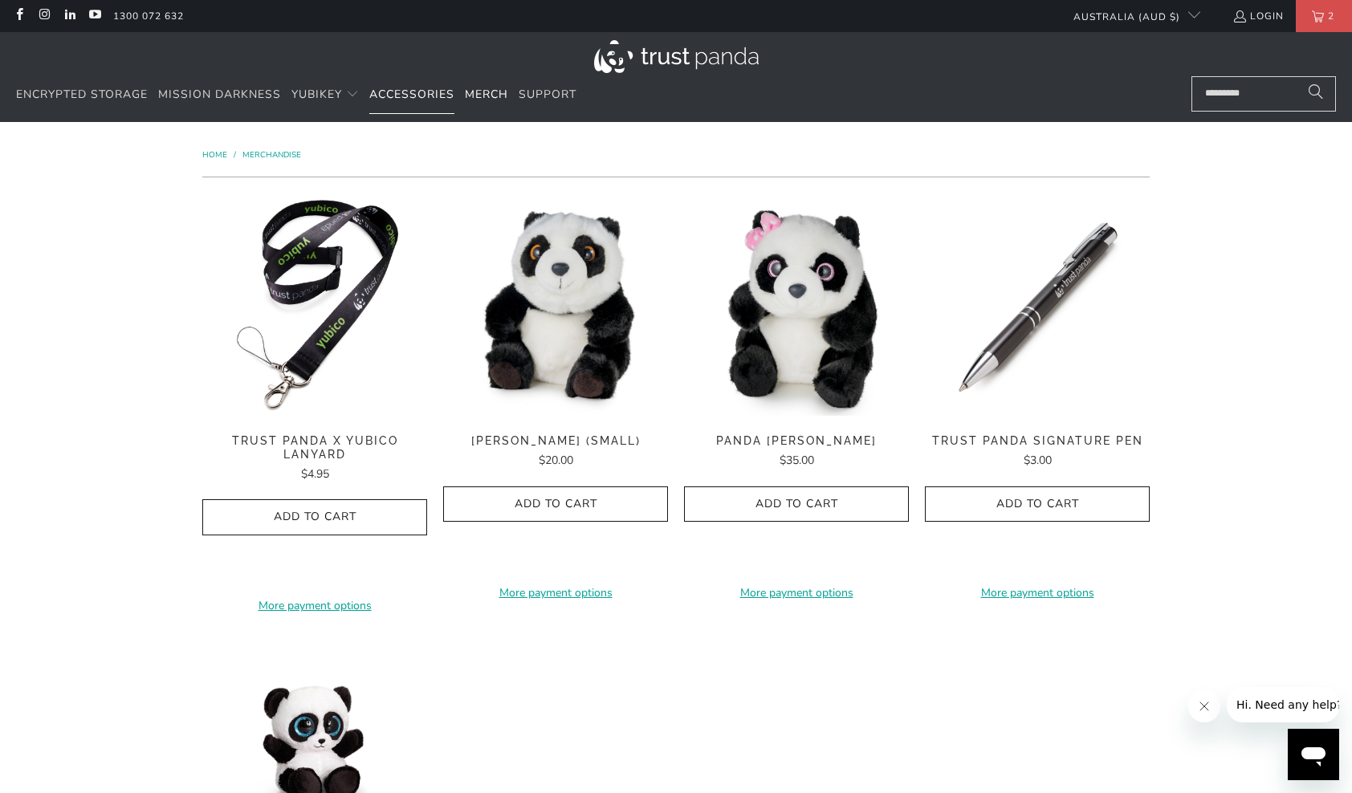
click at [419, 96] on span "Accessories" at bounding box center [411, 94] width 85 height 15
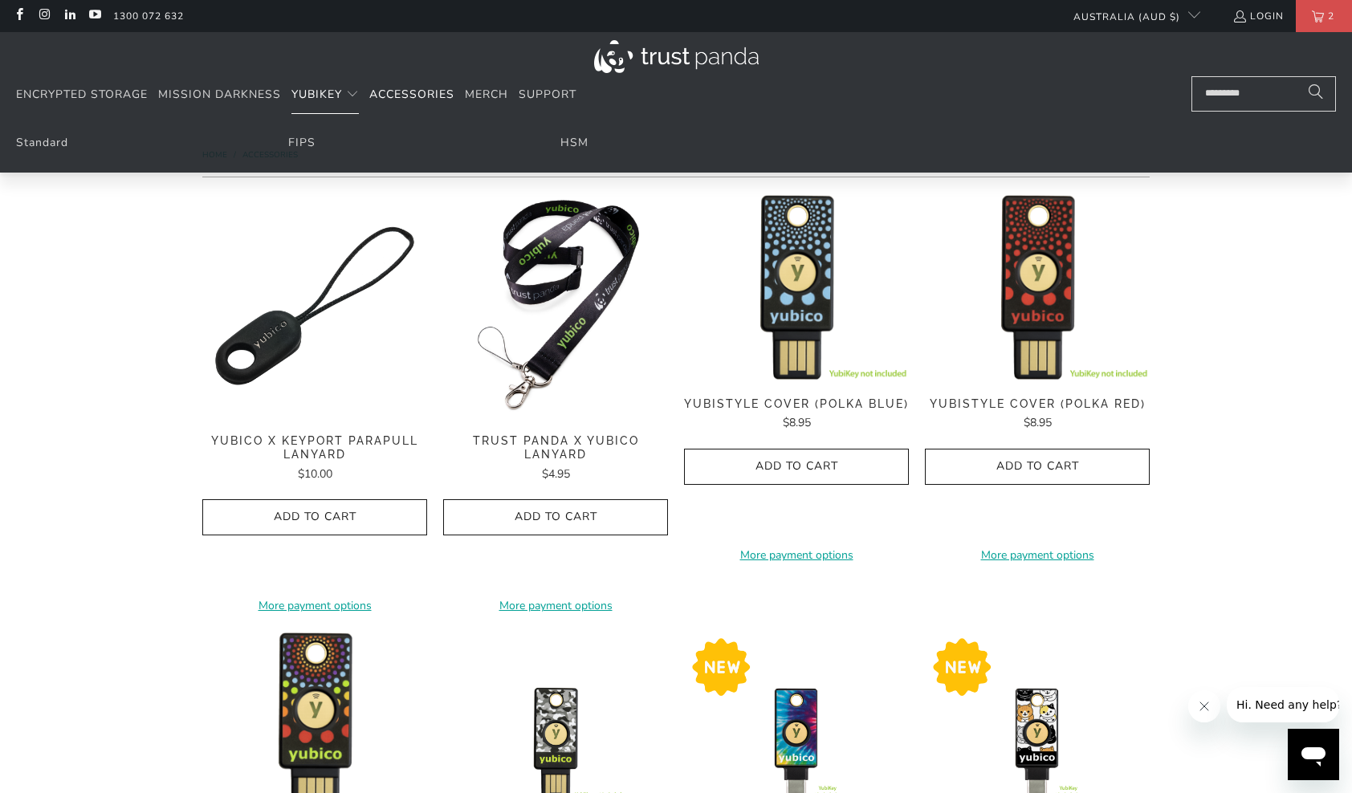
click at [345, 93] on summary "YubiKey" at bounding box center [324, 95] width 67 height 38
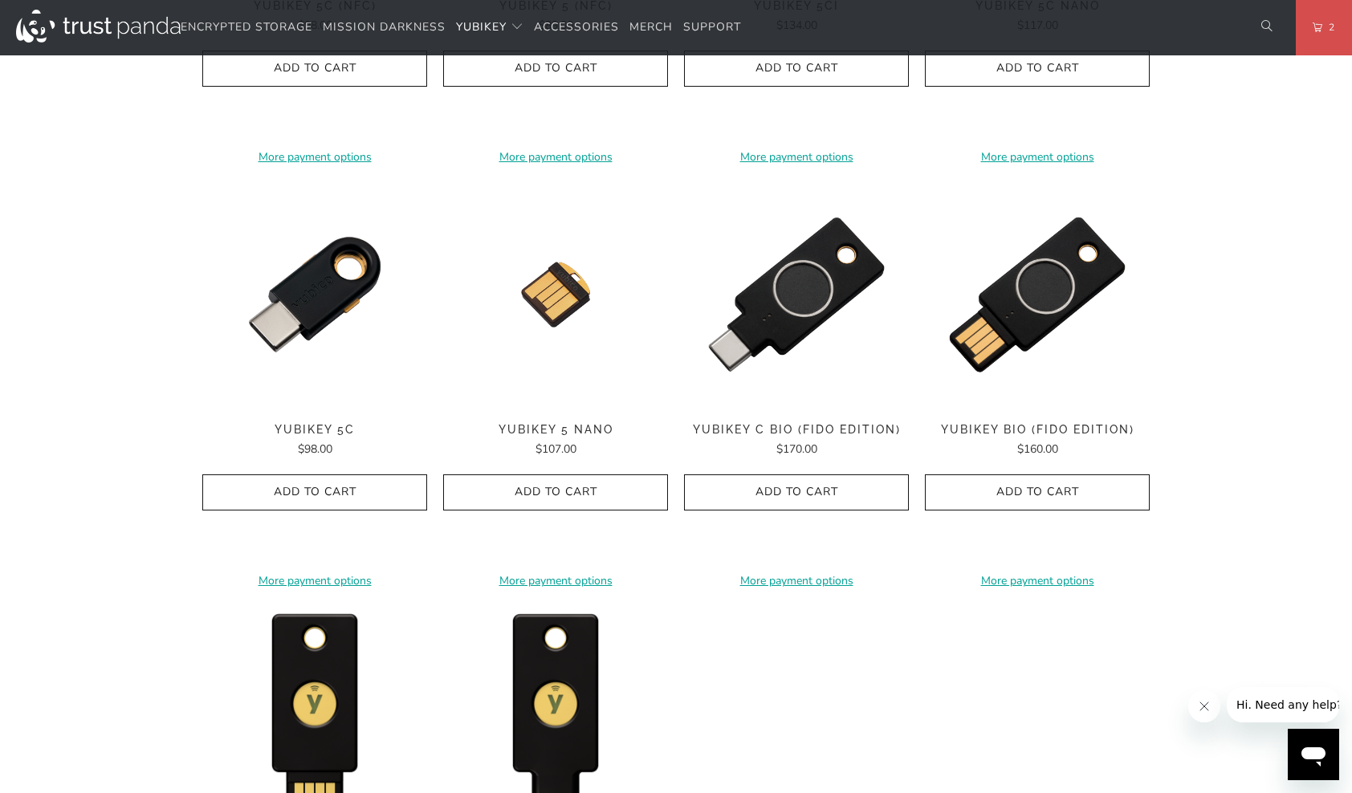
scroll to position [1043, 0]
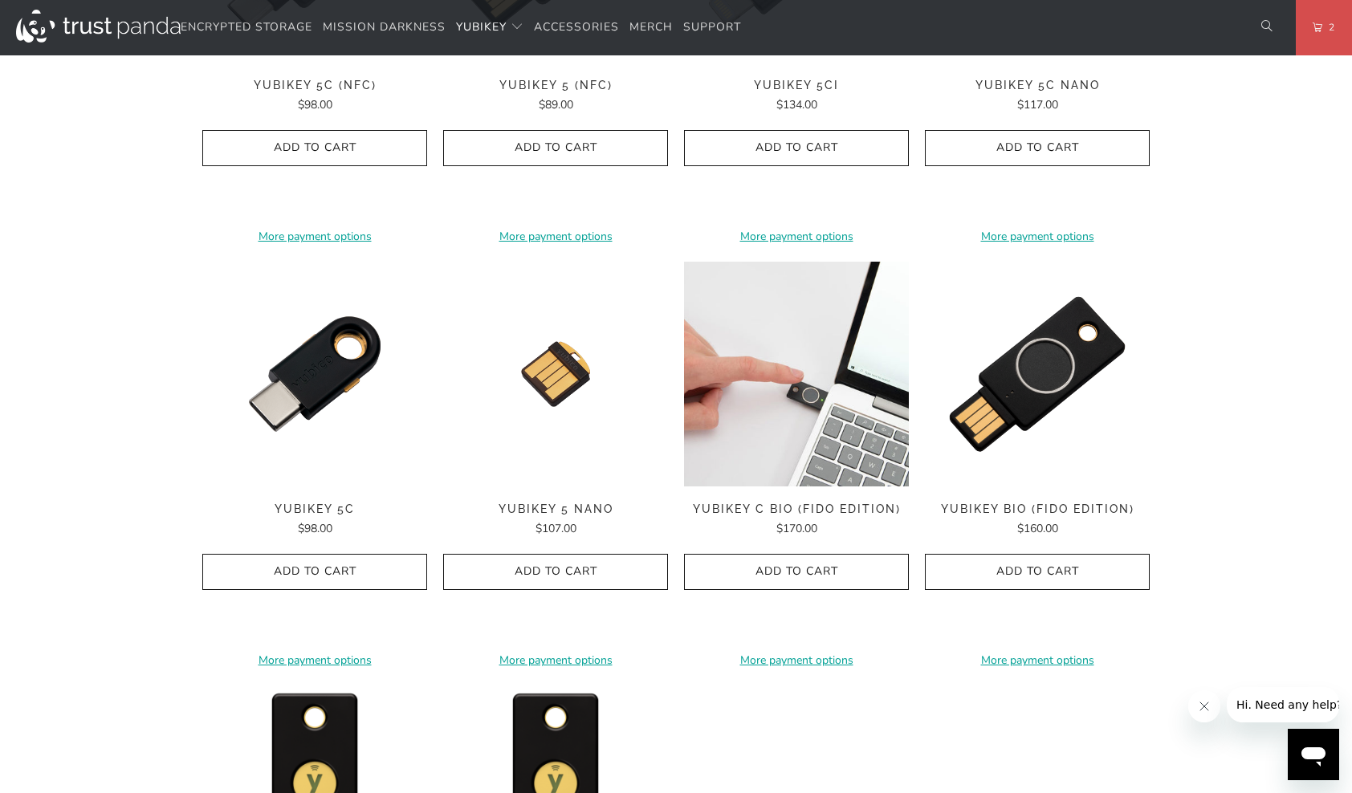
click at [770, 395] on img at bounding box center [796, 374] width 225 height 225
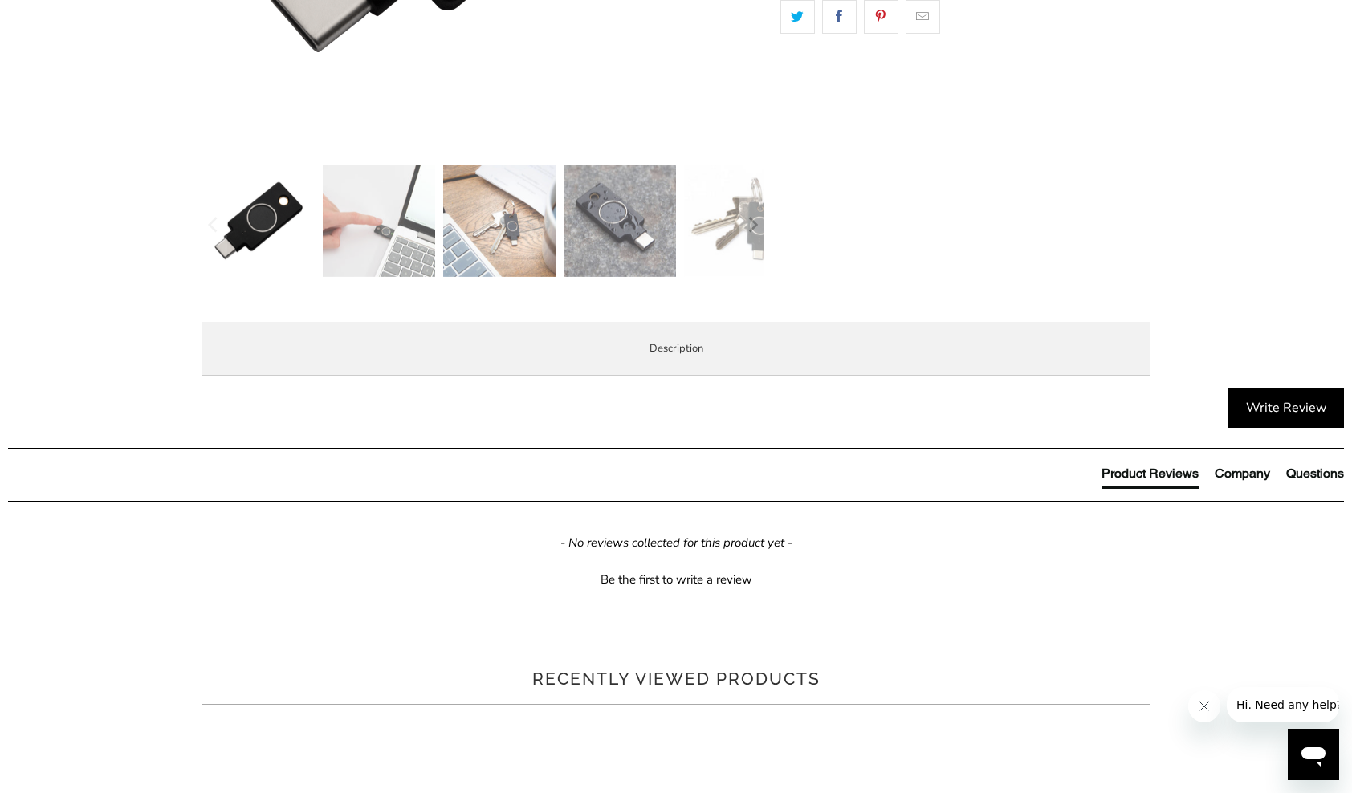
scroll to position [642, 0]
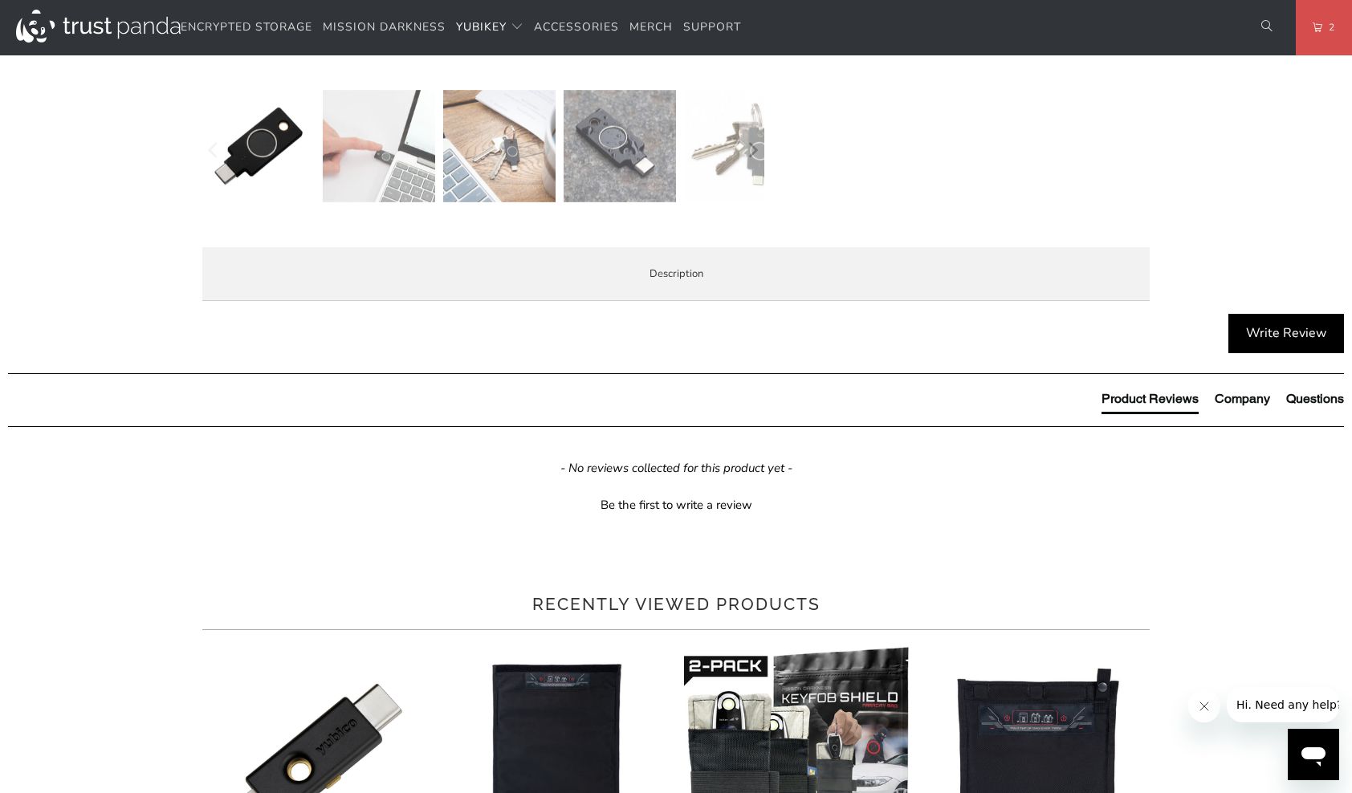
drag, startPoint x: 826, startPoint y: 425, endPoint x: 982, endPoint y: 424, distance: 155.7
click at [0, 0] on p "The YubiKey Bio C is FIDO and FIDO2 certified. It works with Google Chrome or a…" at bounding box center [0, 0] width 0 height 0
drag, startPoint x: 982, startPoint y: 424, endPoint x: 1037, endPoint y: 454, distance: 63.2
click at [0, 0] on p "The YubiKey Bio C is FIDO and FIDO2 certified. It works with Google Chrome or a…" at bounding box center [0, 0] width 0 height 0
drag, startPoint x: 535, startPoint y: 441, endPoint x: 687, endPoint y: 427, distance: 152.4
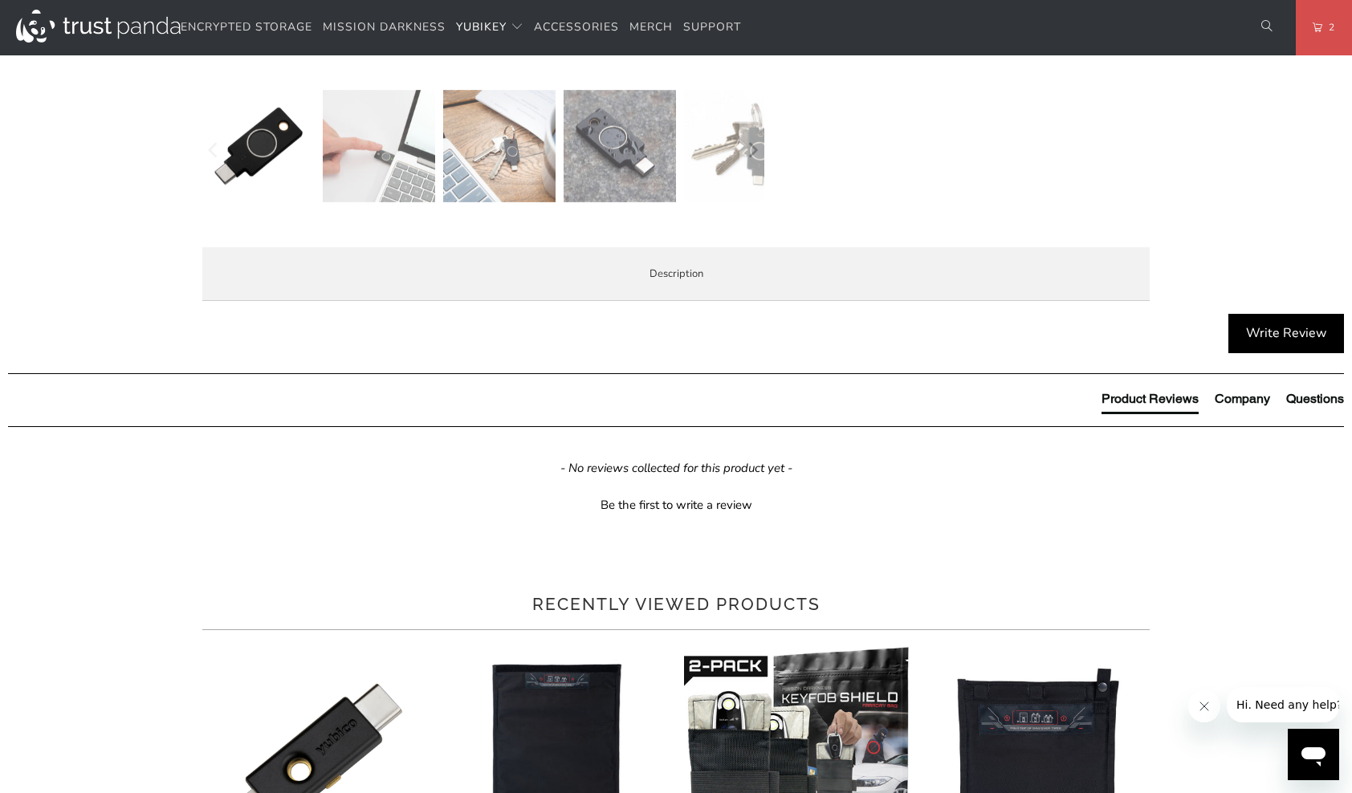
click at [0, 0] on p "The YubiKey Bio C is FIDO and FIDO2 certified. It works with Google Chrome or a…" at bounding box center [0, 0] width 0 height 0
click at [0, 0] on p "BUILT FOR BUSINESS - Supports a range of business scenarios including privilege…" at bounding box center [0, 0] width 0 height 0
